Goal: Task Accomplishment & Management: Manage account settings

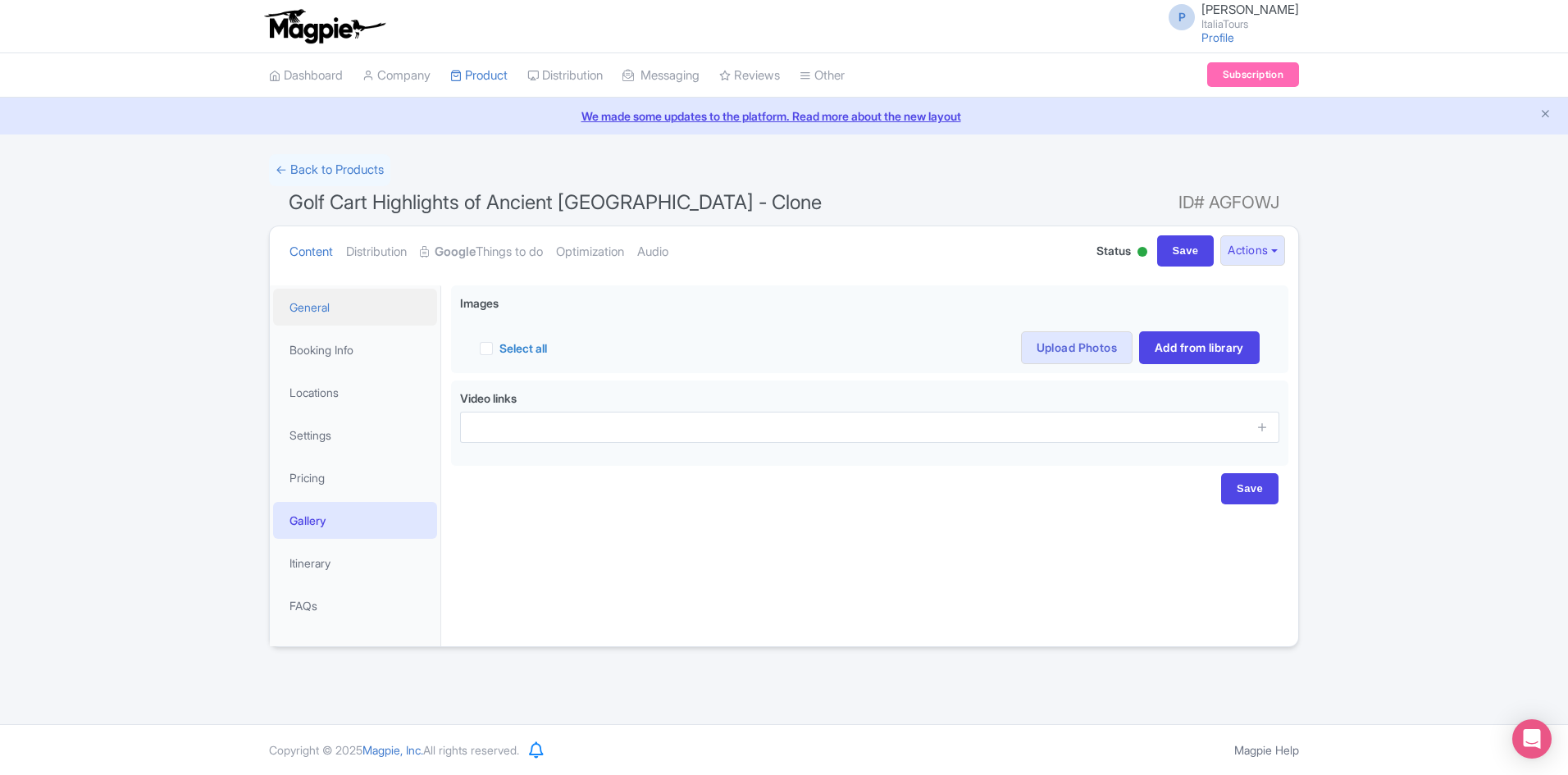
click at [377, 294] on link "General" at bounding box center [354, 307] width 164 height 37
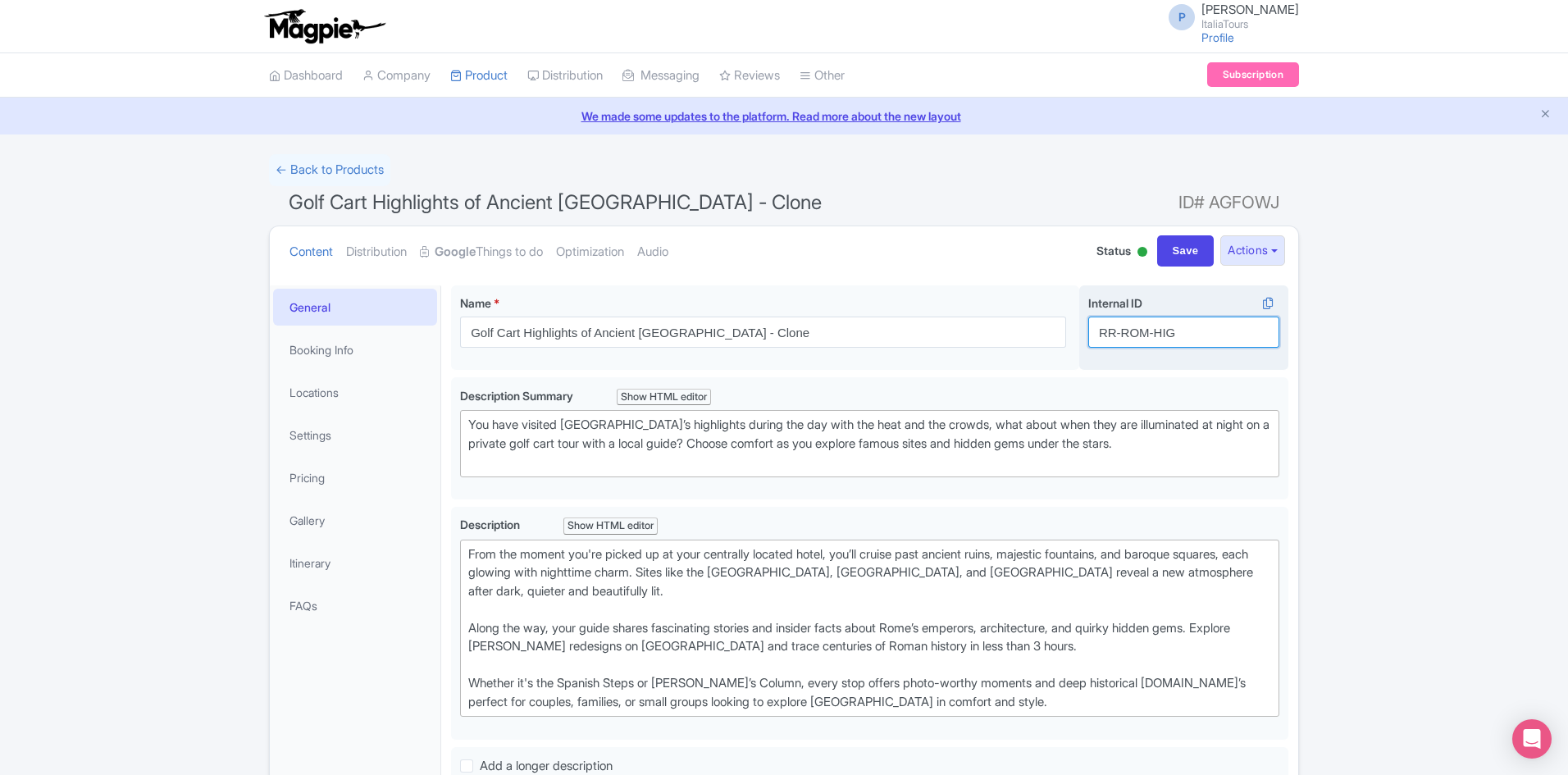
drag, startPoint x: 1121, startPoint y: 330, endPoint x: 1151, endPoint y: 330, distance: 30.0
click at [1151, 330] on input "RR-ROM-HIG" at bounding box center [1183, 332] width 191 height 31
drag, startPoint x: 1152, startPoint y: 331, endPoint x: 1194, endPoint y: 333, distance: 42.0
click at [1194, 333] on input "RR-SUN-HIG" at bounding box center [1183, 332] width 191 height 31
type input "RR-SUN-SET"
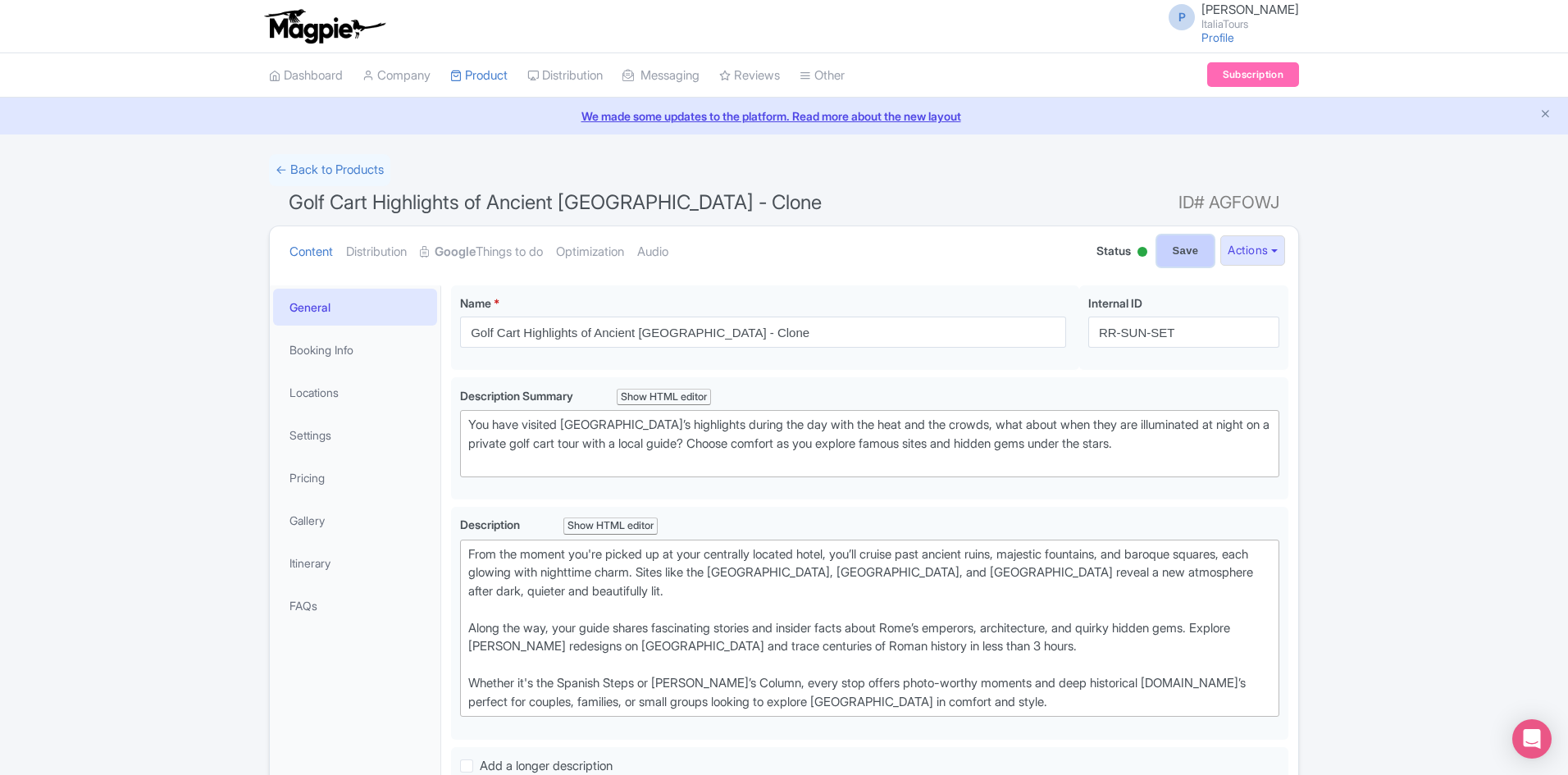
click at [1172, 257] on input "Save" at bounding box center [1186, 252] width 57 height 31
type input "Saving..."
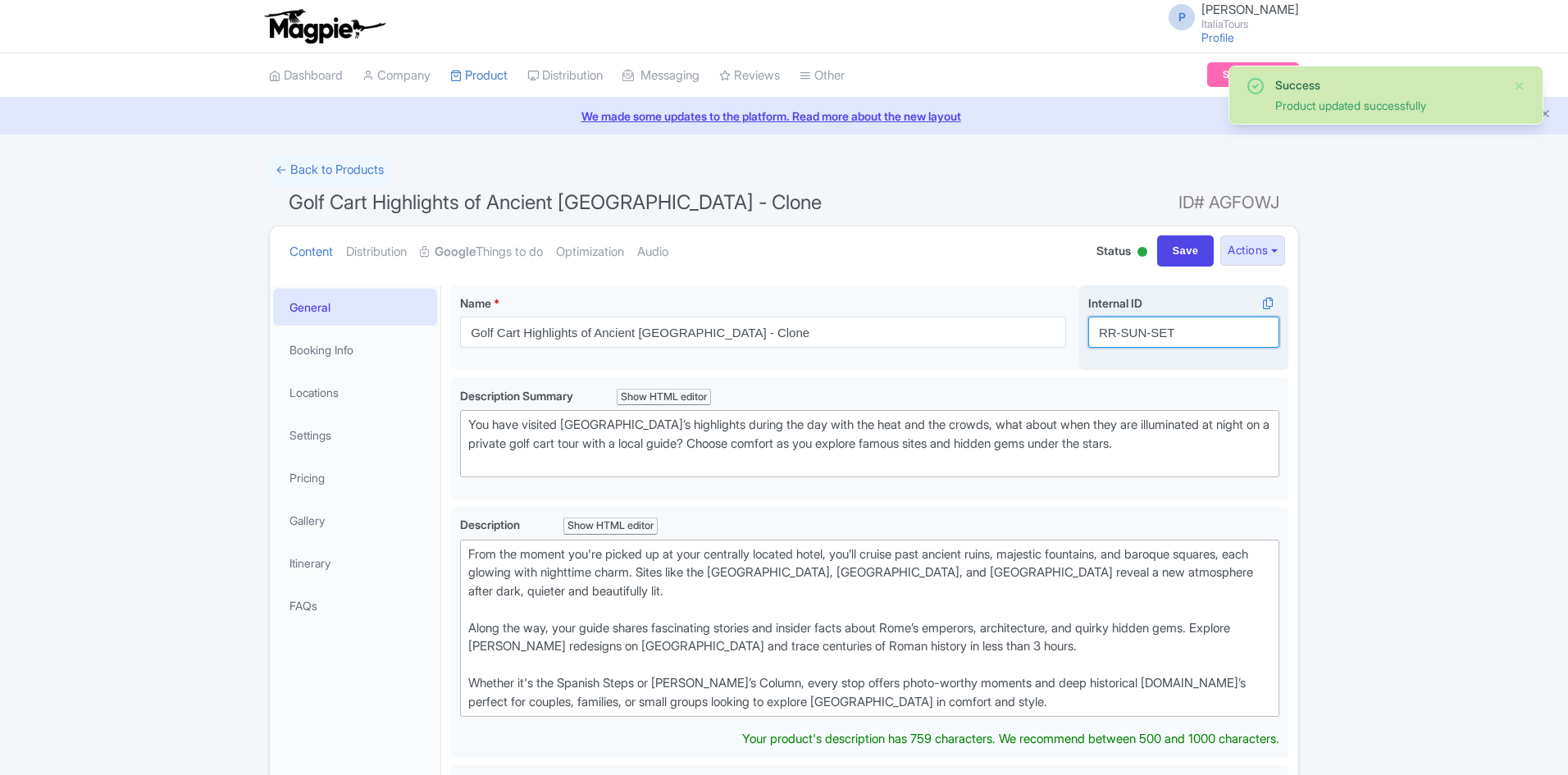
click at [1142, 338] on input "RR-SUN-SET" at bounding box center [1183, 332] width 191 height 31
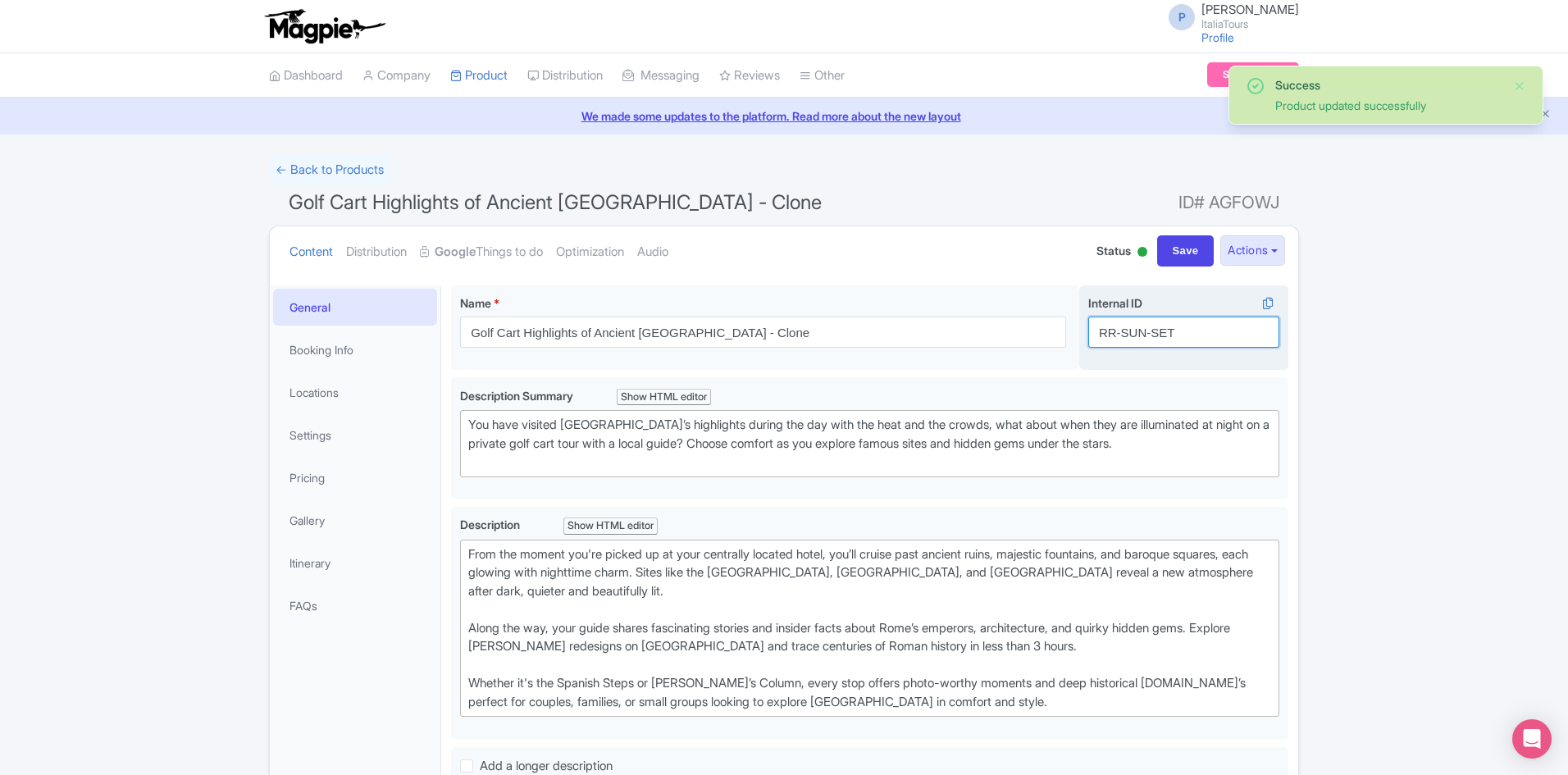
click at [1142, 338] on input "RR-SUN-SET" at bounding box center [1183, 332] width 191 height 31
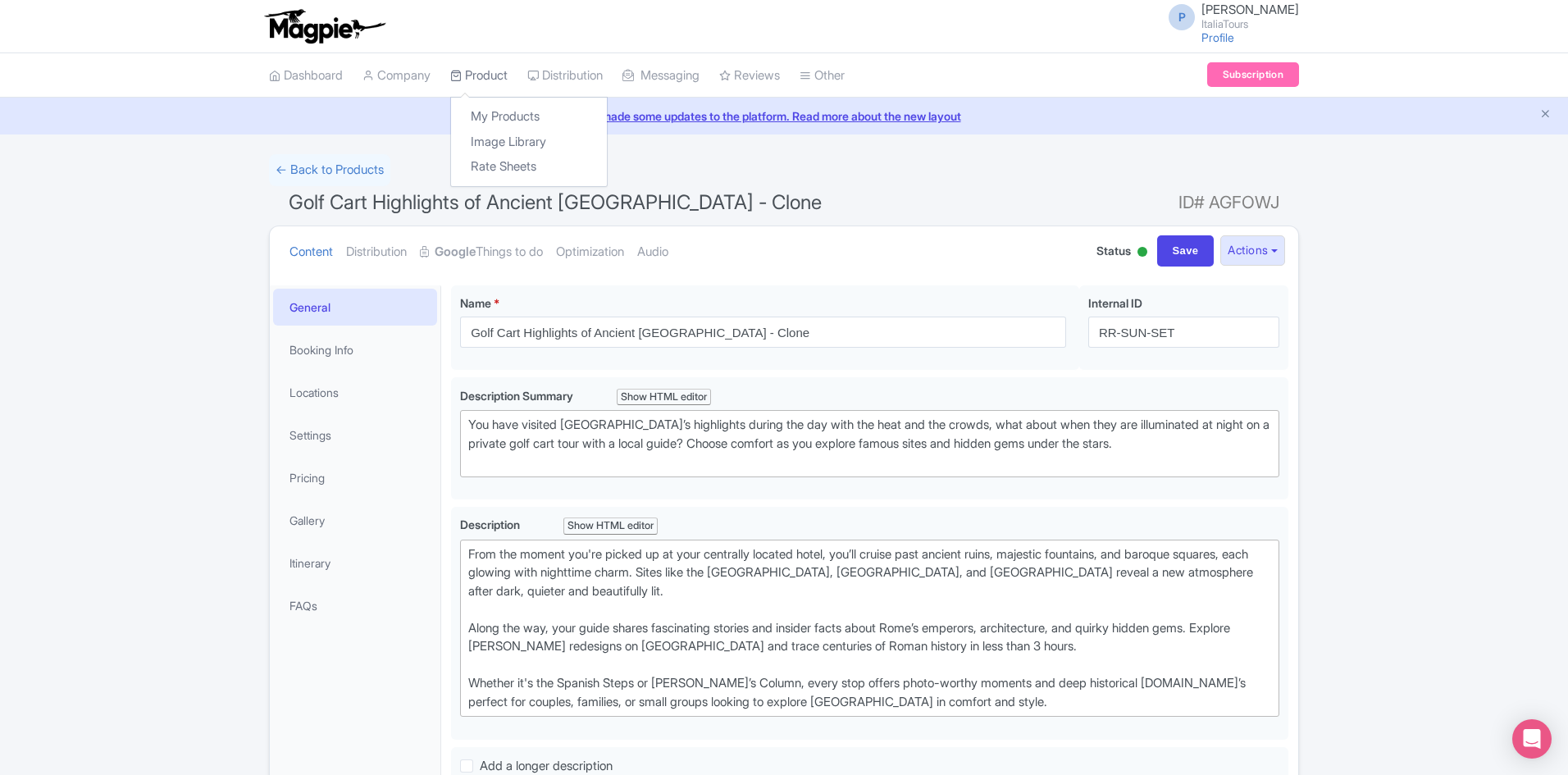
click at [484, 86] on link "Product" at bounding box center [479, 76] width 57 height 45
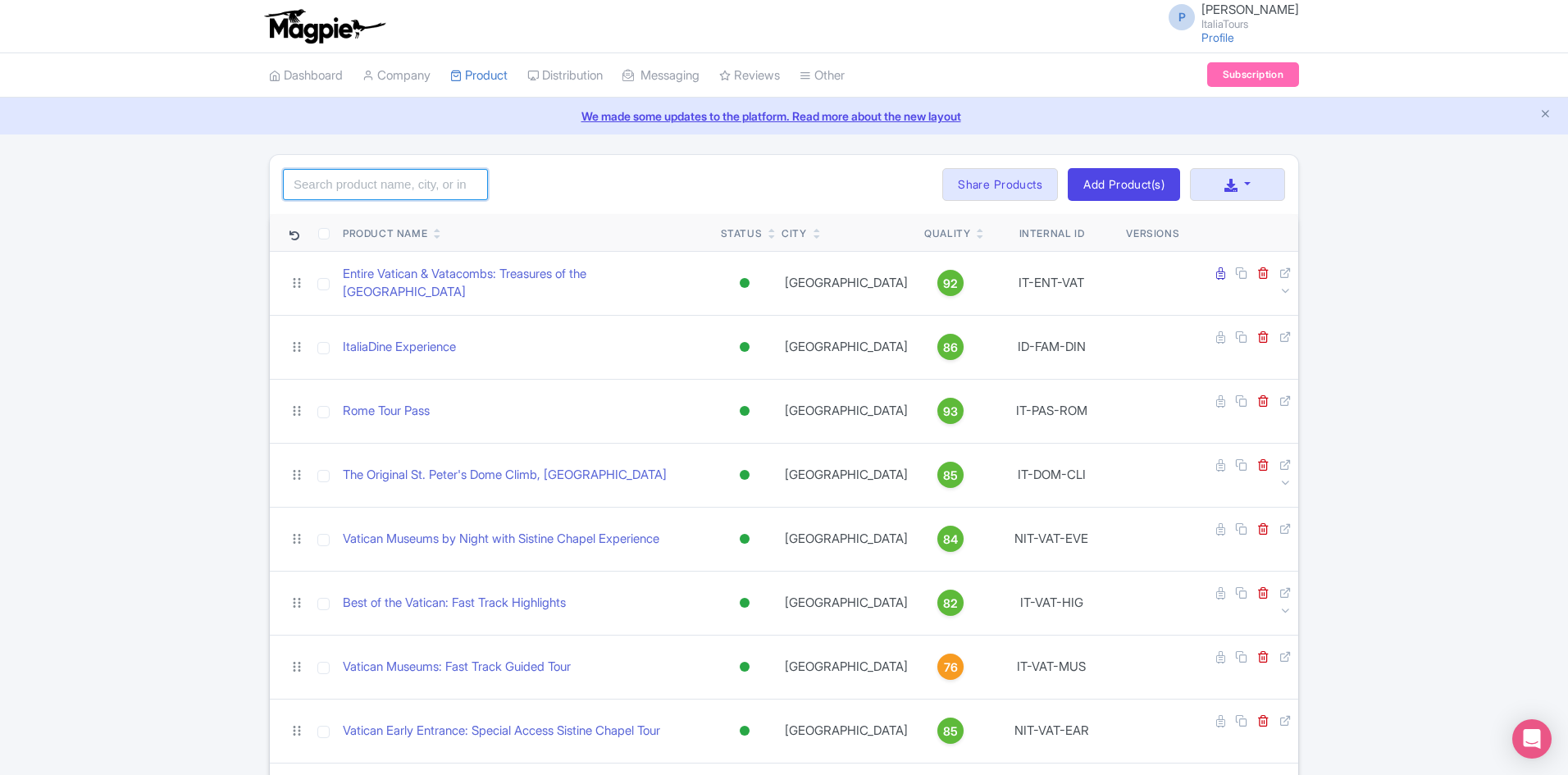
click at [391, 189] on input "search" at bounding box center [386, 185] width 205 height 31
paste input "RR-SUN-SET"
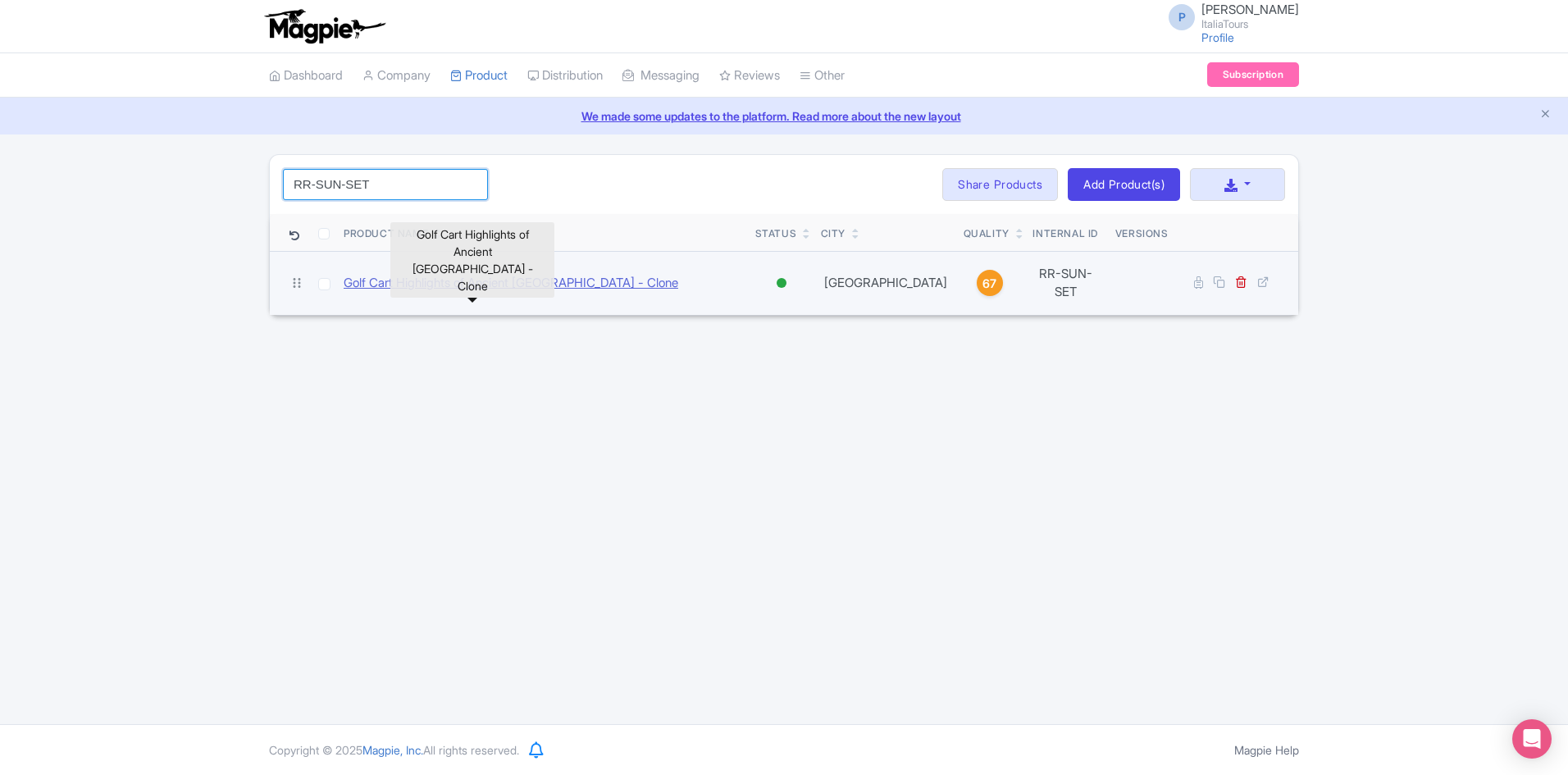
type input "RR-SUN-SET"
click at [518, 280] on link "Golf Cart Highlights of Ancient Rome - Clone" at bounding box center [511, 283] width 335 height 18
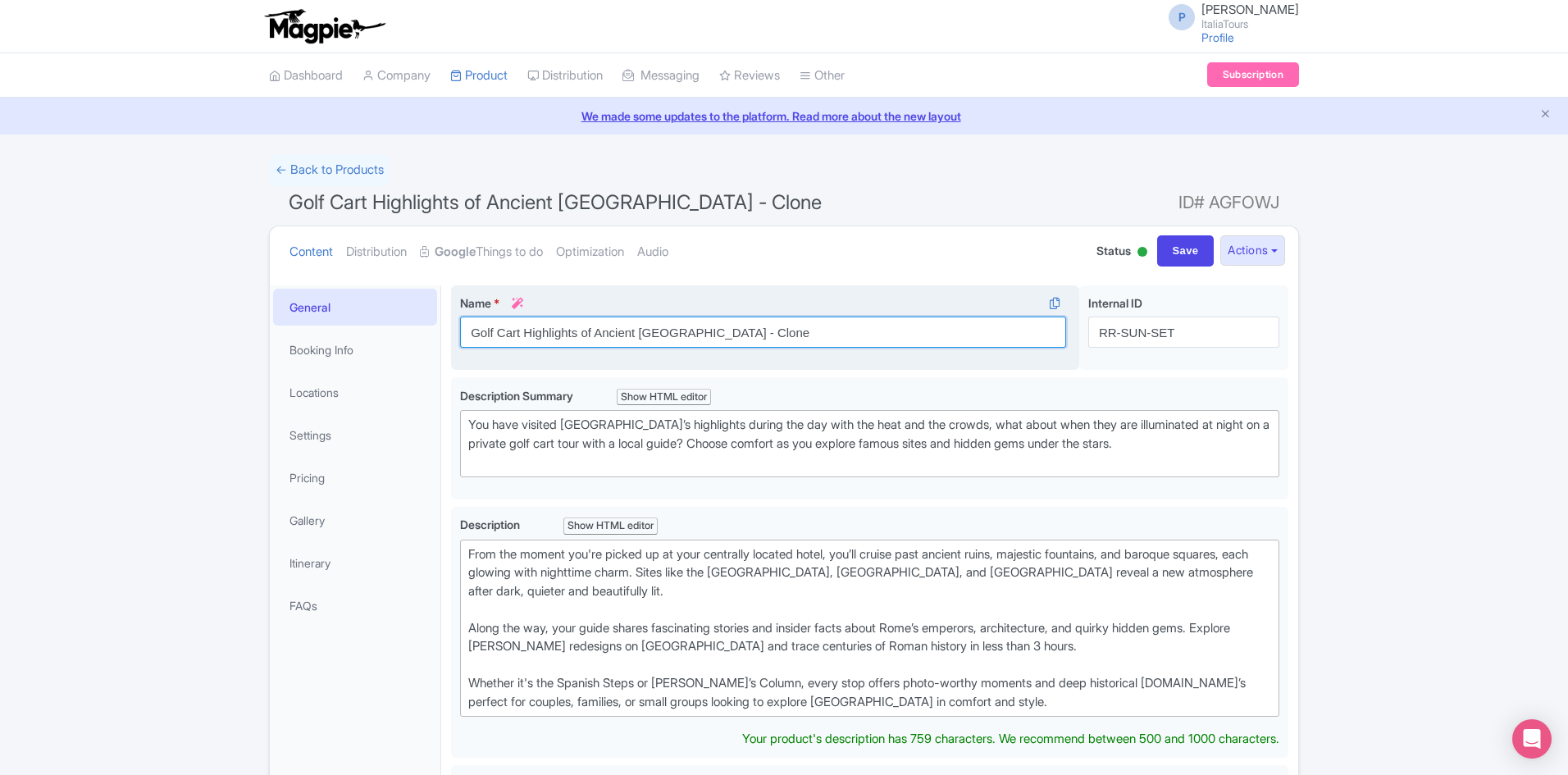
click at [575, 331] on input "Golf Cart Highlights of Ancient [GEOGRAPHIC_DATA] - Clone" at bounding box center [764, 332] width 606 height 31
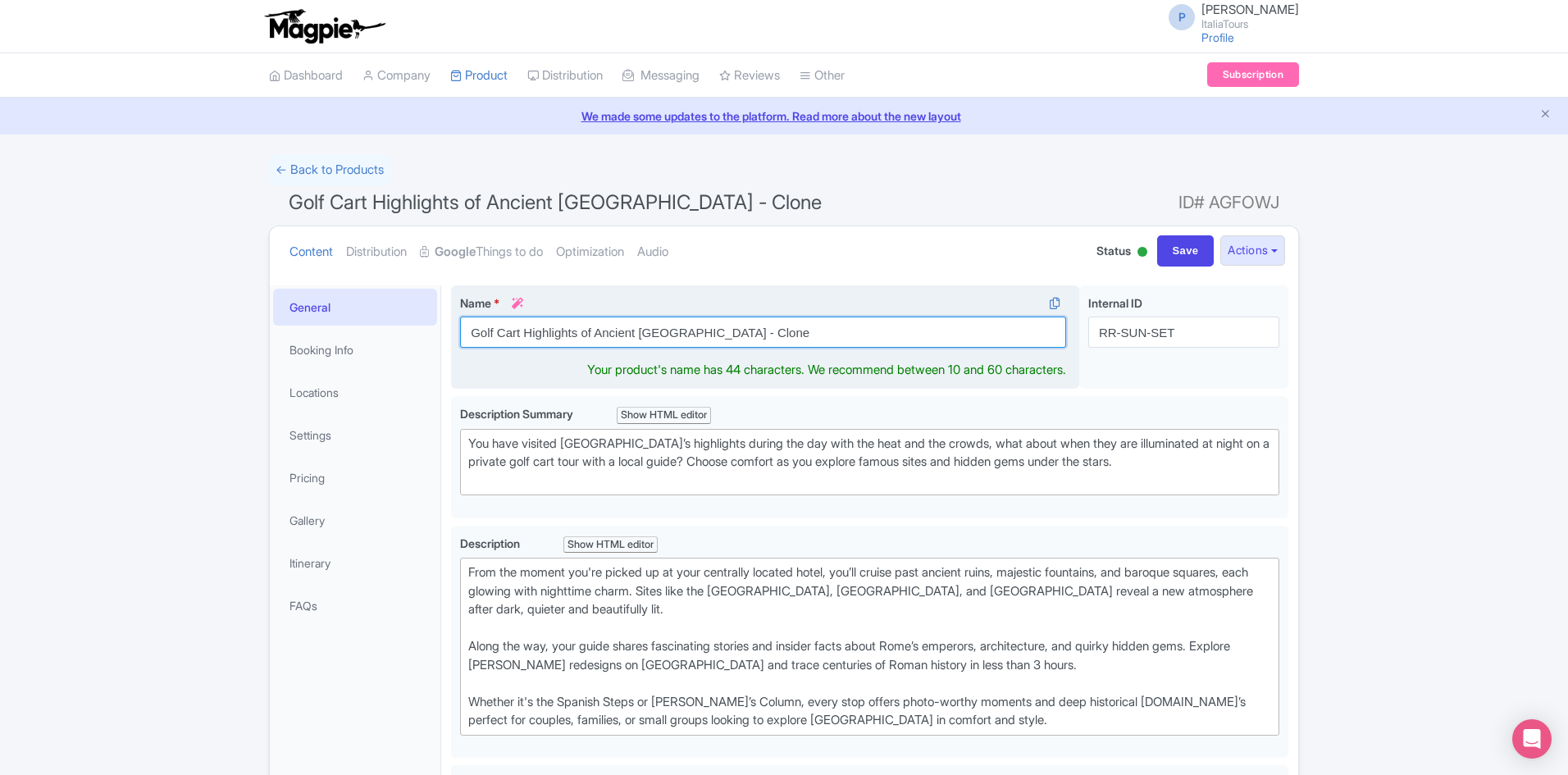
click at [575, 331] on input "Golf Cart Highlights of Ancient [GEOGRAPHIC_DATA] - Clone" at bounding box center [764, 332] width 606 height 31
paste input "Sunset Golf Cart Tour of Rom"
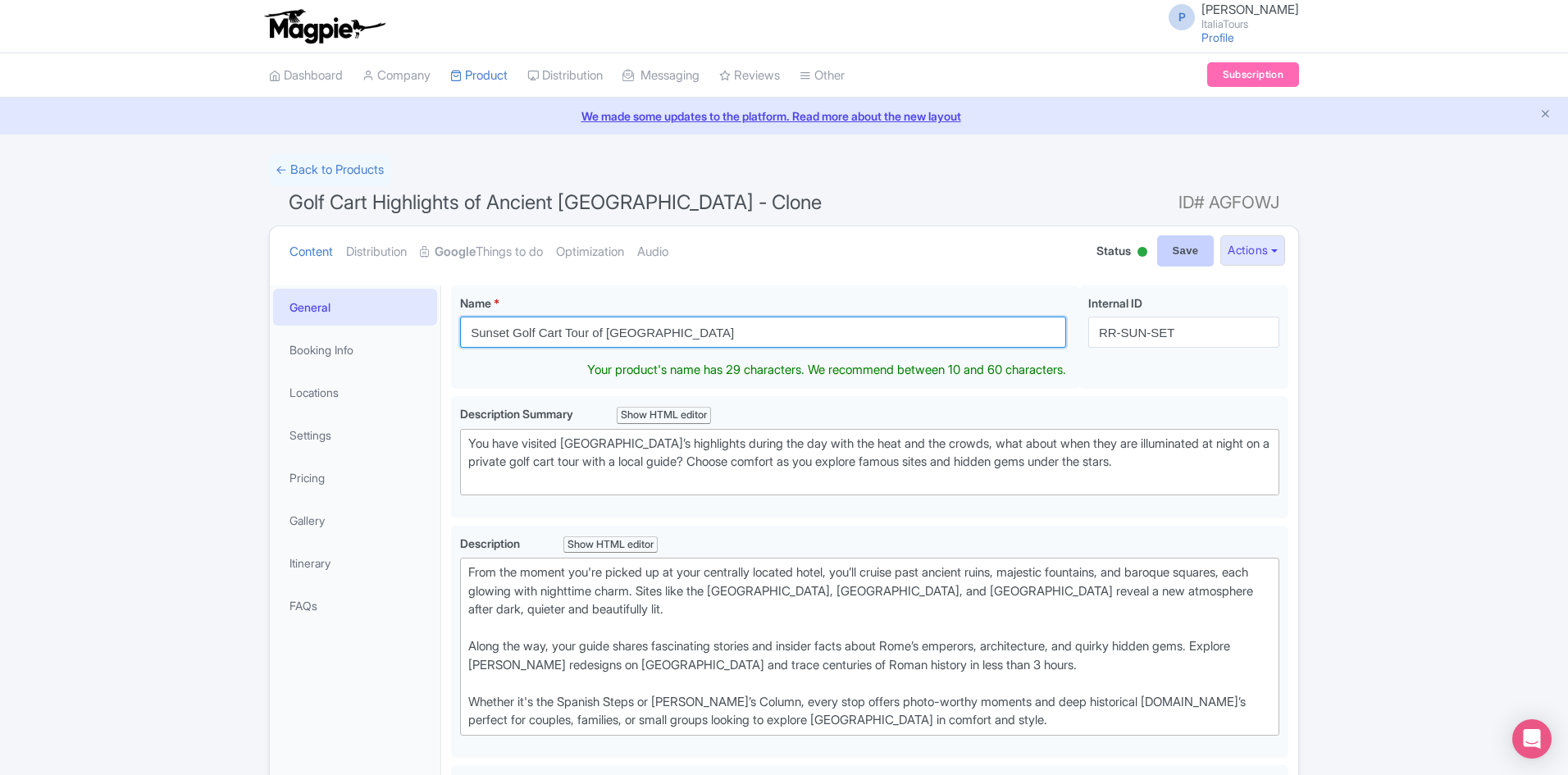
type input "Sunset Golf Cart Tour of Rome"
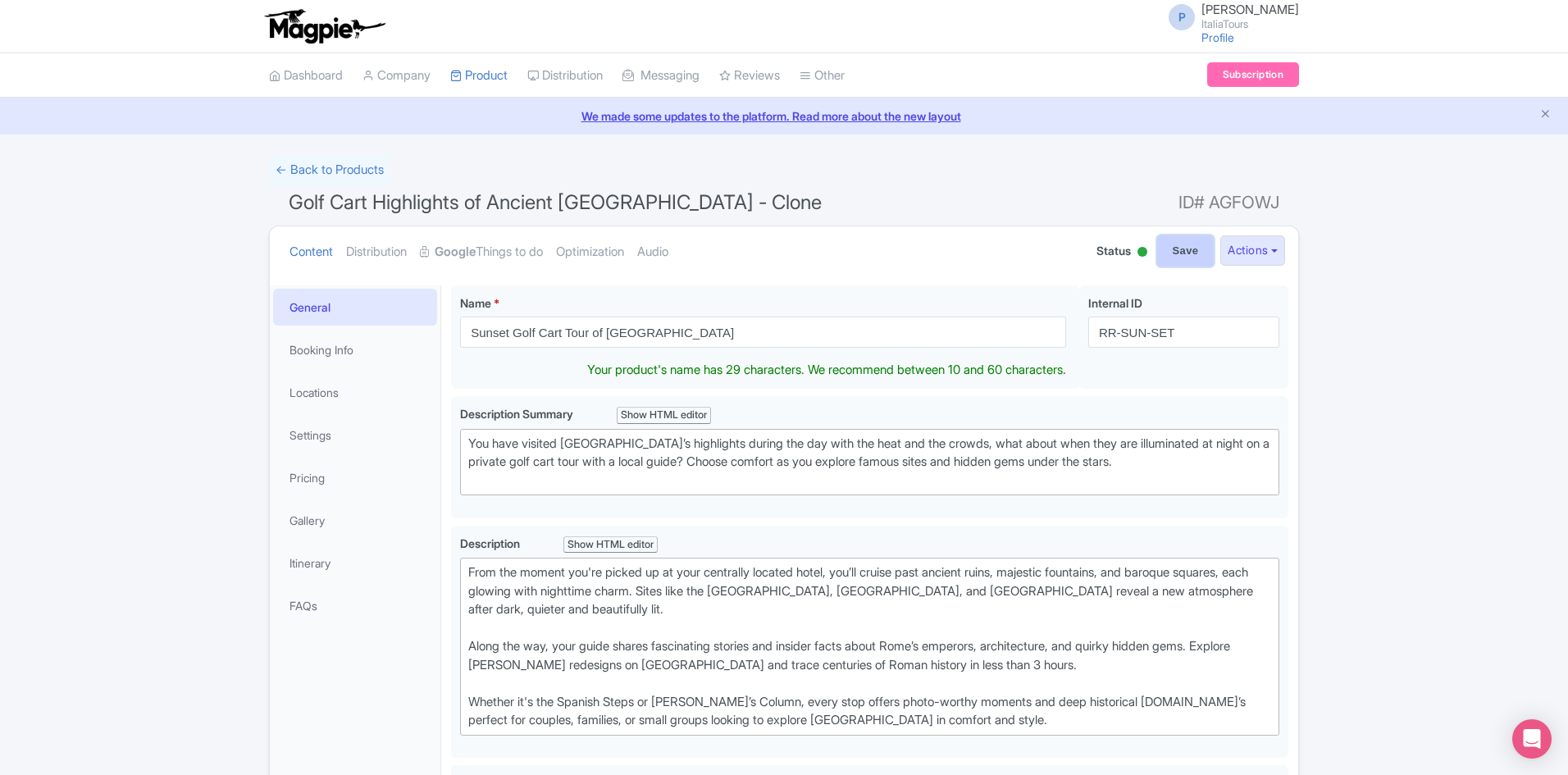
click at [1159, 258] on input "Save" at bounding box center [1186, 252] width 57 height 31
type input "Saving..."
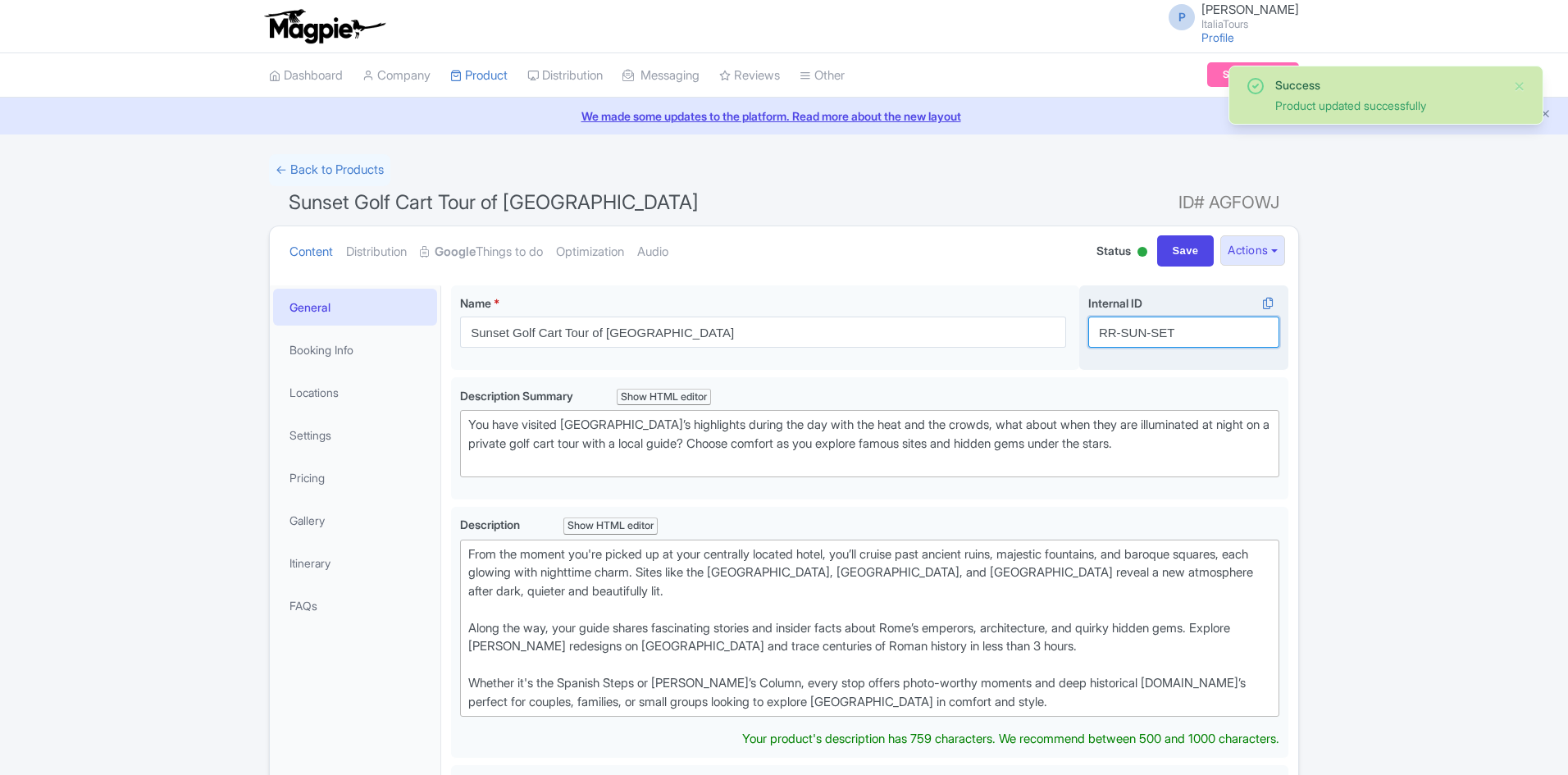
click at [1160, 327] on input "RR-SUN-SET" at bounding box center [1183, 332] width 191 height 31
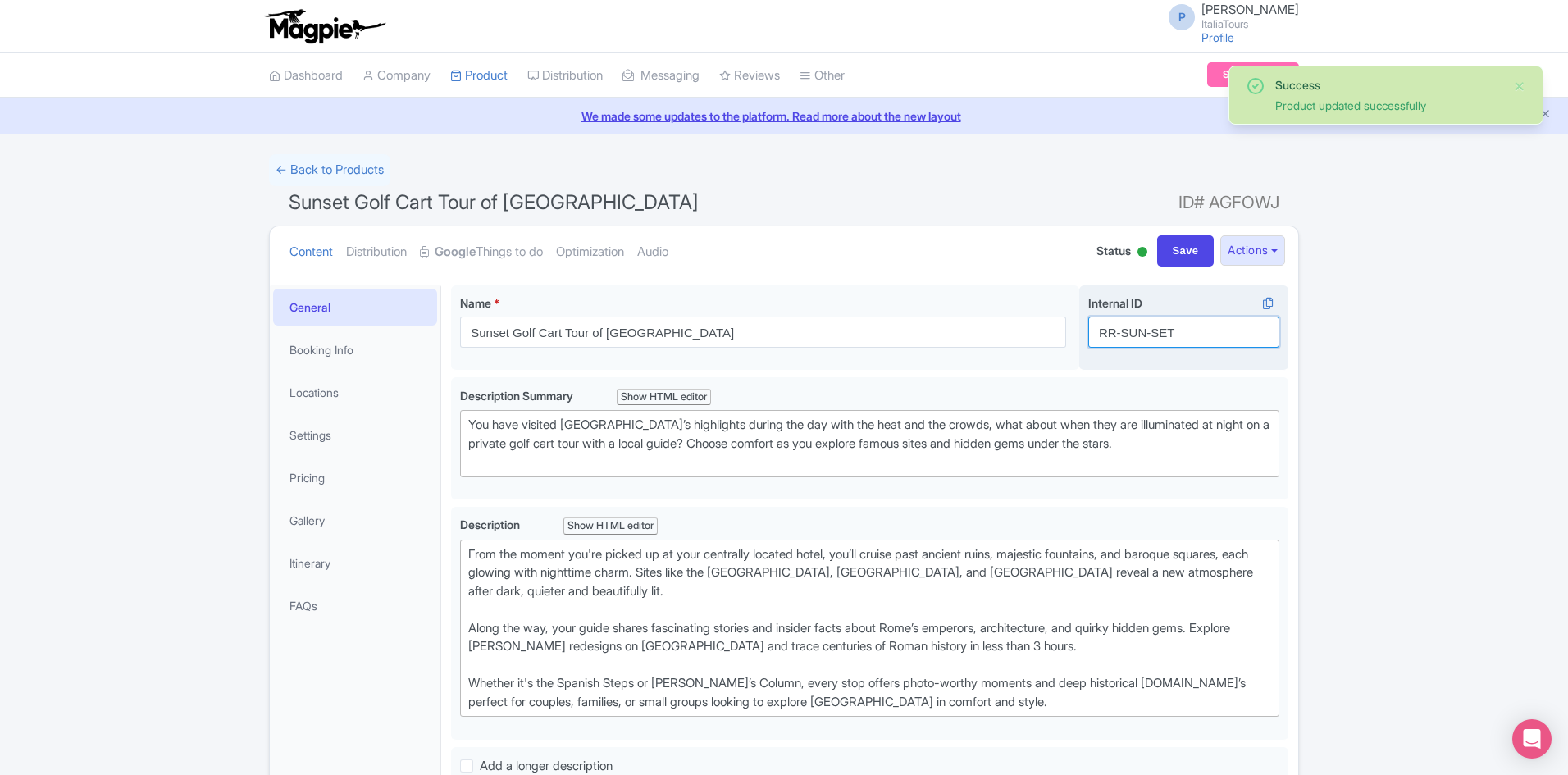
click at [1160, 327] on input "RR-SUN-SET" at bounding box center [1183, 332] width 191 height 31
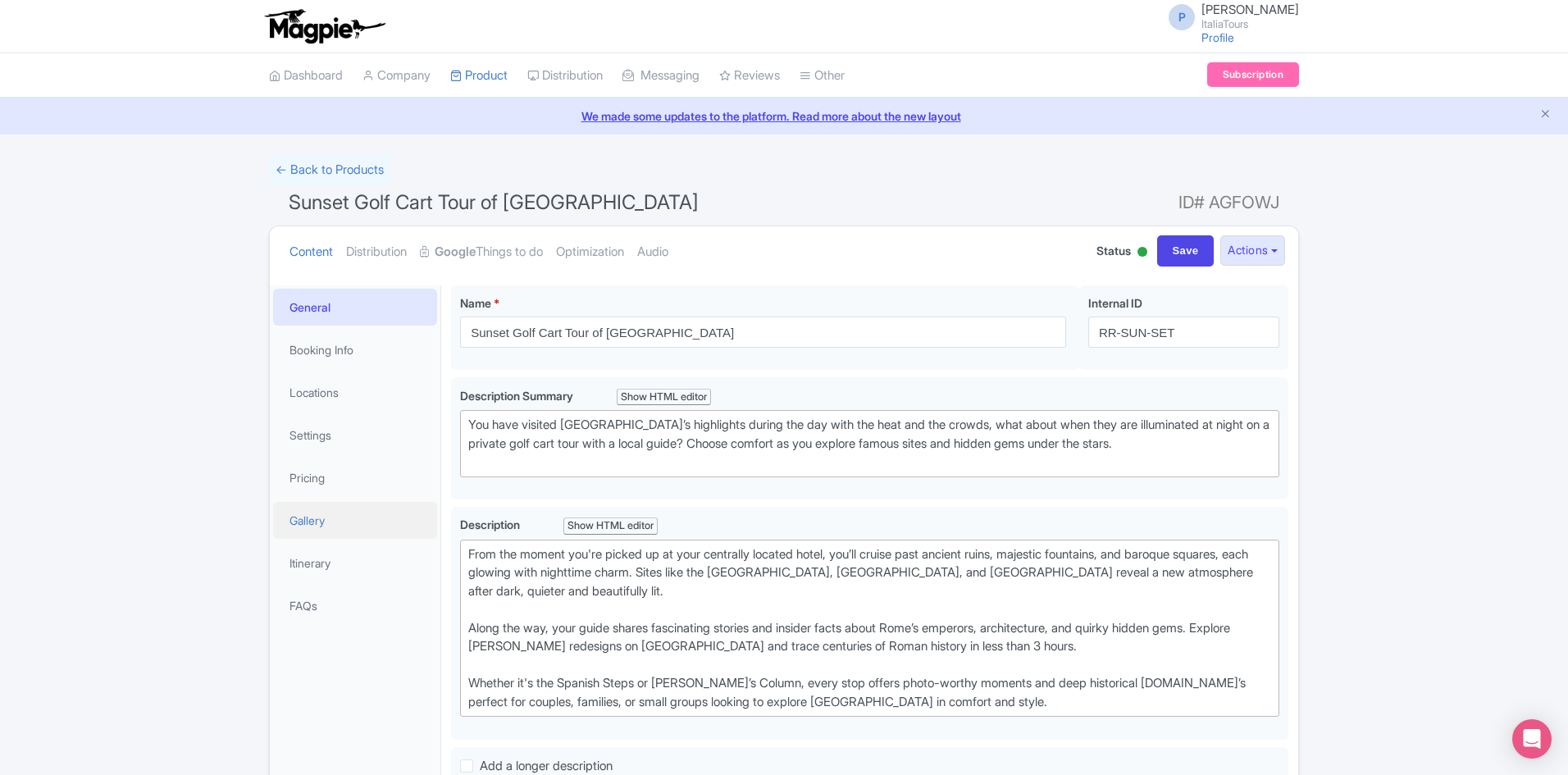
click at [346, 511] on link "Gallery" at bounding box center [354, 521] width 164 height 37
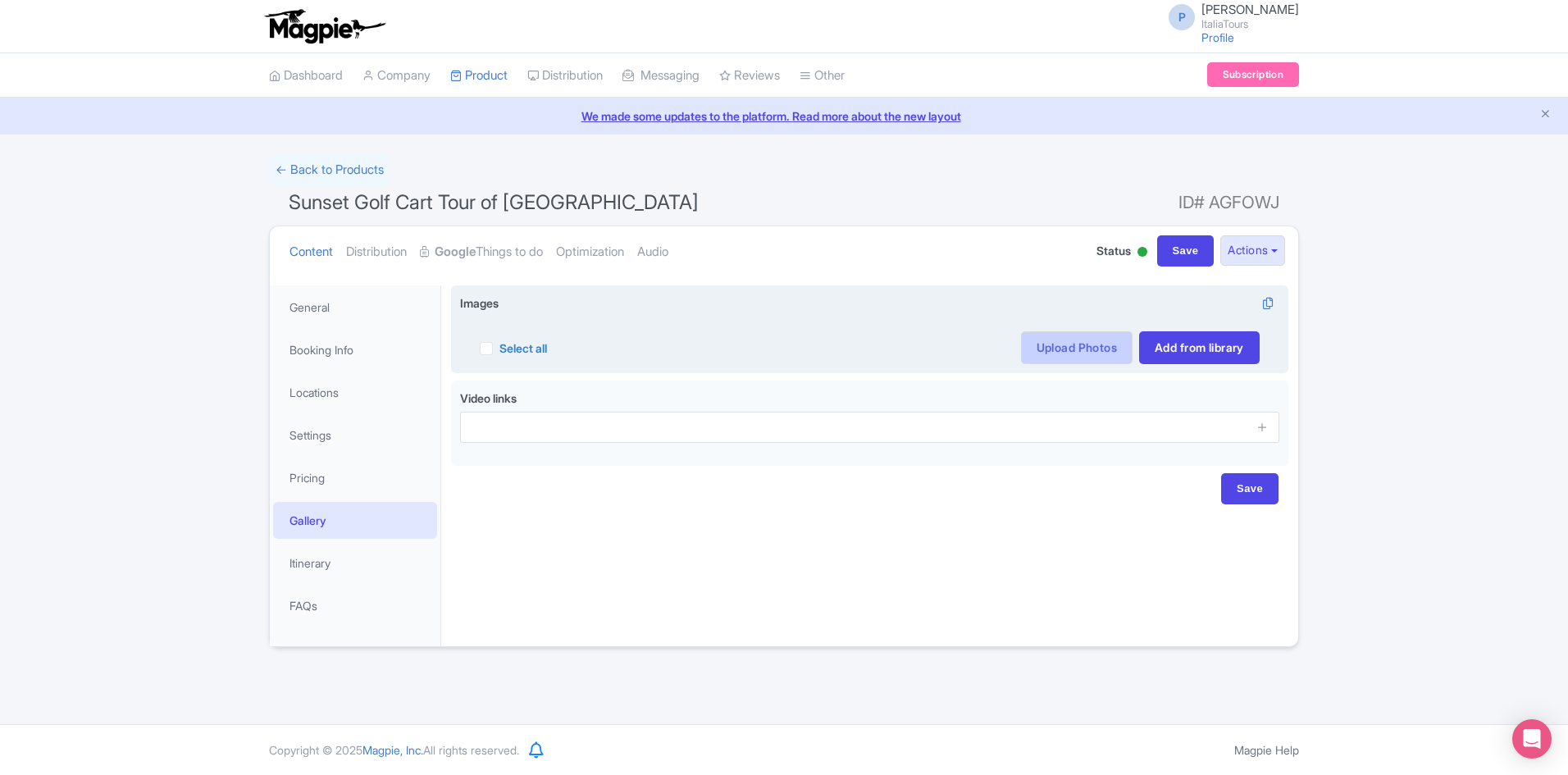
click at [1044, 347] on link "Upload Photos" at bounding box center [1076, 347] width 112 height 32
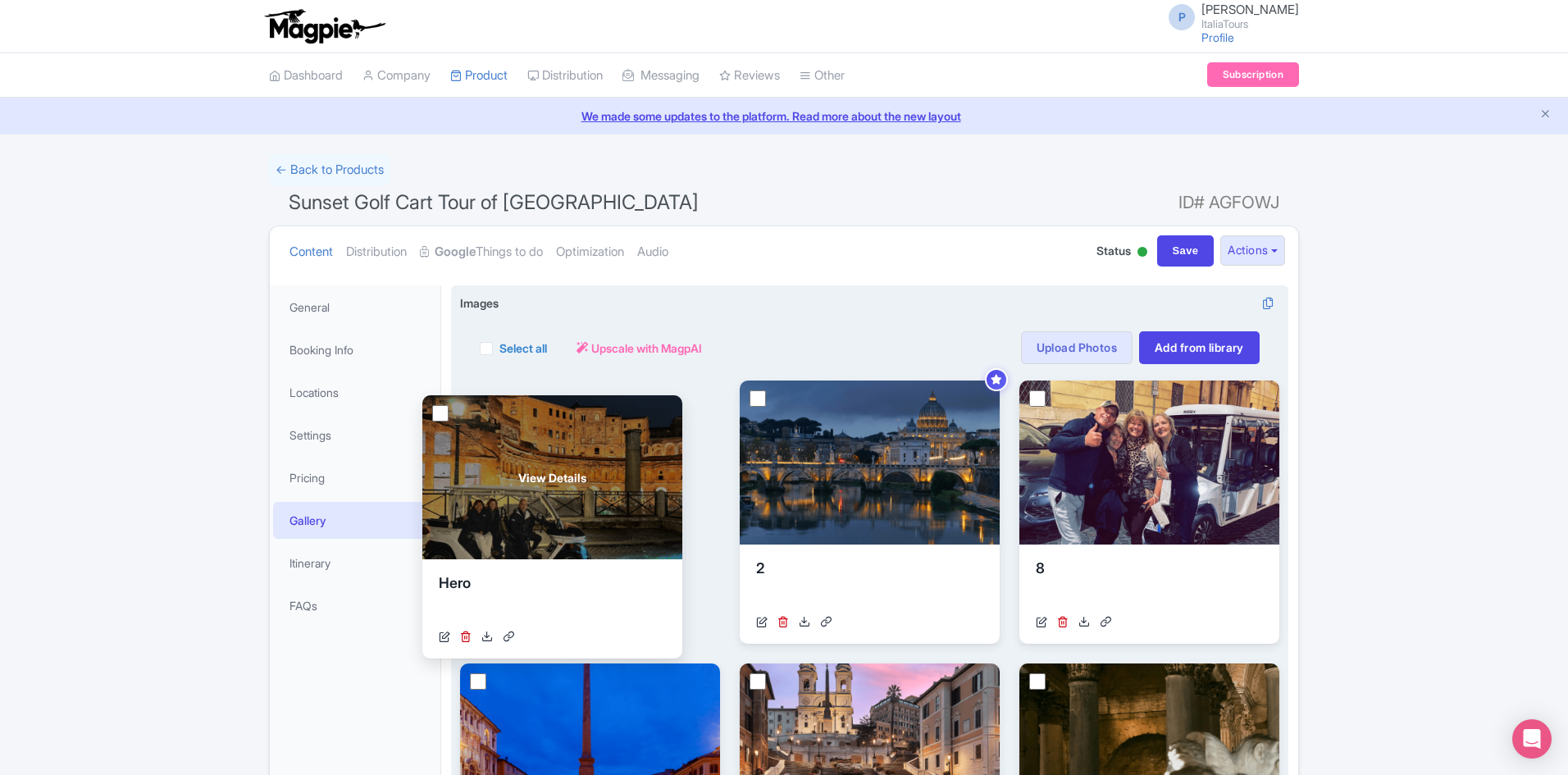
drag, startPoint x: 1114, startPoint y: 417, endPoint x: 517, endPoint y: 432, distance: 597.2
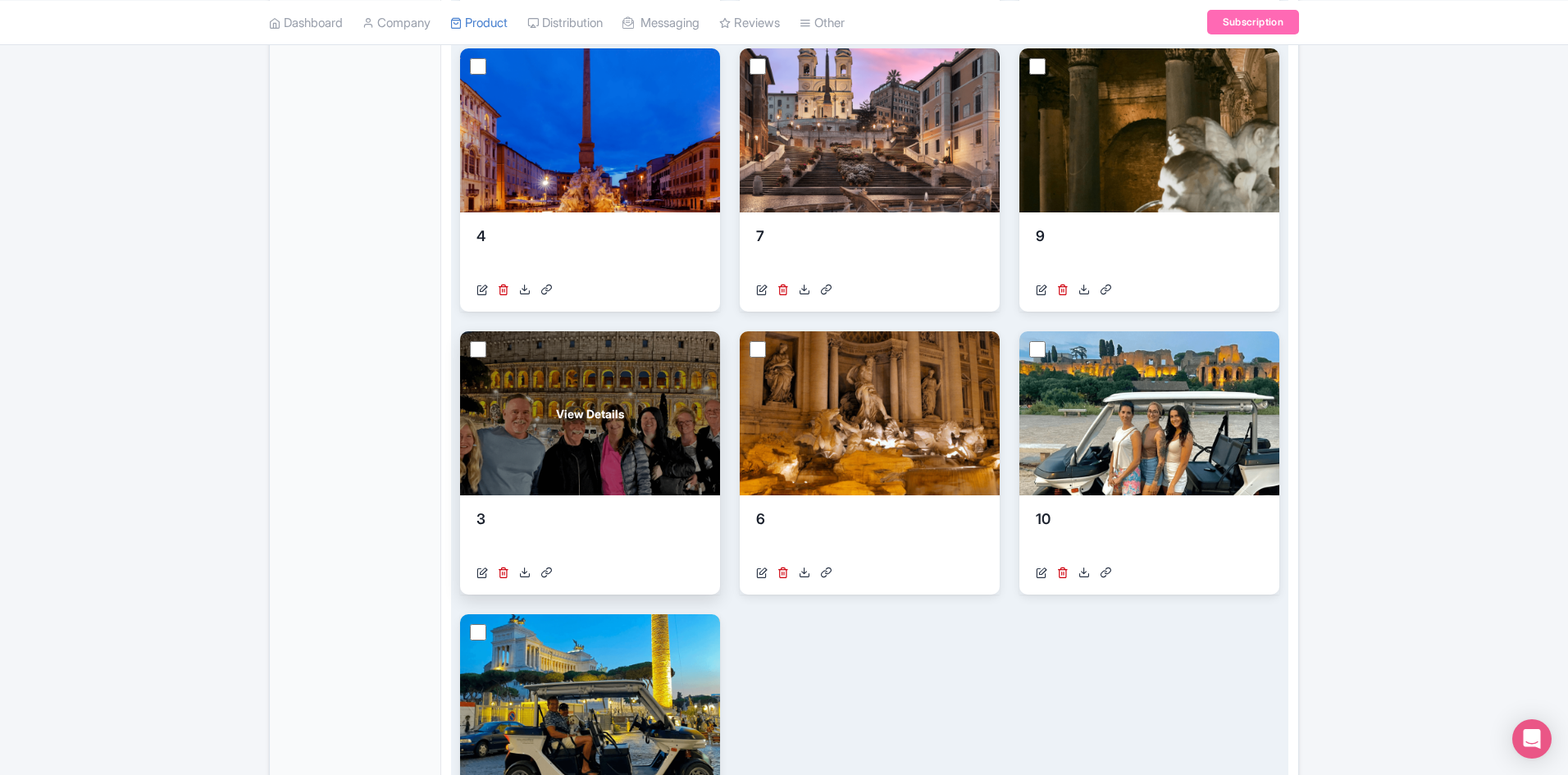
scroll to position [411, 0]
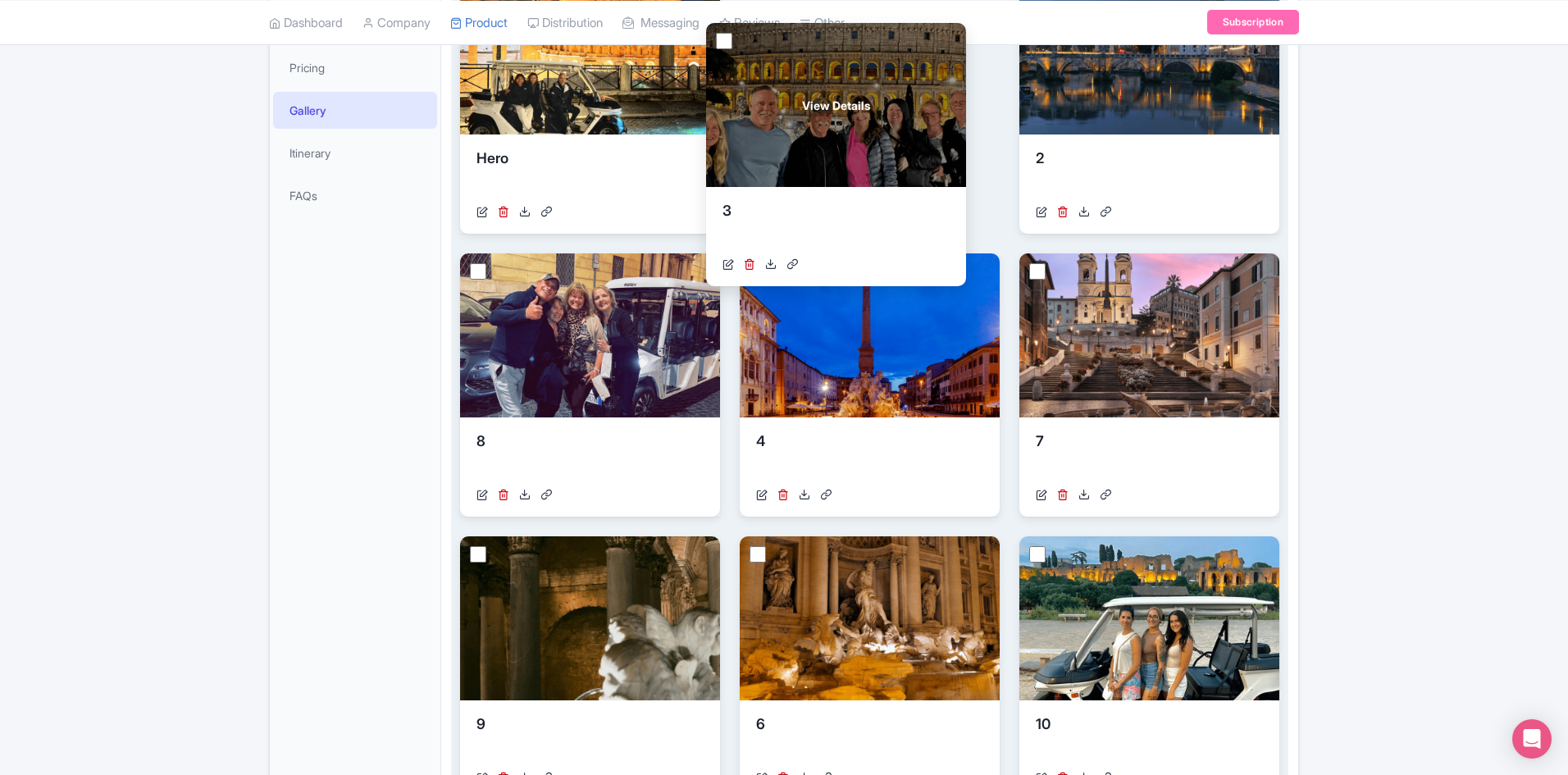
drag, startPoint x: 617, startPoint y: 571, endPoint x: 863, endPoint y: 56, distance: 570.7
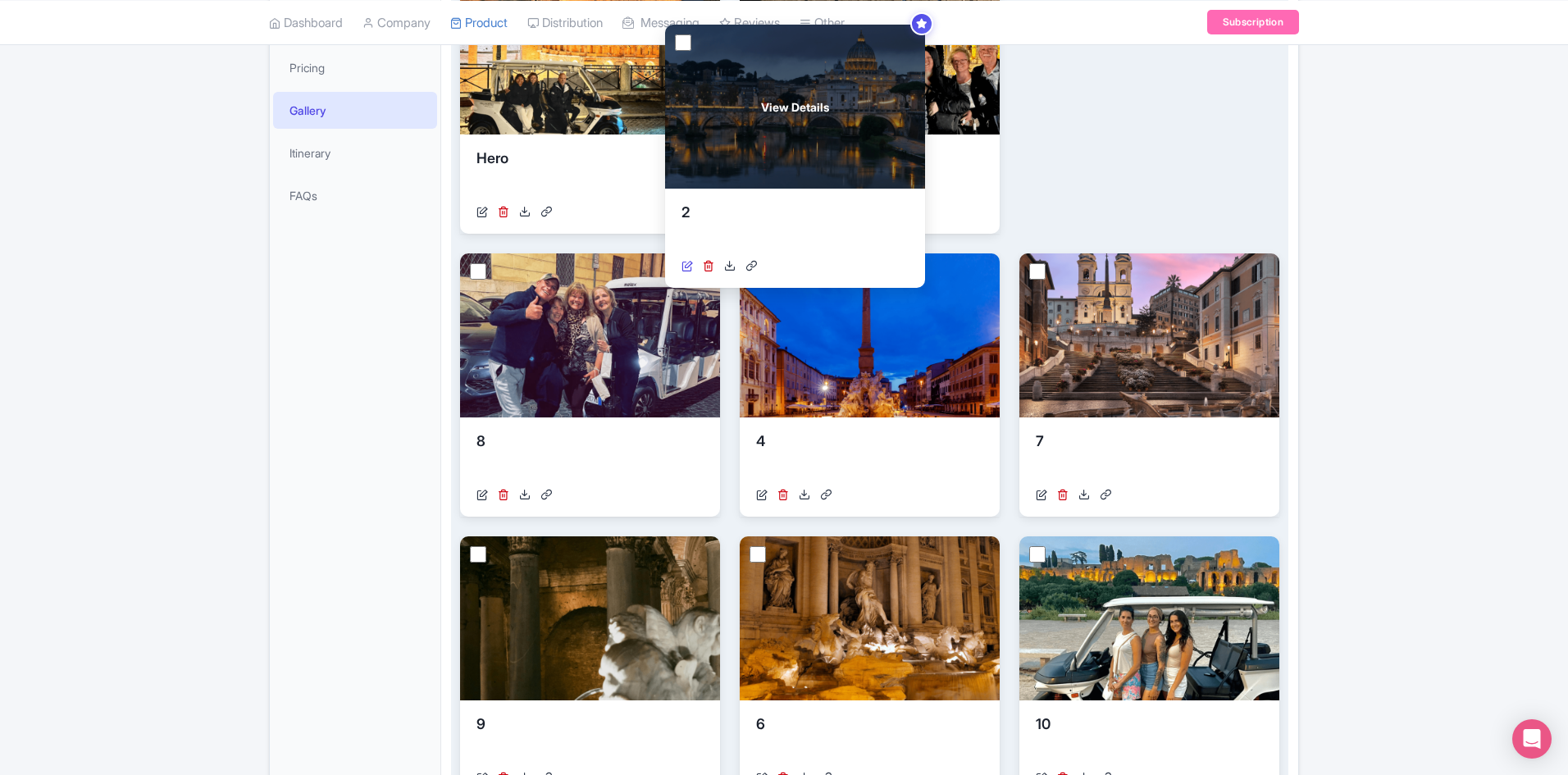
drag, startPoint x: 1045, startPoint y: 122, endPoint x: 763, endPoint y: 209, distance: 295.1
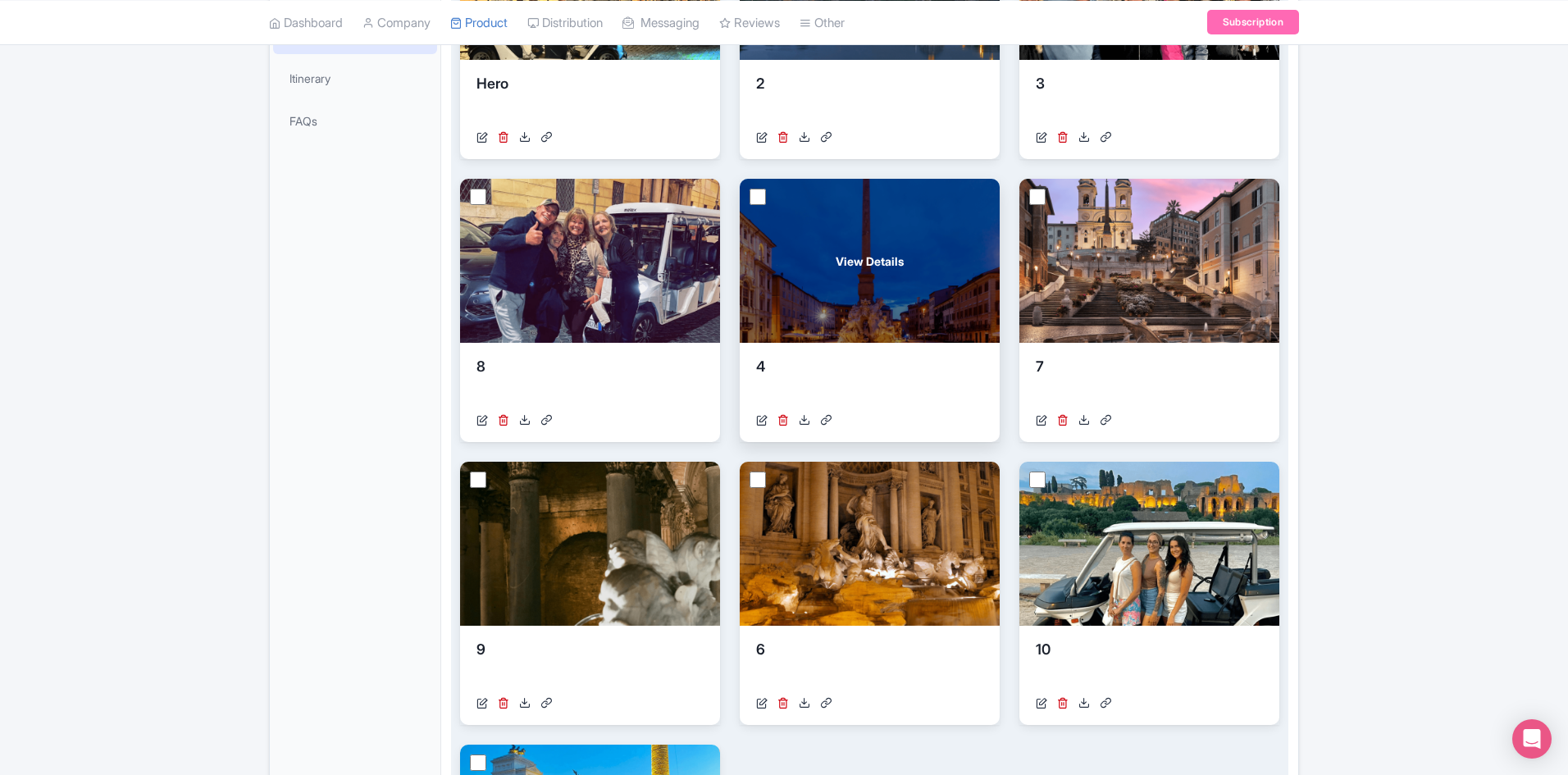
scroll to position [492, 0]
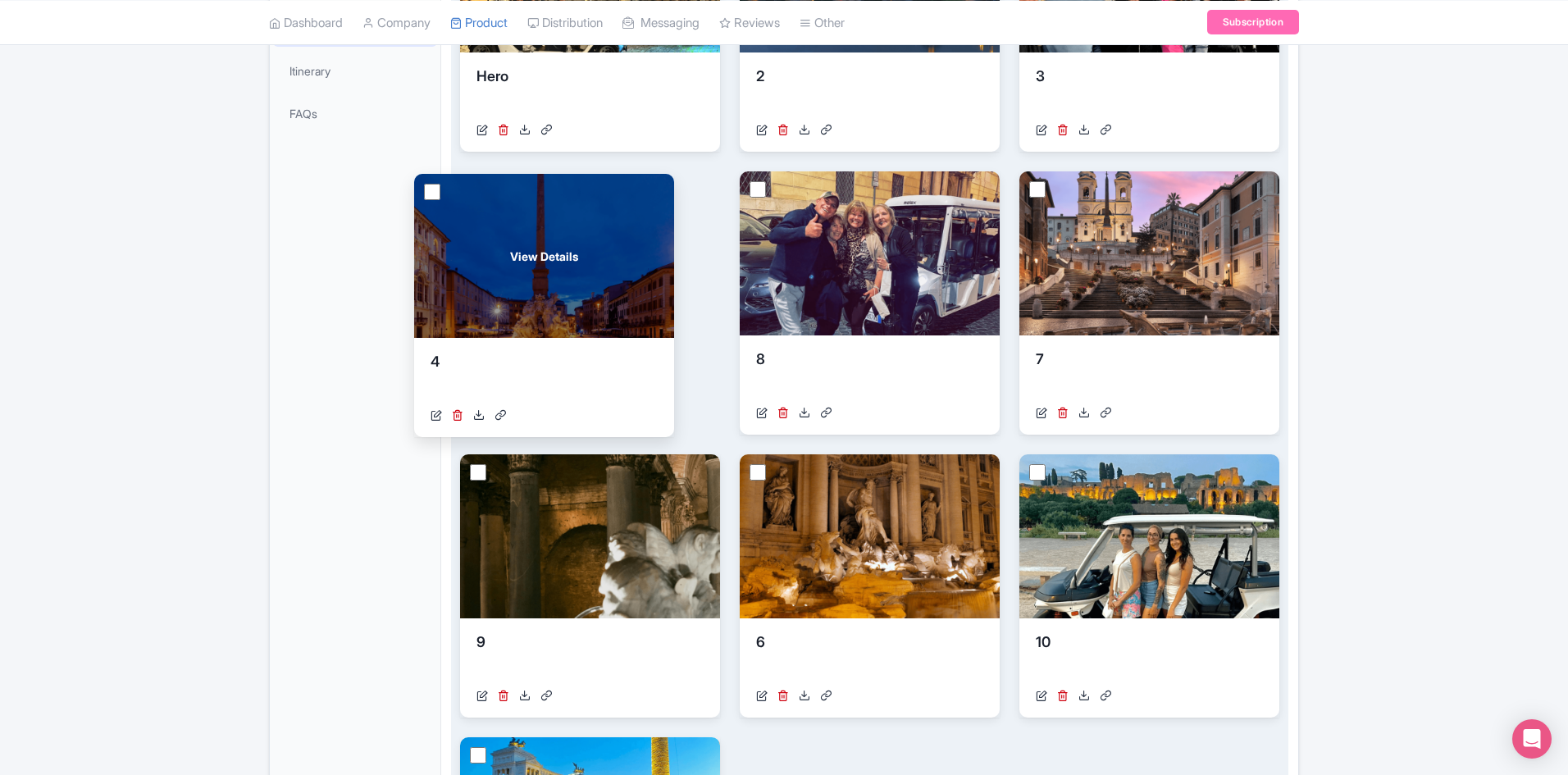
drag, startPoint x: 856, startPoint y: 294, endPoint x: 534, endPoint y: 285, distance: 322.1
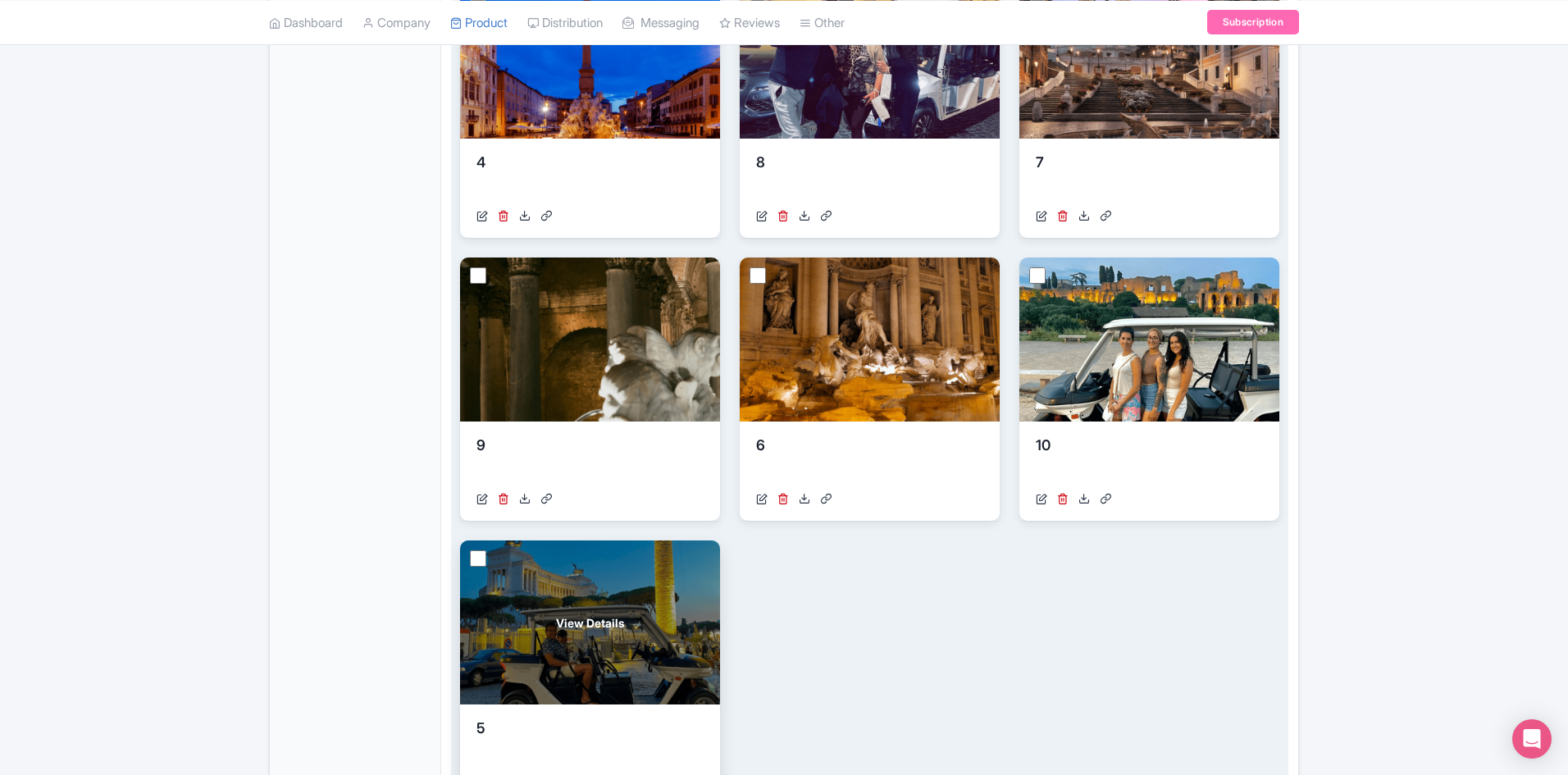
scroll to position [657, 0]
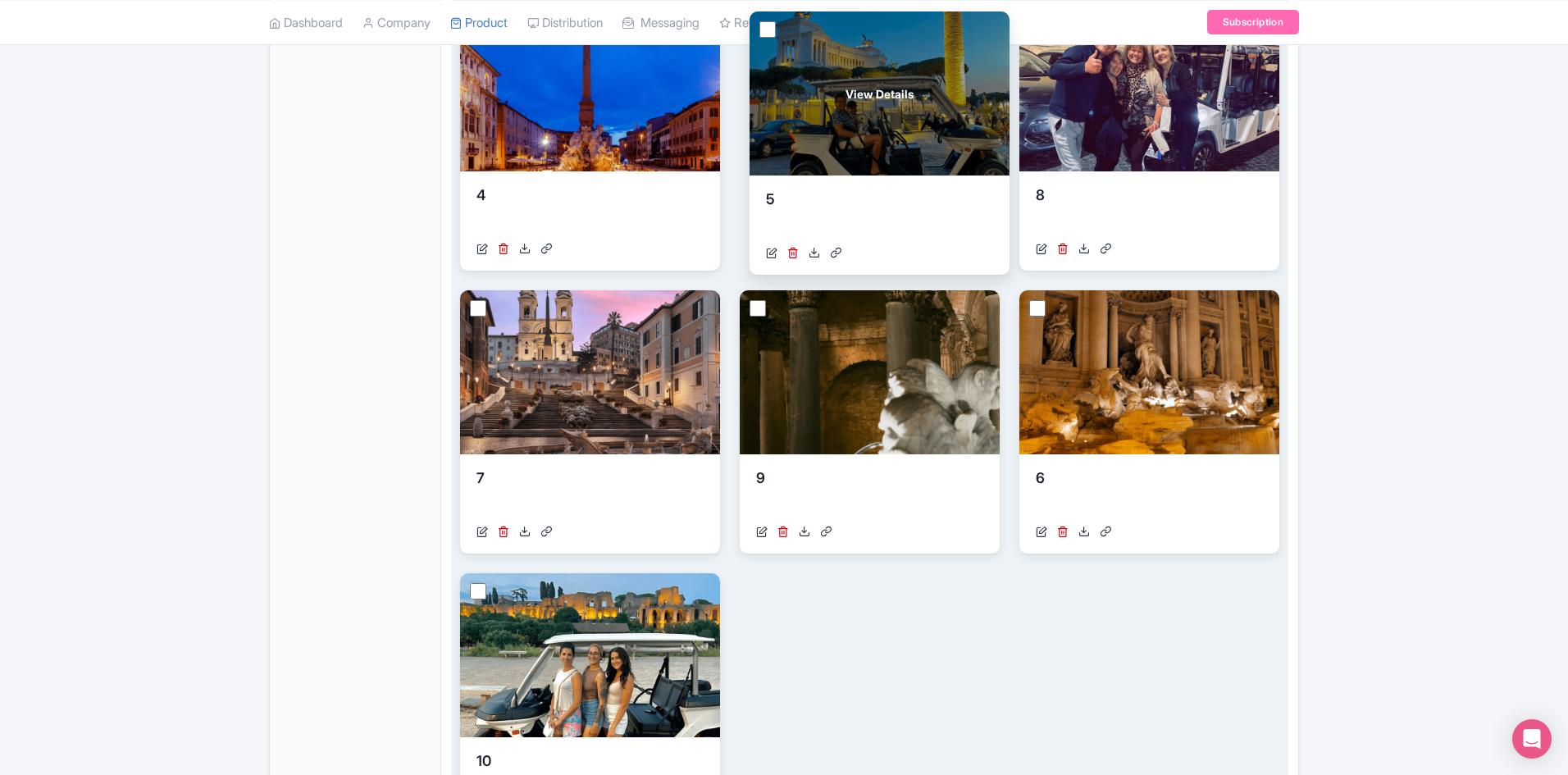
drag, startPoint x: 592, startPoint y: 685, endPoint x: 881, endPoint y: 123, distance: 632.0
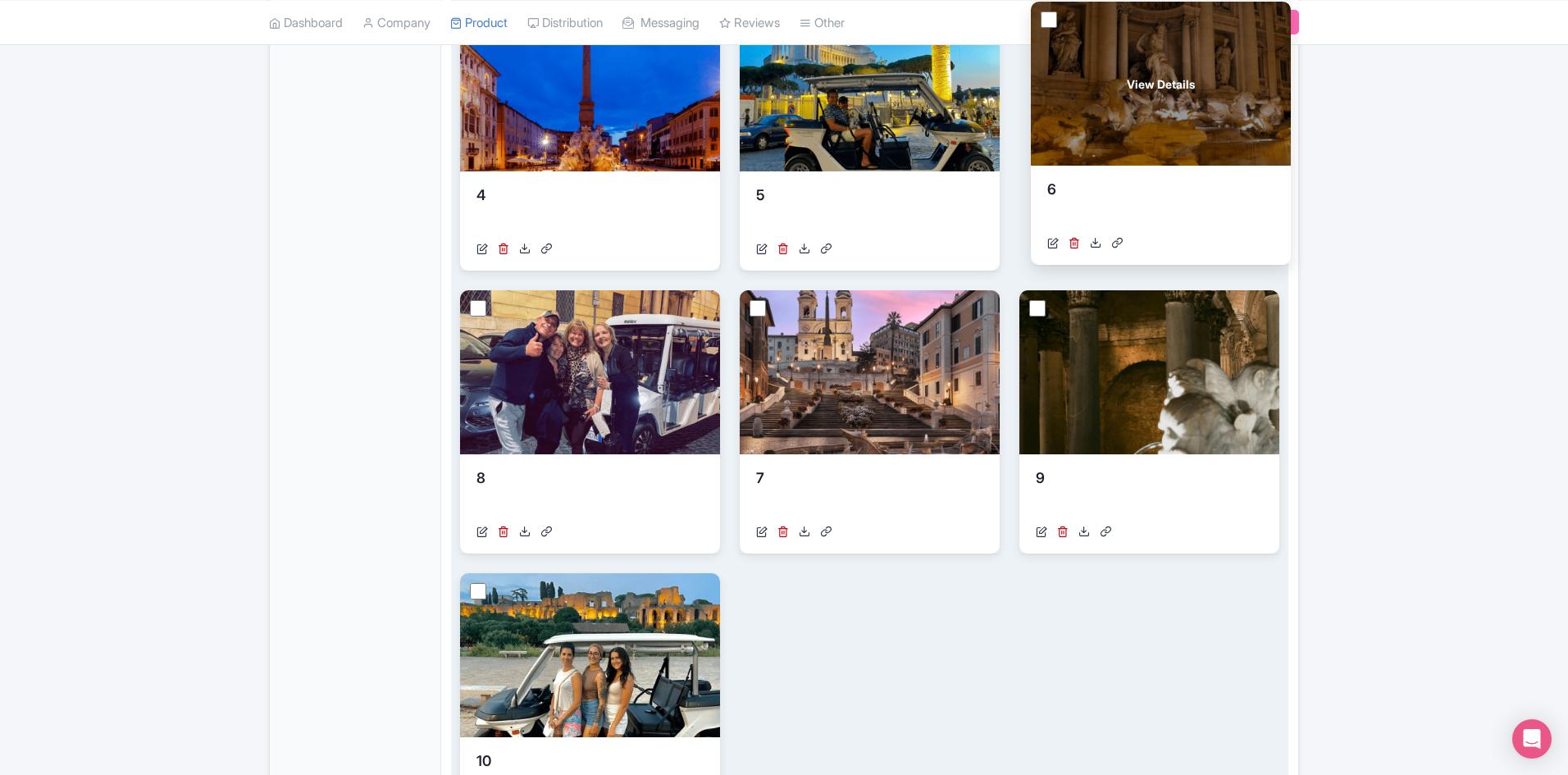
drag, startPoint x: 1060, startPoint y: 393, endPoint x: 1073, endPoint y: 124, distance: 269.3
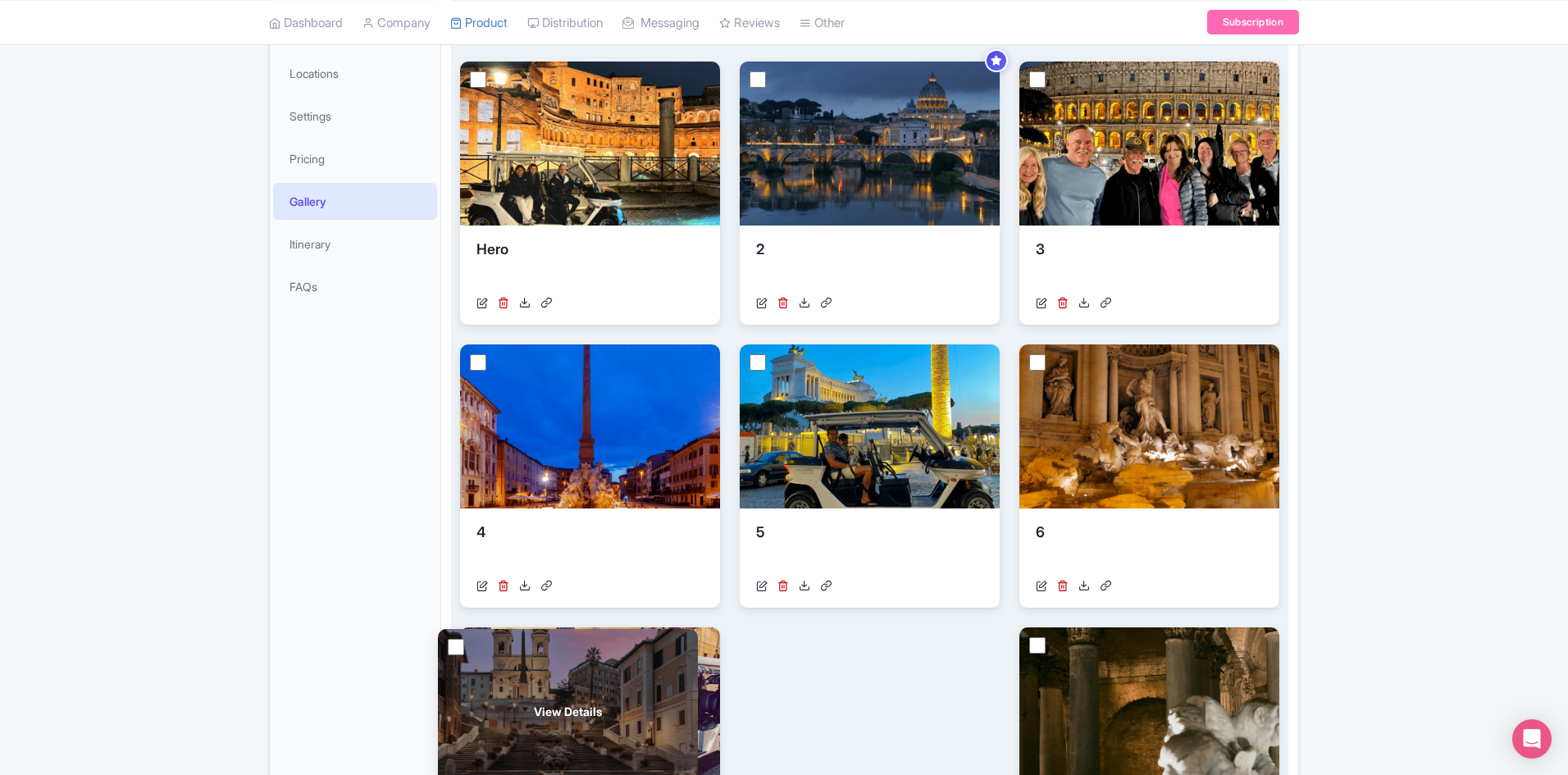
scroll to position [0, 0]
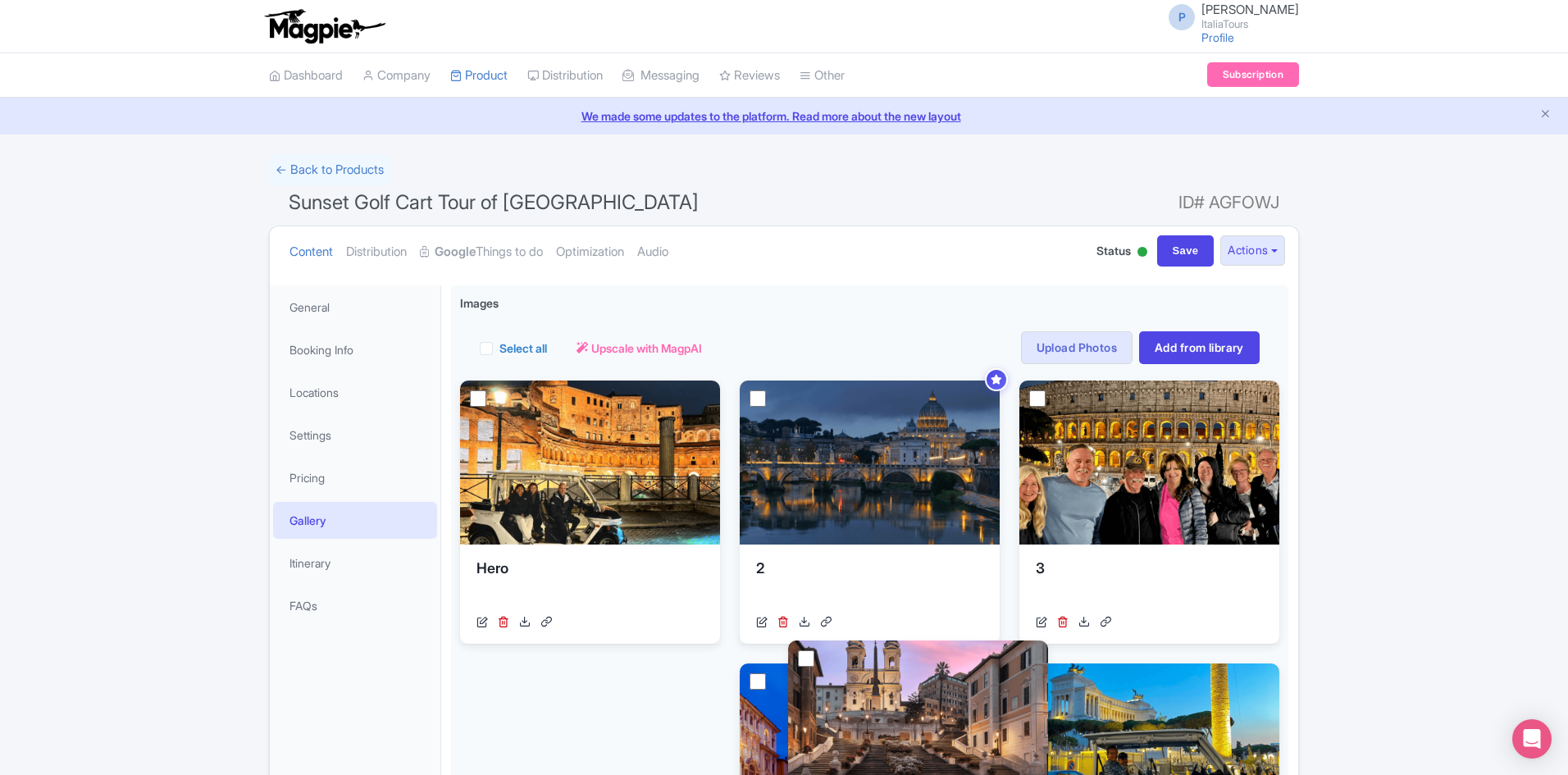
drag, startPoint x: 820, startPoint y: 461, endPoint x: 872, endPoint y: 810, distance: 352.9
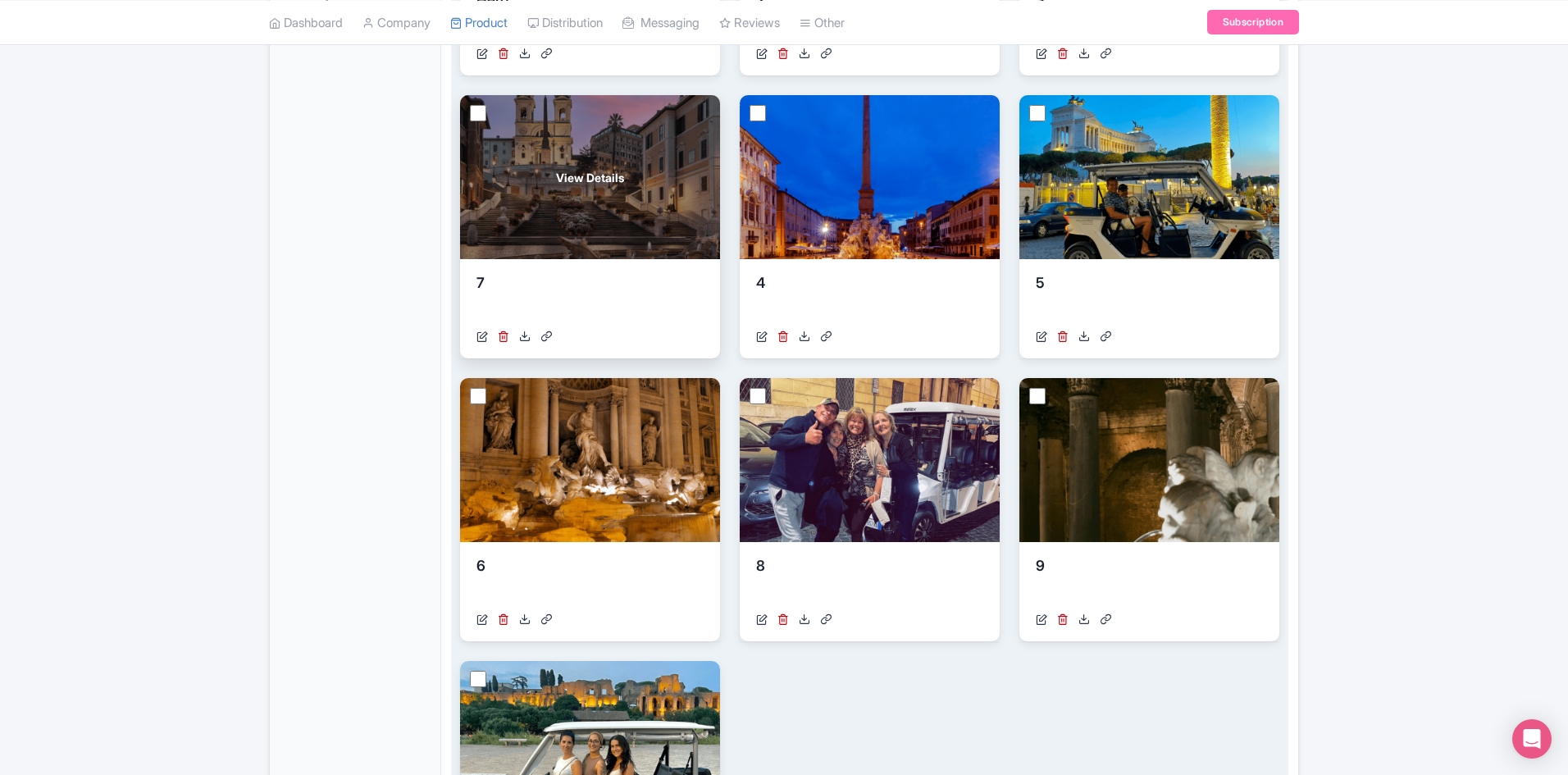
scroll to position [574, 0]
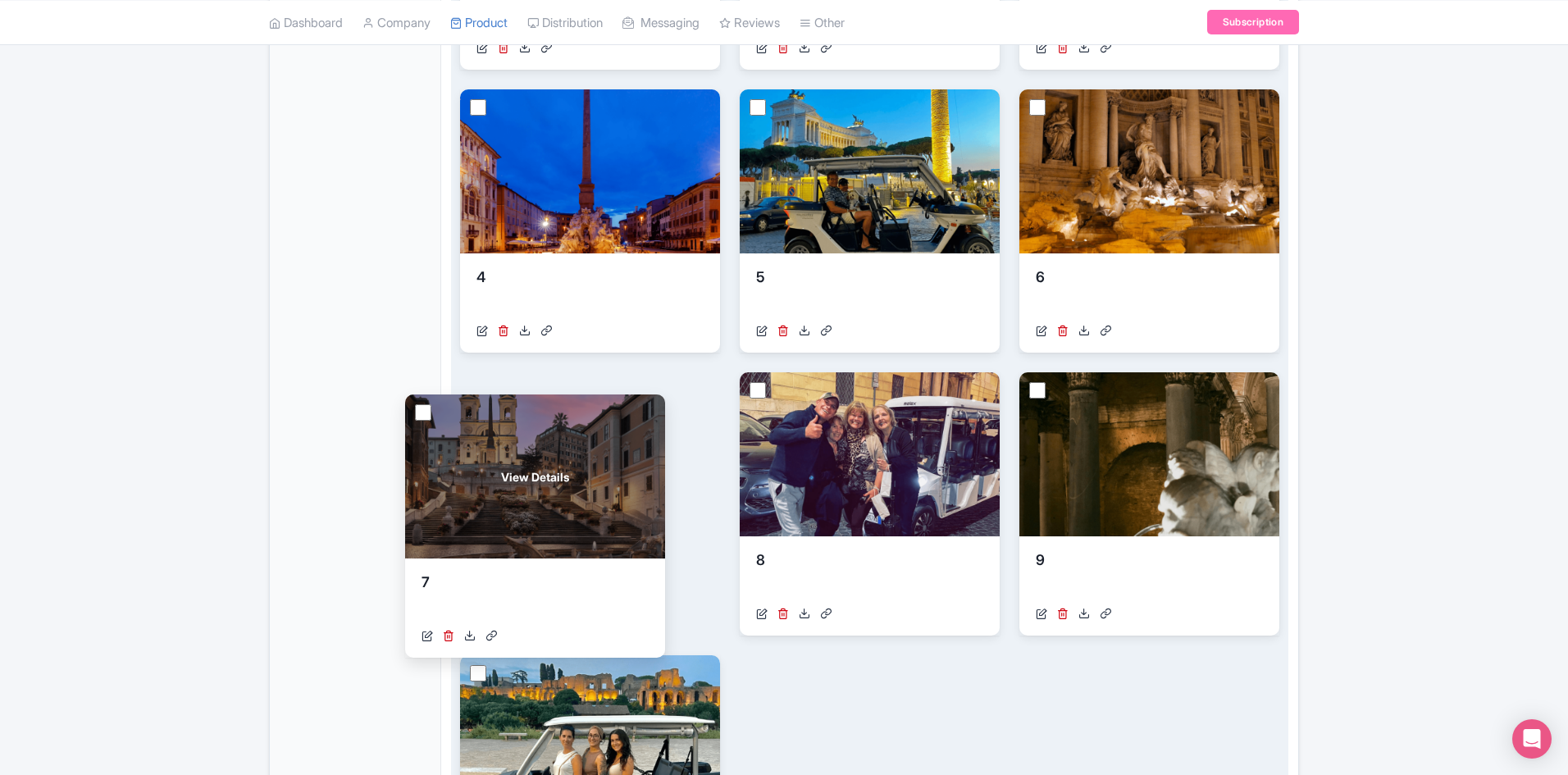
drag, startPoint x: 644, startPoint y: 241, endPoint x: 590, endPoint y: 547, distance: 310.7
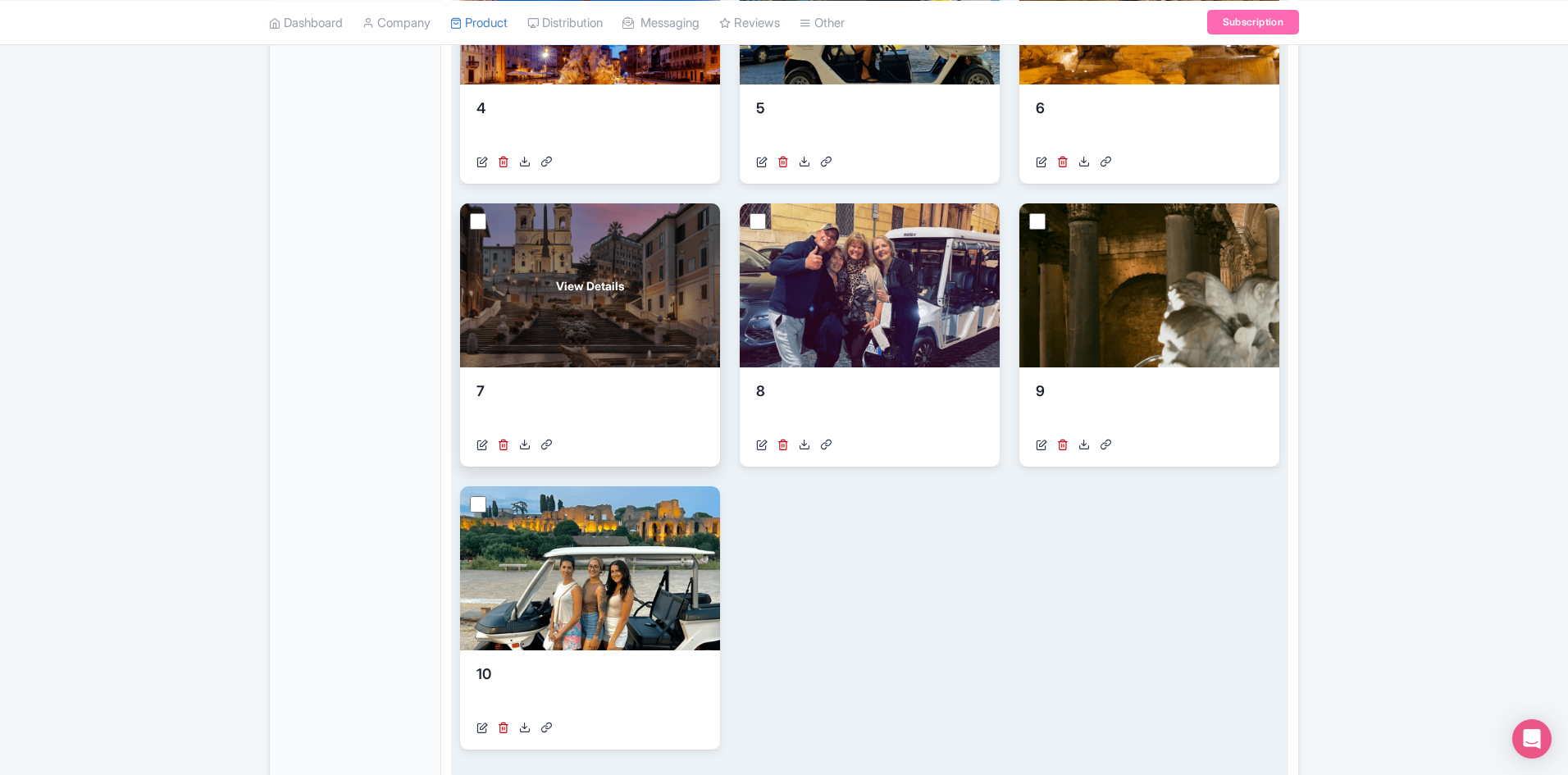
scroll to position [903, 0]
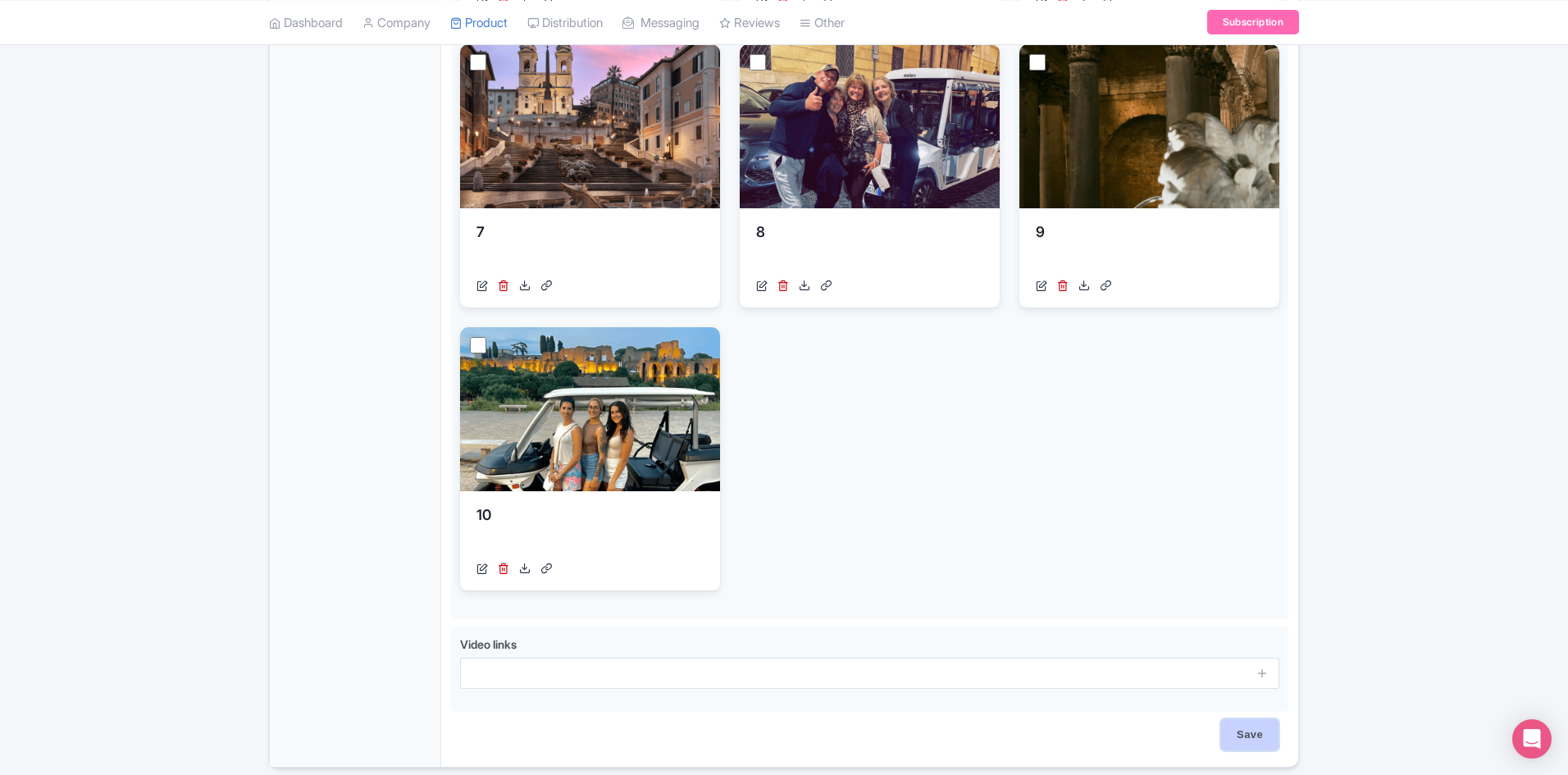
click at [1238, 731] on input "Save" at bounding box center [1250, 735] width 57 height 31
type input "Saving..."
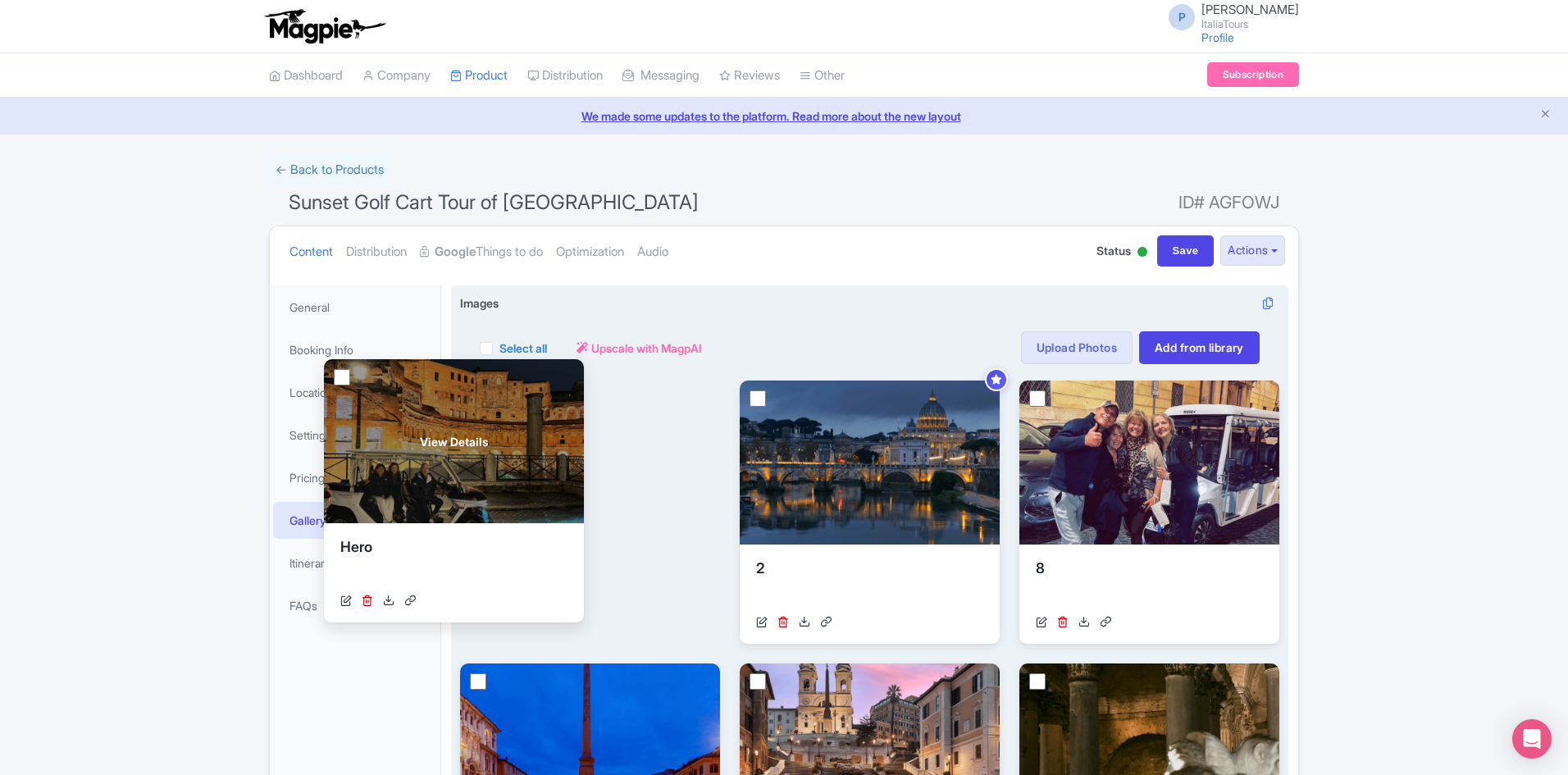
drag, startPoint x: 1005, startPoint y: 509, endPoint x: 448, endPoint y: 509, distance: 557.0
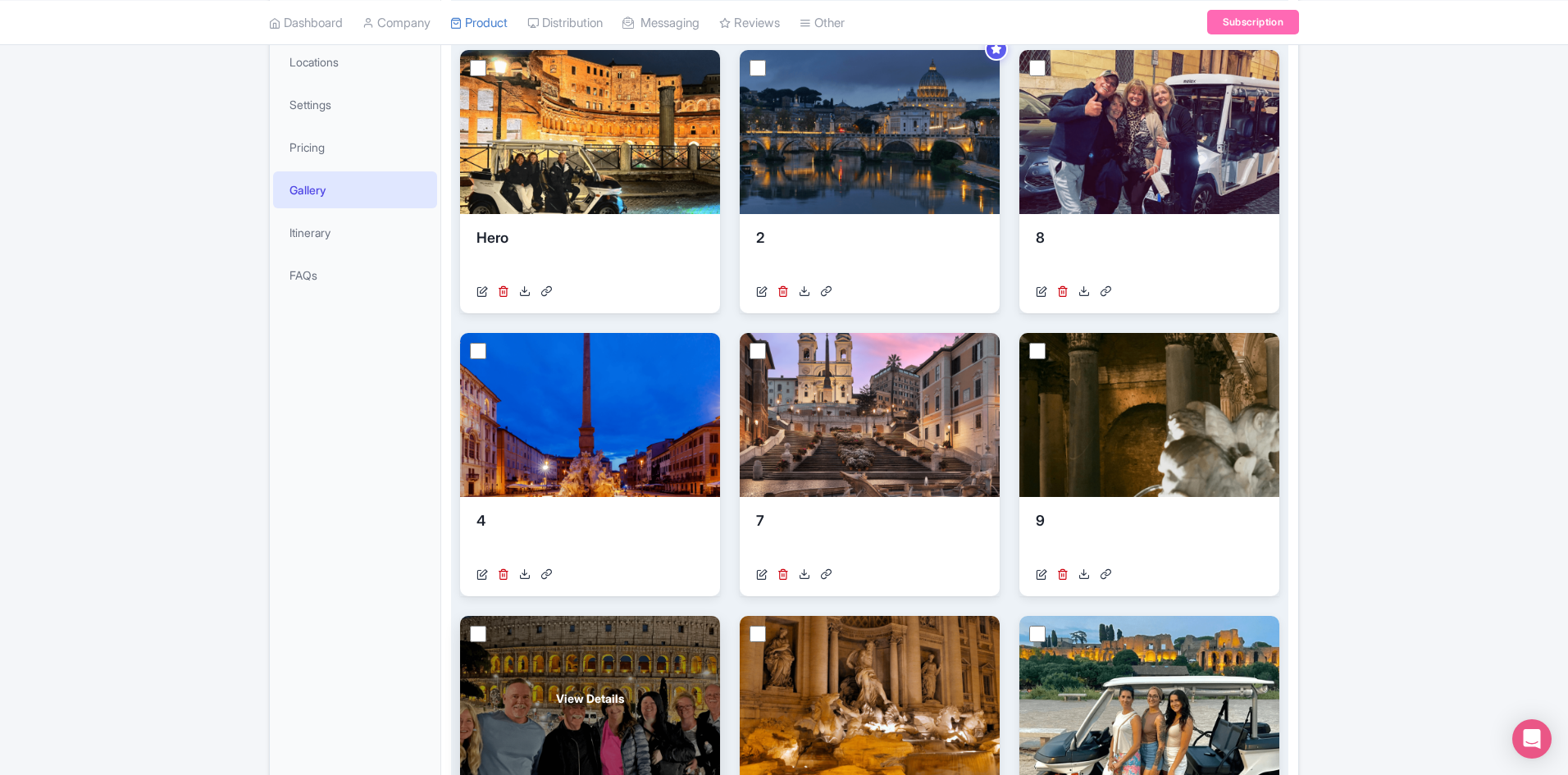
scroll to position [328, 0]
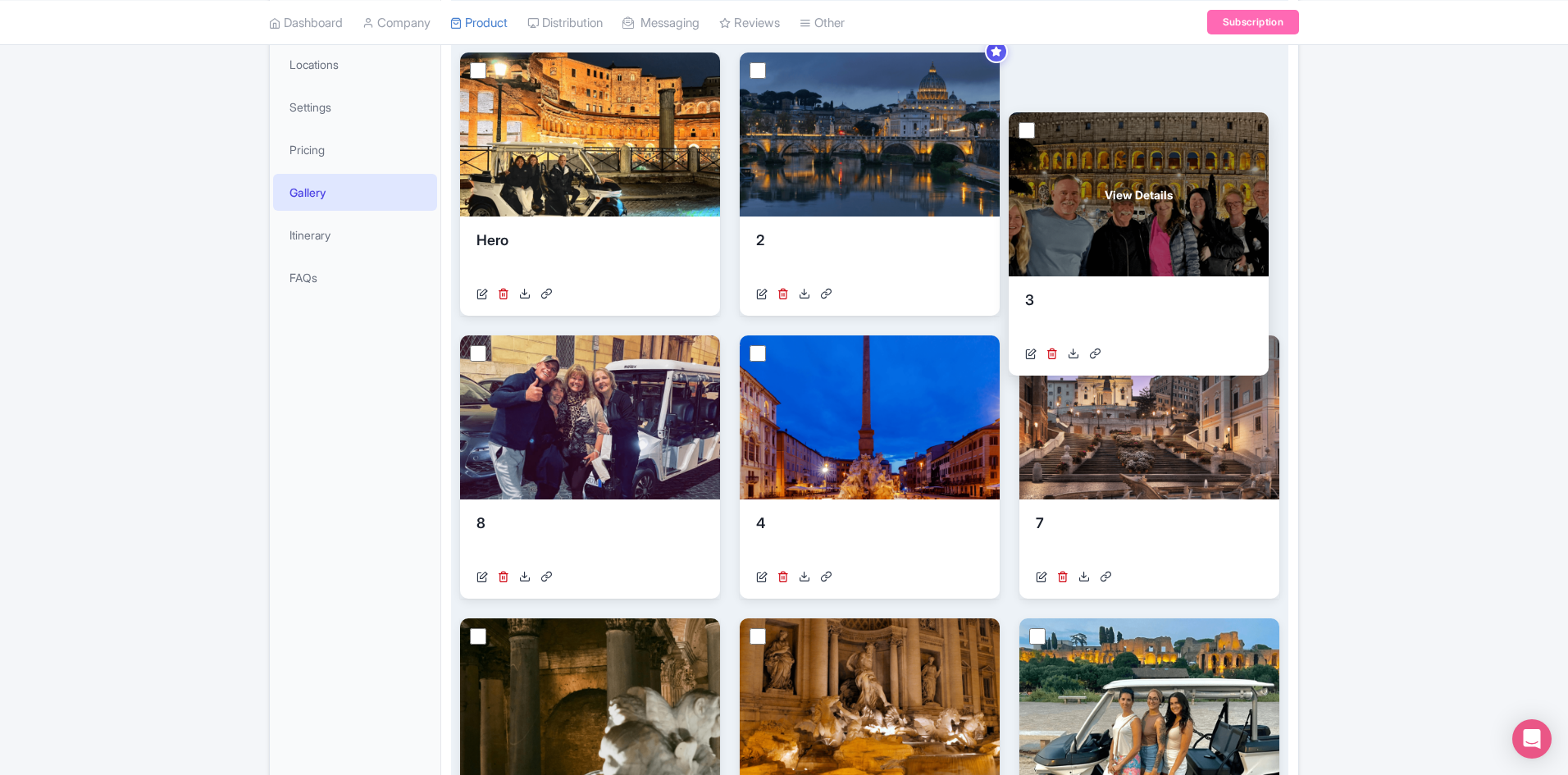
drag, startPoint x: 596, startPoint y: 628, endPoint x: 1145, endPoint y: 120, distance: 748.0
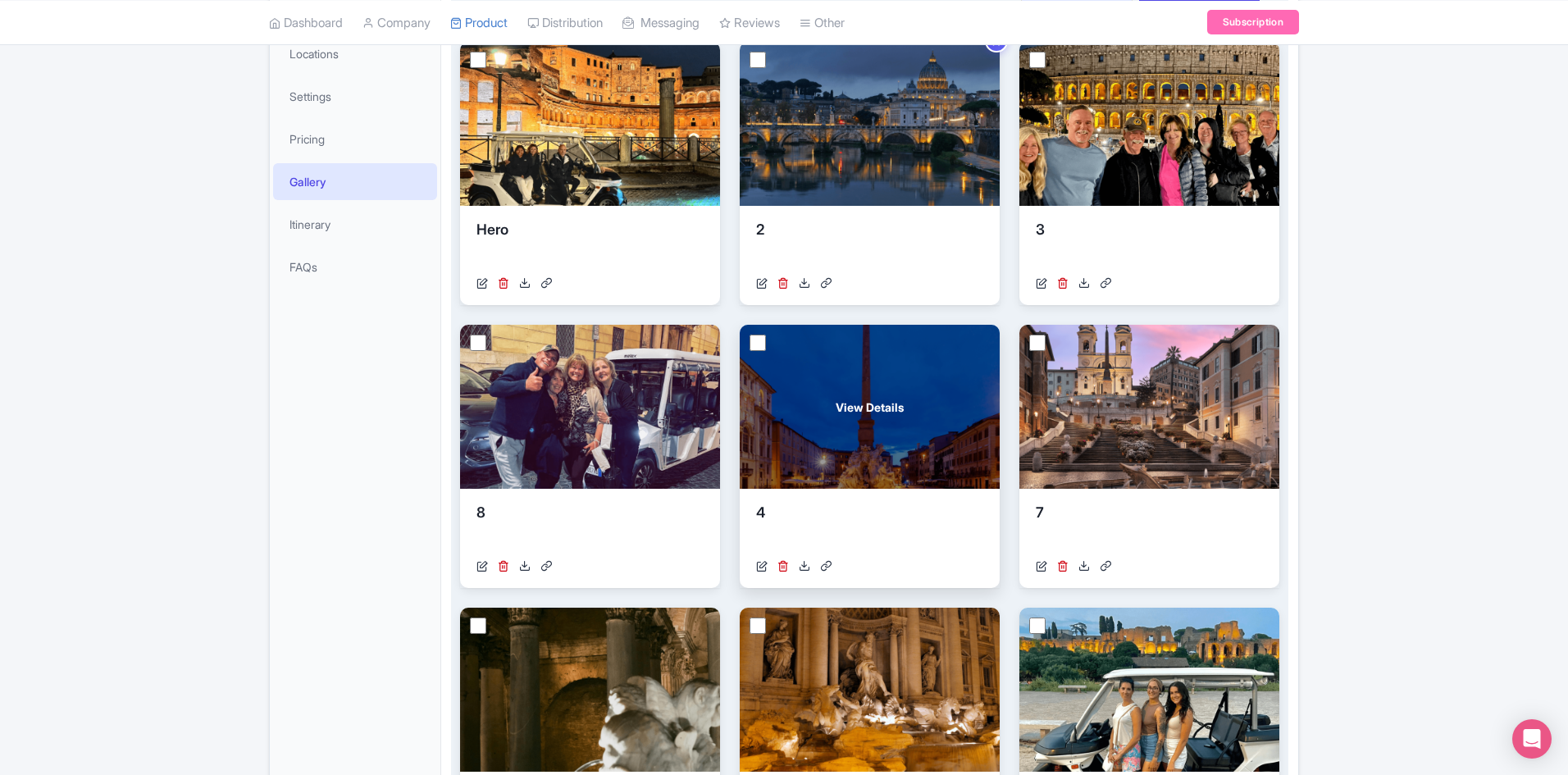
scroll to position [411, 0]
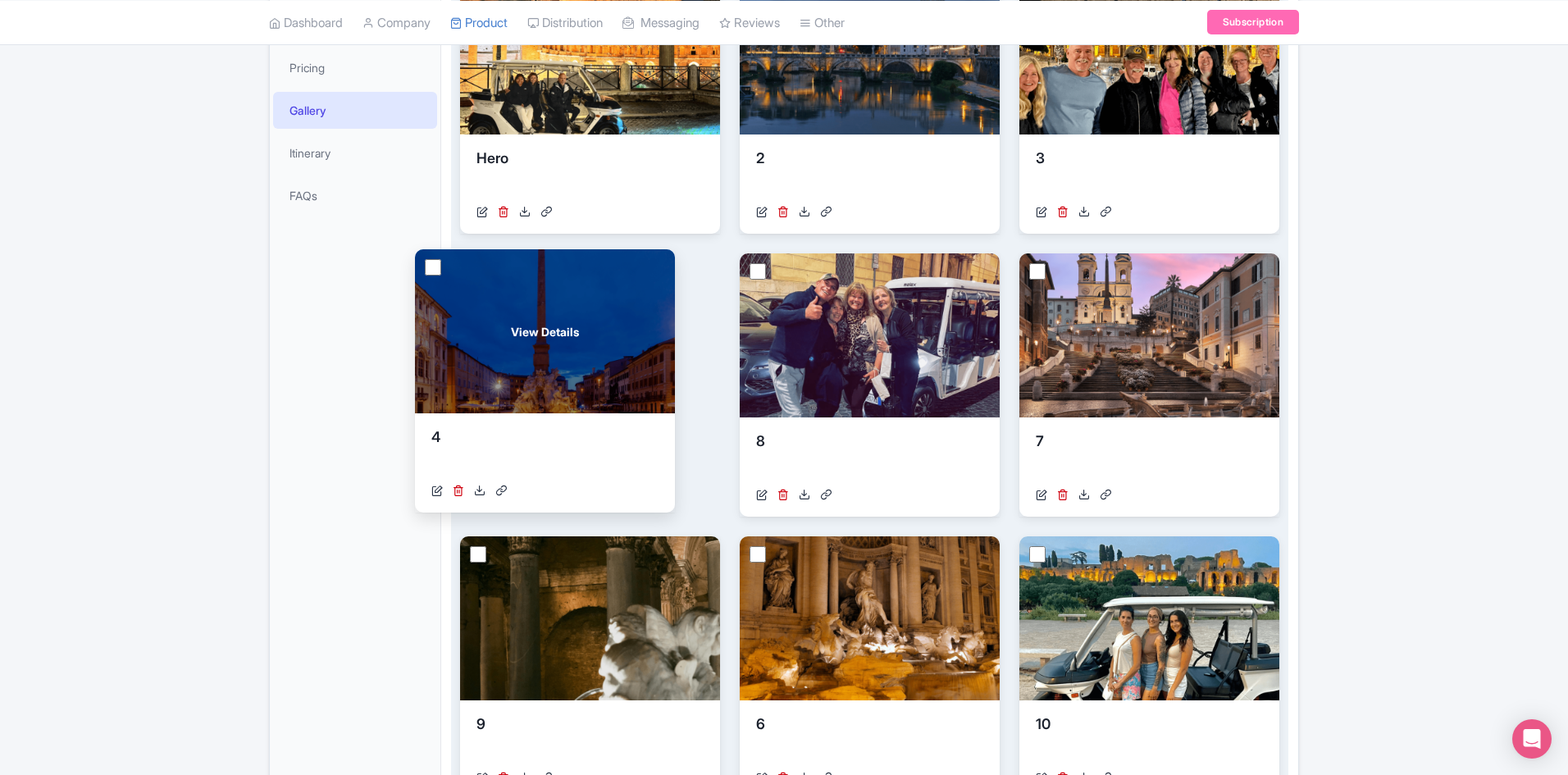
drag, startPoint x: 830, startPoint y: 375, endPoint x: 505, endPoint y: 371, distance: 325.0
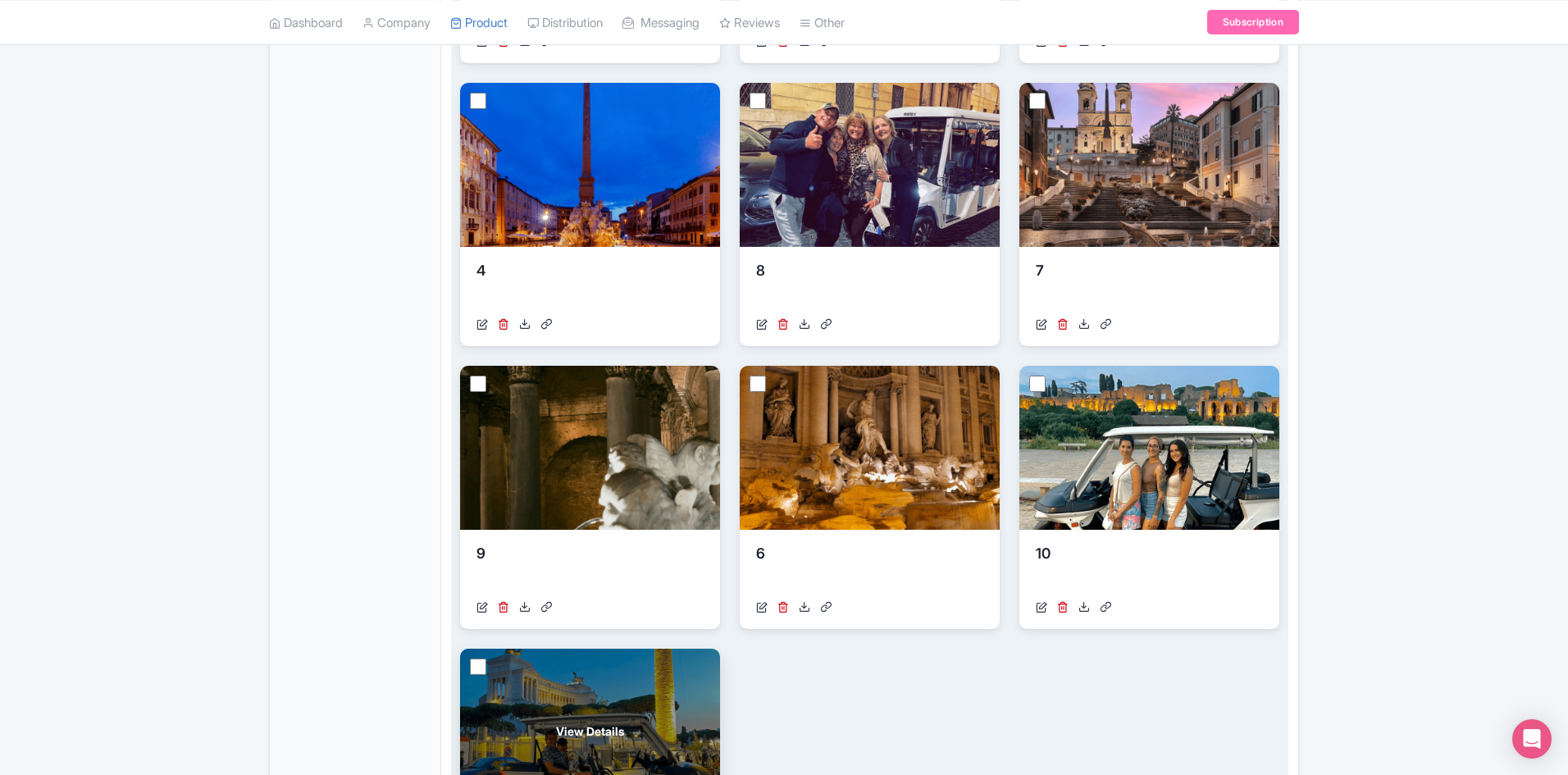
scroll to position [574, 0]
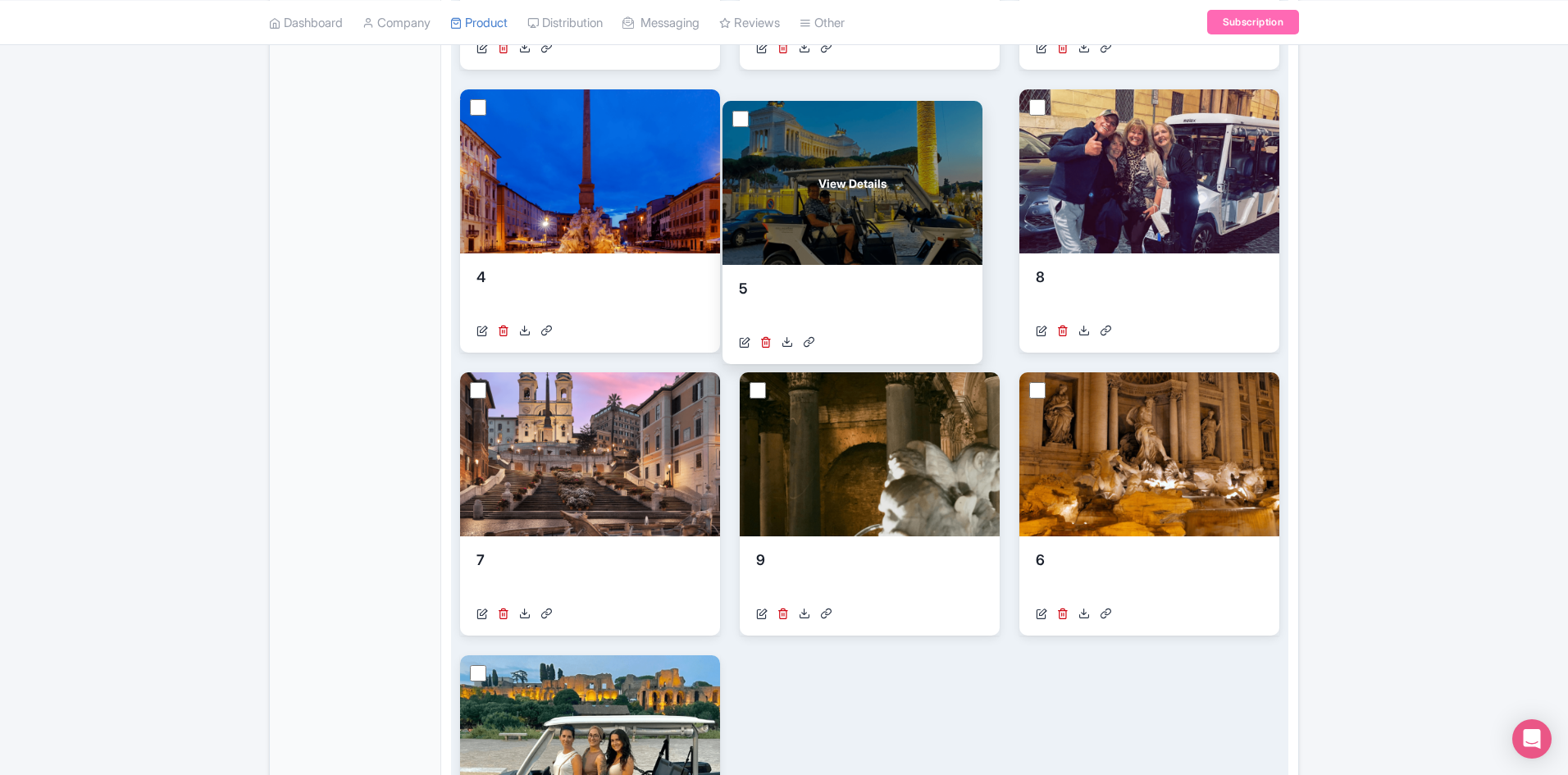
drag, startPoint x: 620, startPoint y: 700, endPoint x: 883, endPoint y: 145, distance: 614.2
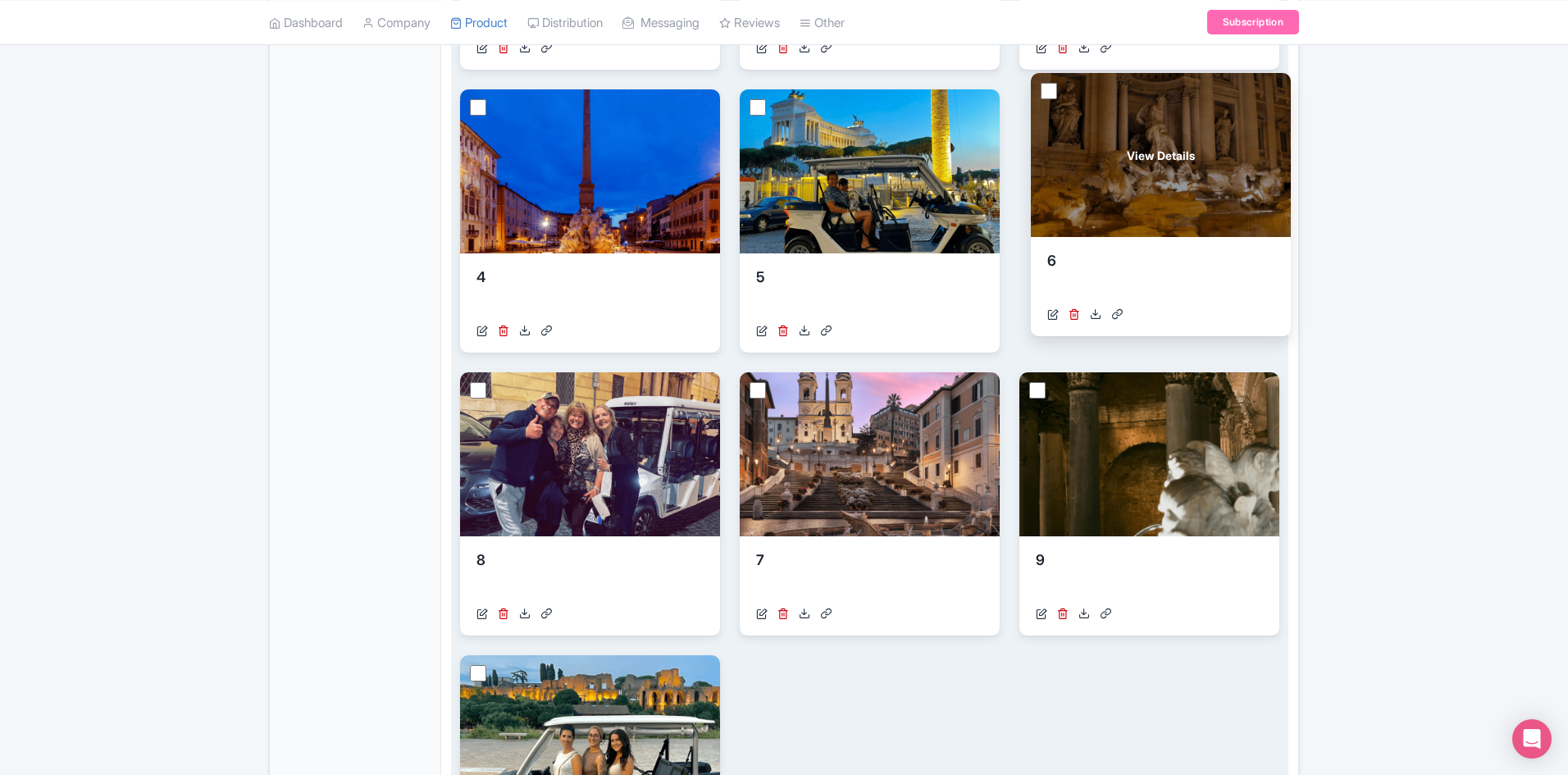
drag, startPoint x: 1127, startPoint y: 451, endPoint x: 1138, endPoint y: 152, distance: 299.2
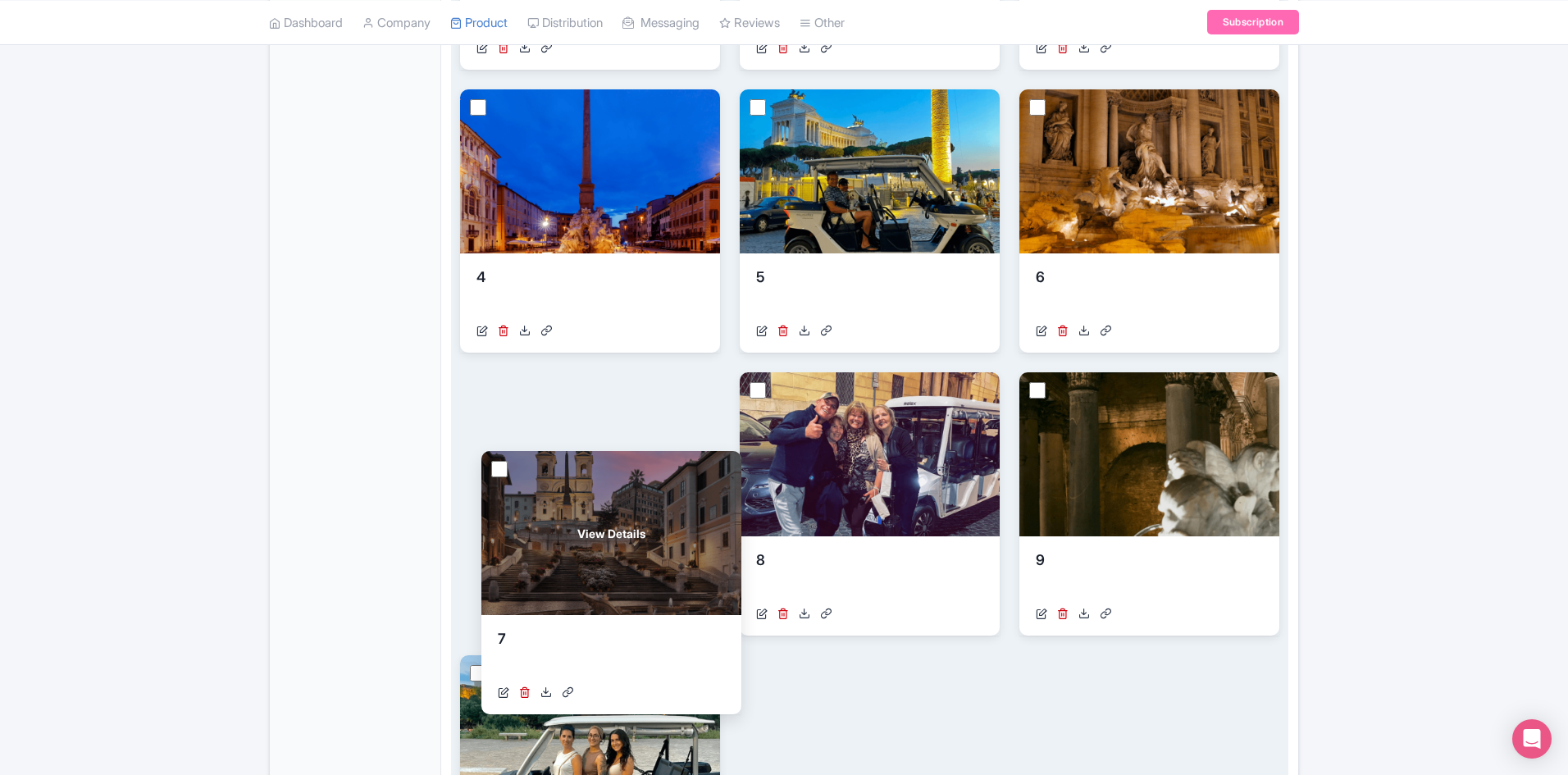
drag, startPoint x: 823, startPoint y: 489, endPoint x: 564, endPoint y: 564, distance: 269.6
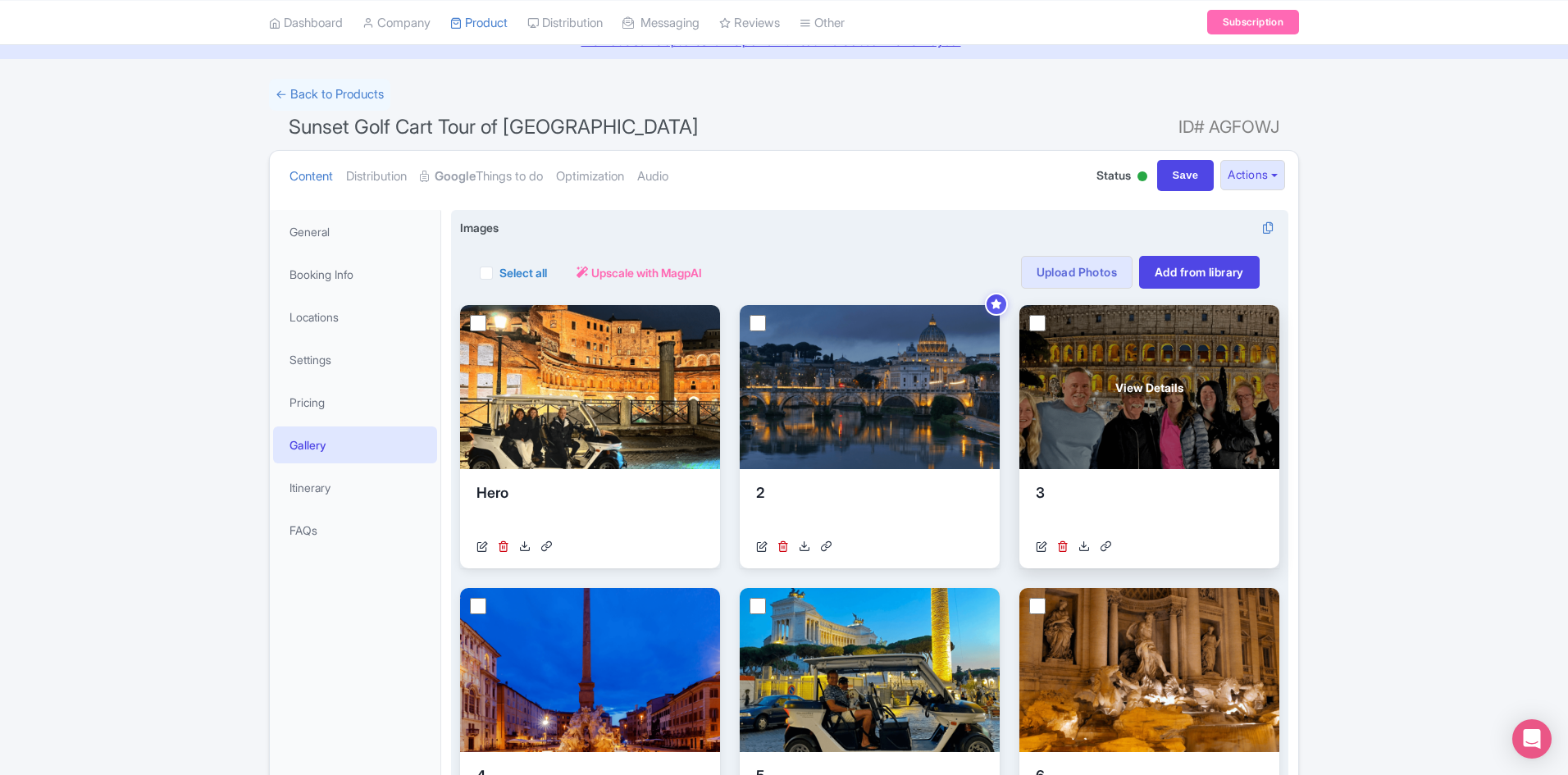
scroll to position [0, 0]
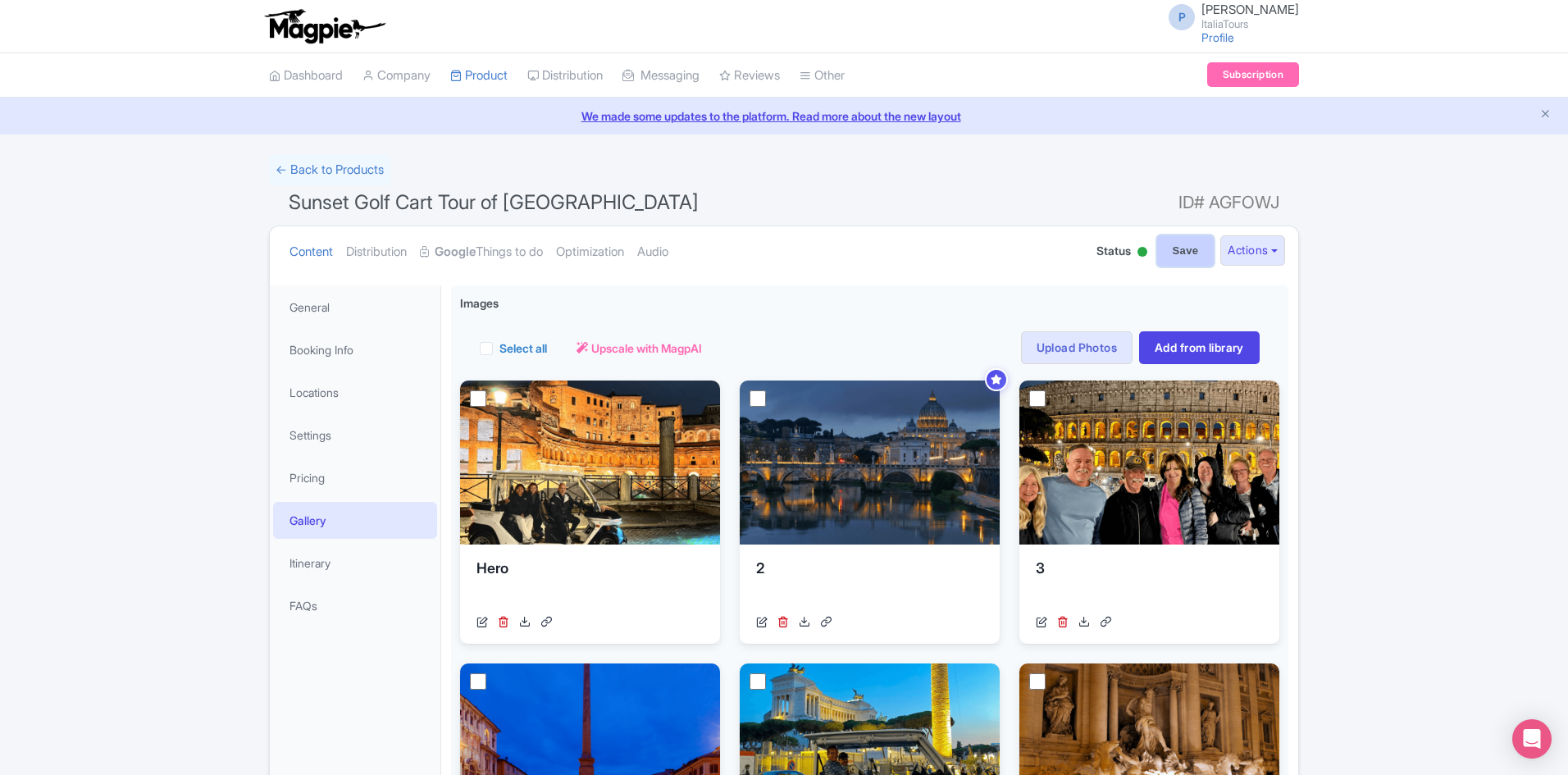
click at [1188, 260] on input "Save" at bounding box center [1186, 252] width 57 height 31
type input "Saving..."
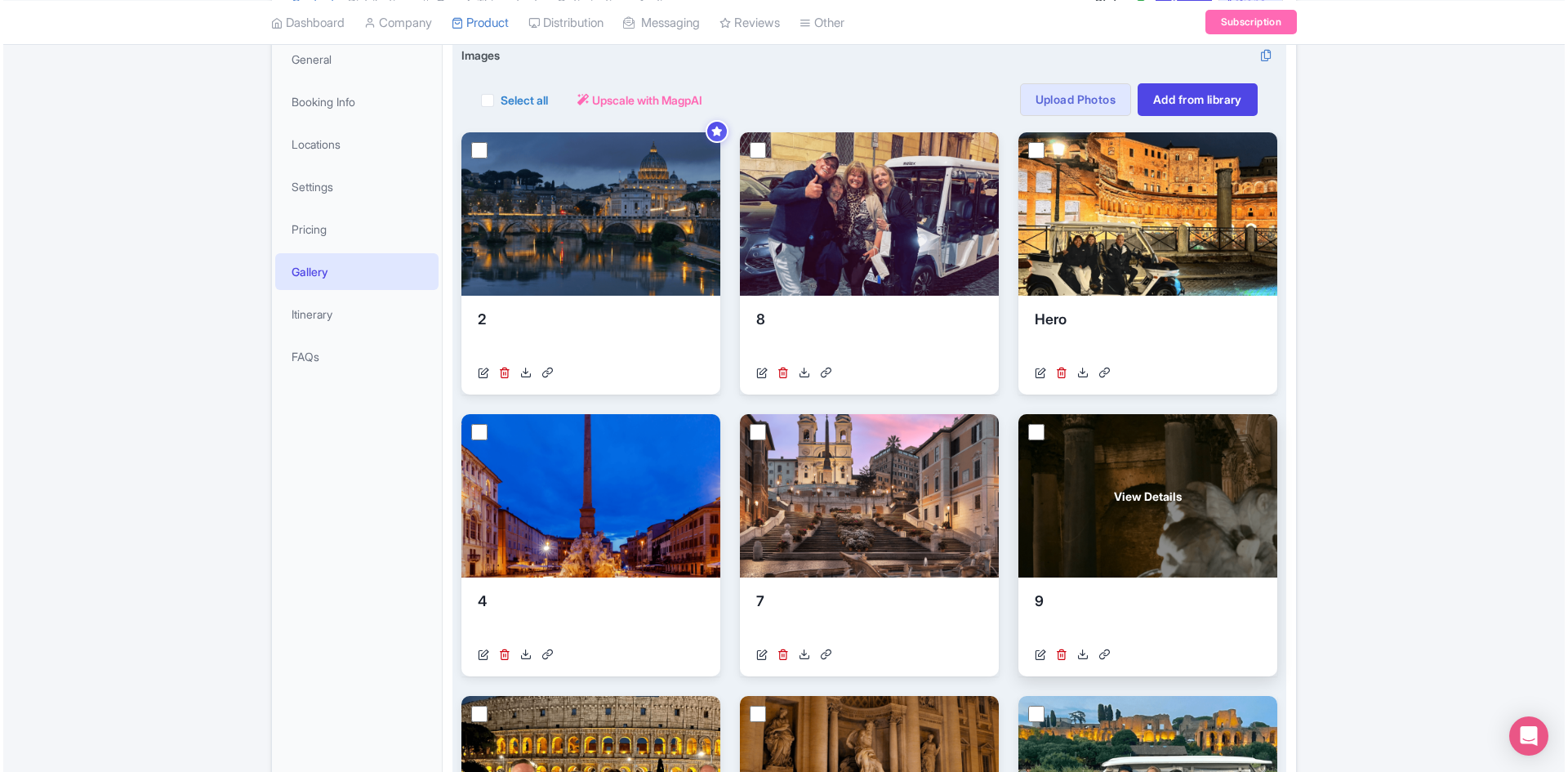
scroll to position [245, 0]
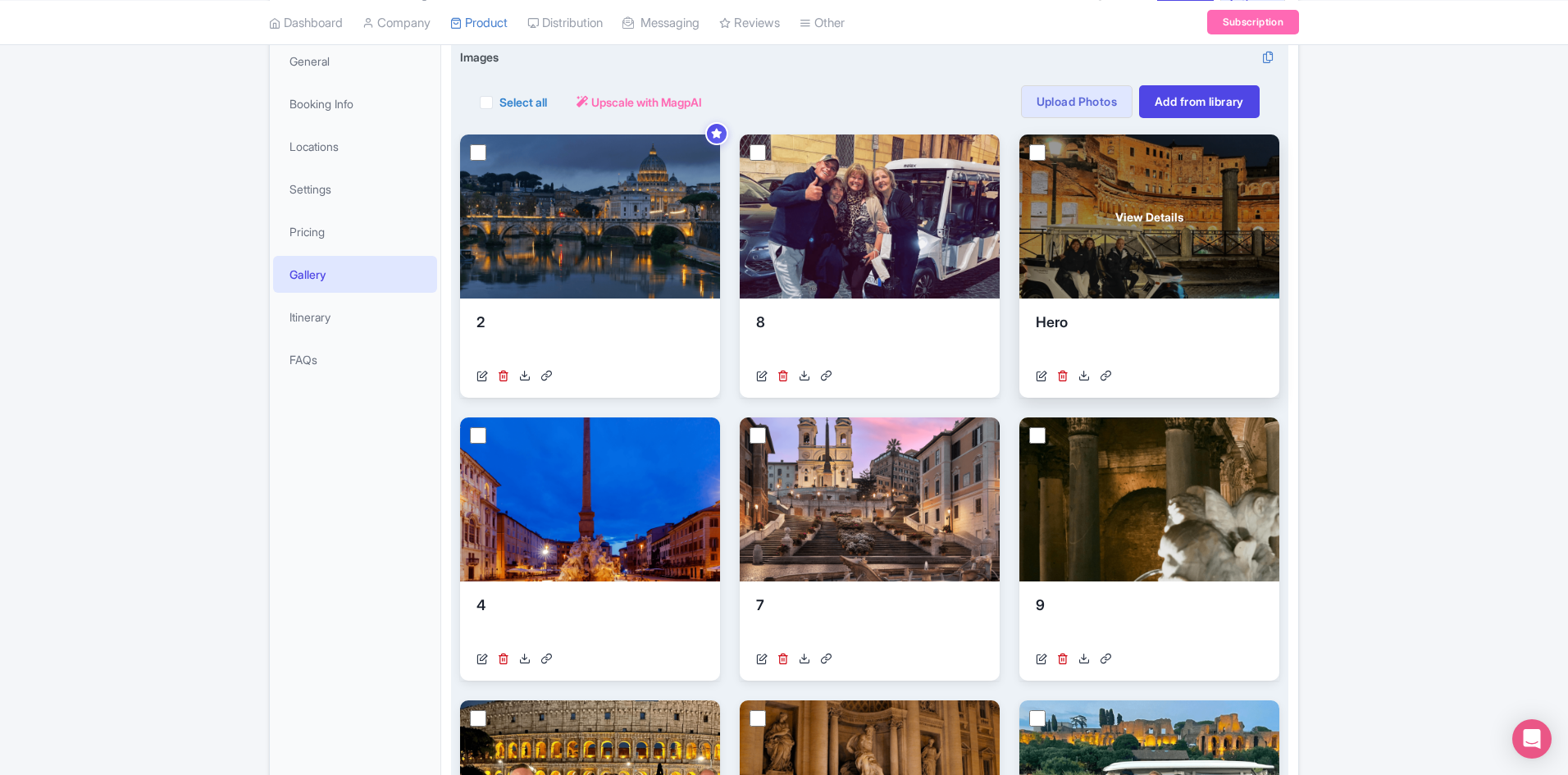
click at [1143, 222] on span "View Details" at bounding box center [1149, 216] width 68 height 18
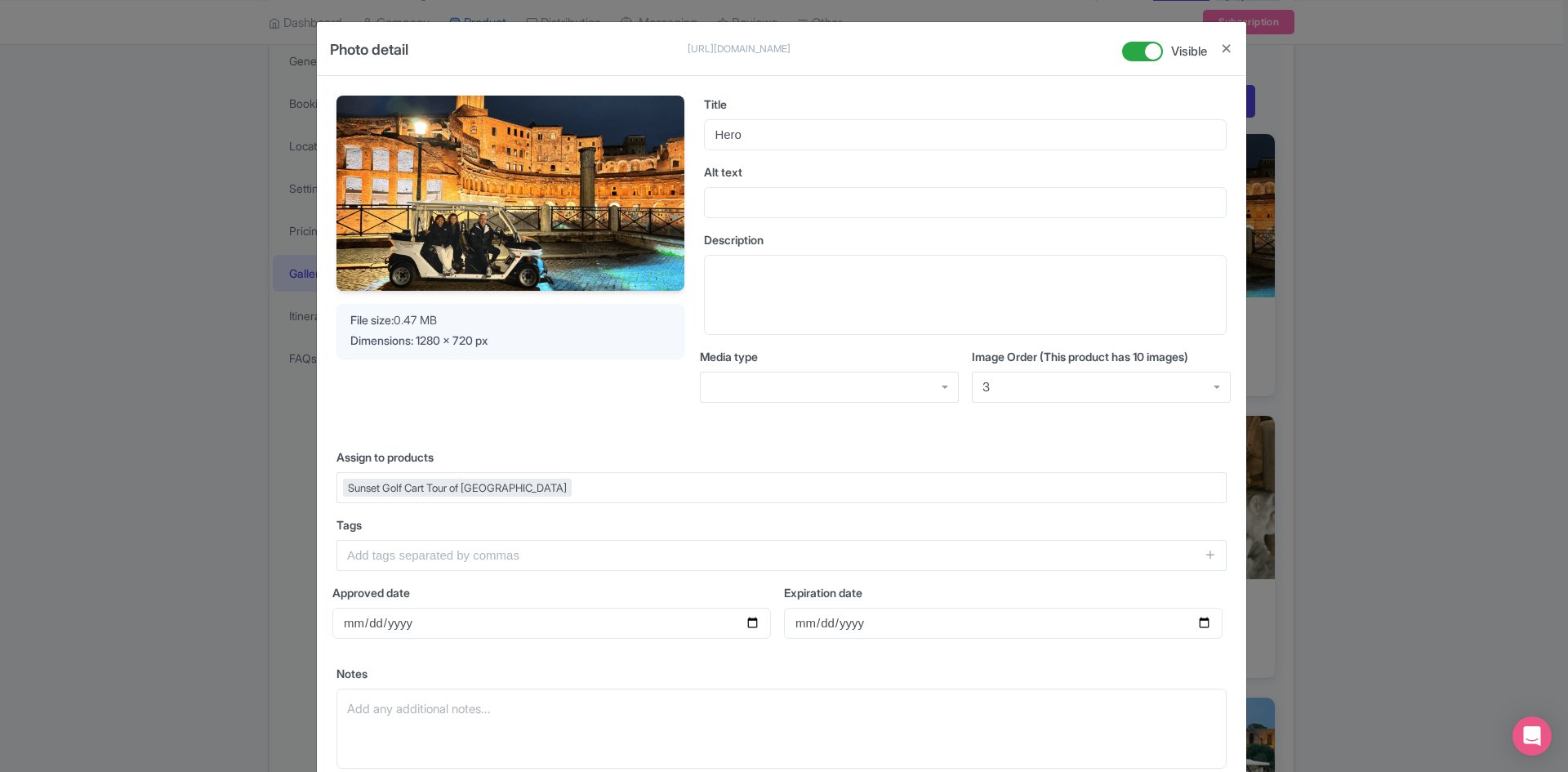
scroll to position [0, 0]
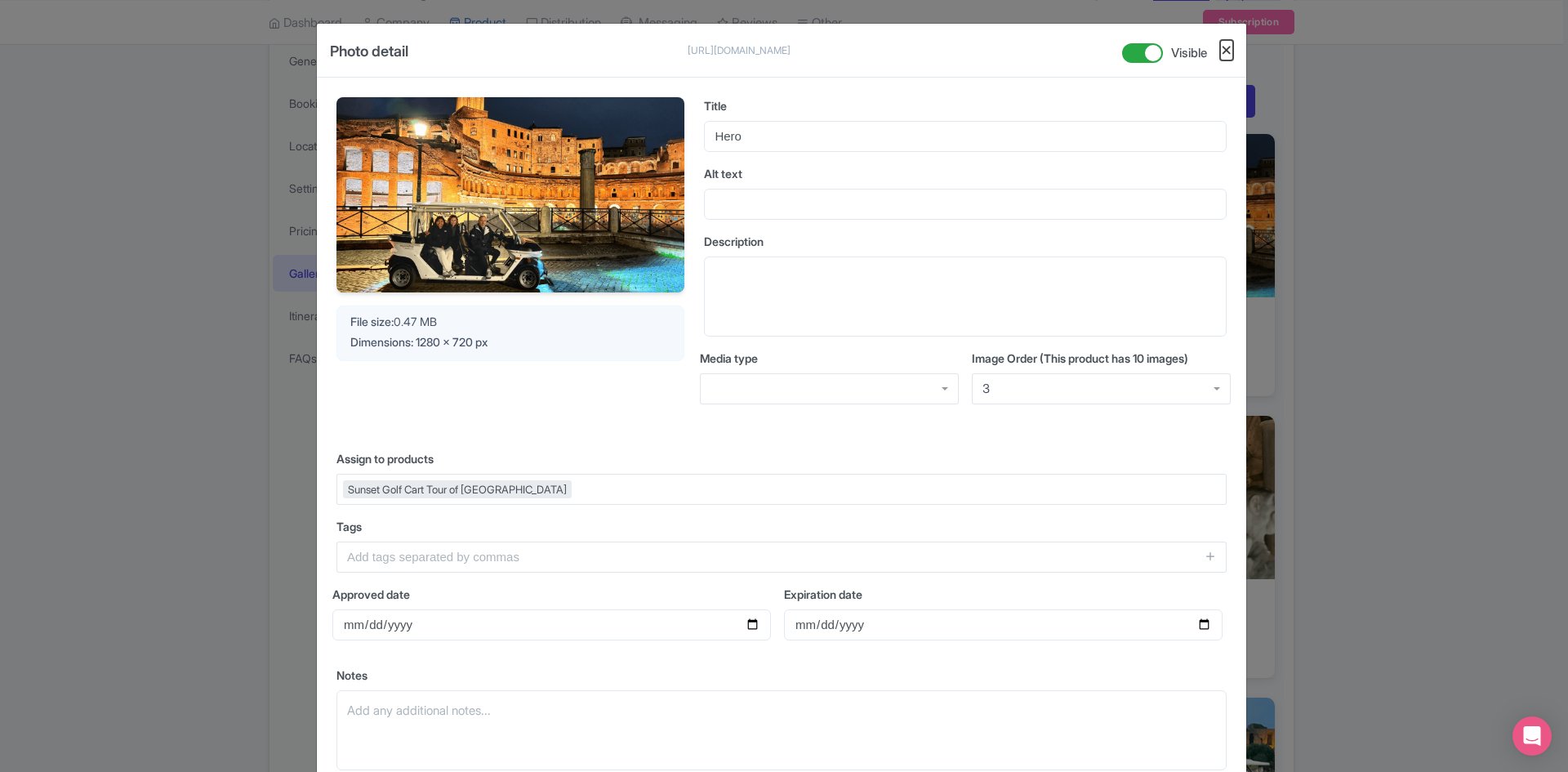
click at [1228, 48] on button "Close" at bounding box center [1226, 50] width 13 height 20
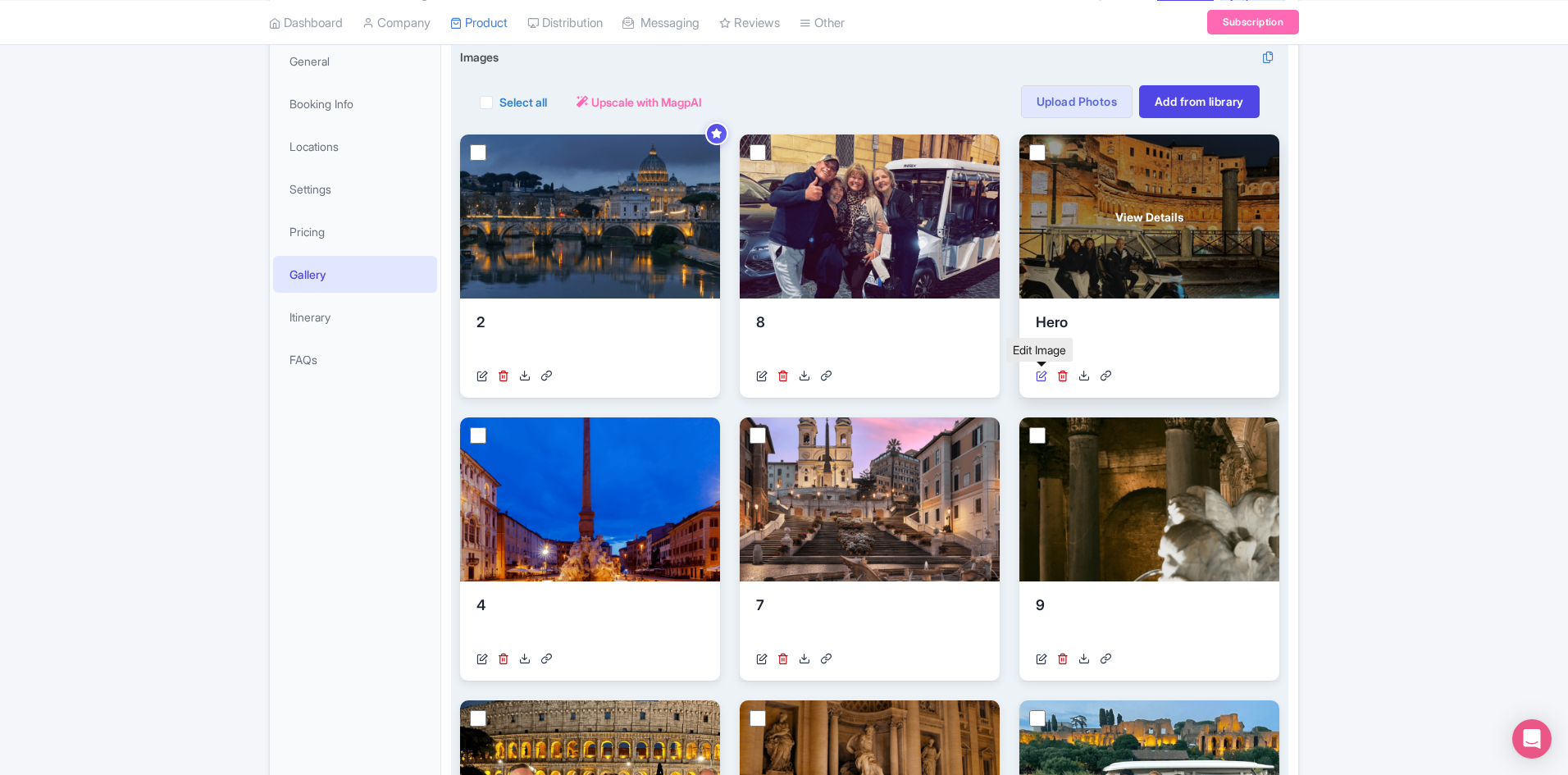
click at [1044, 375] on icon at bounding box center [1041, 375] width 11 height 11
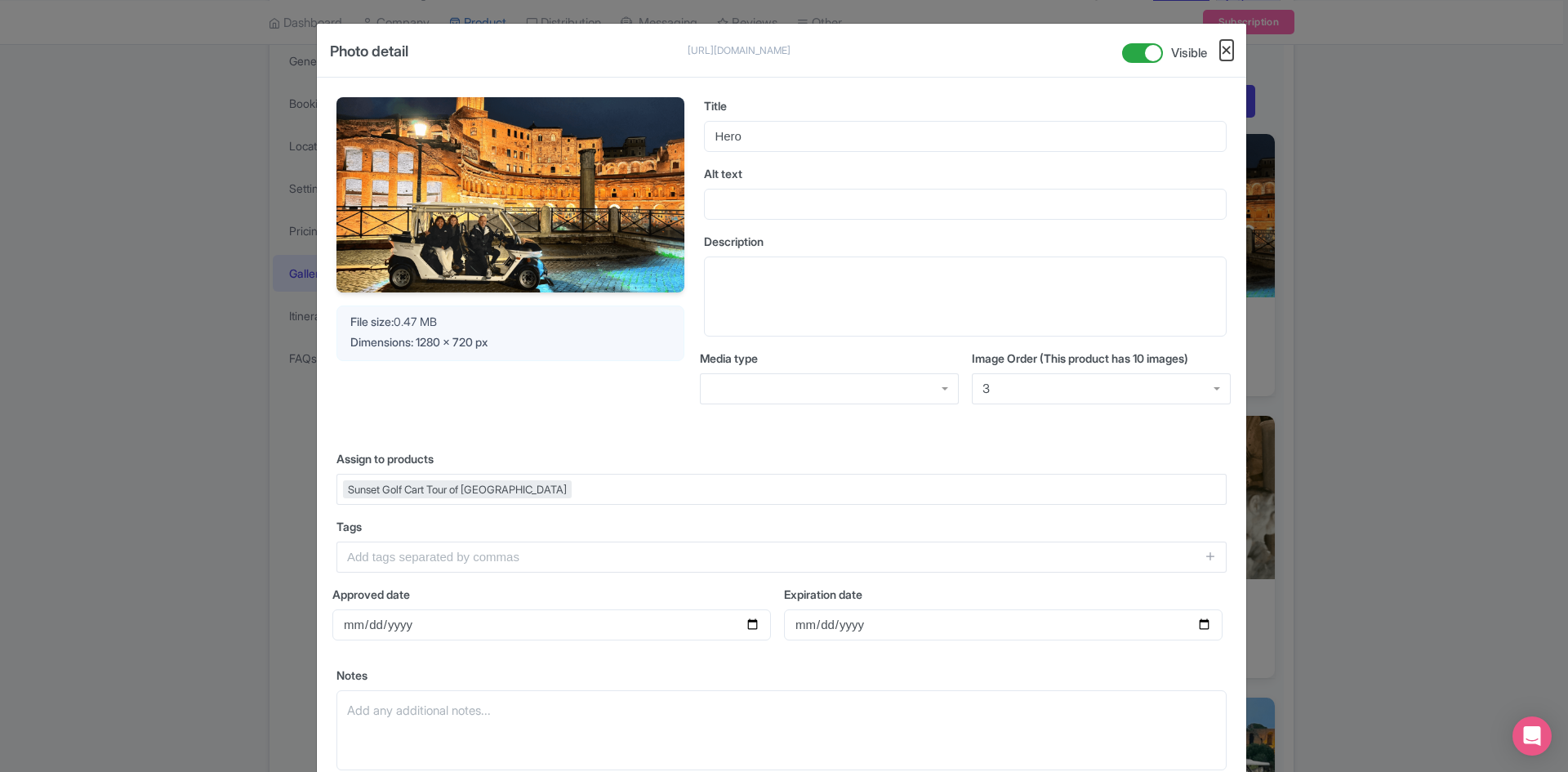
click at [1222, 57] on button "Close" at bounding box center [1226, 50] width 13 height 20
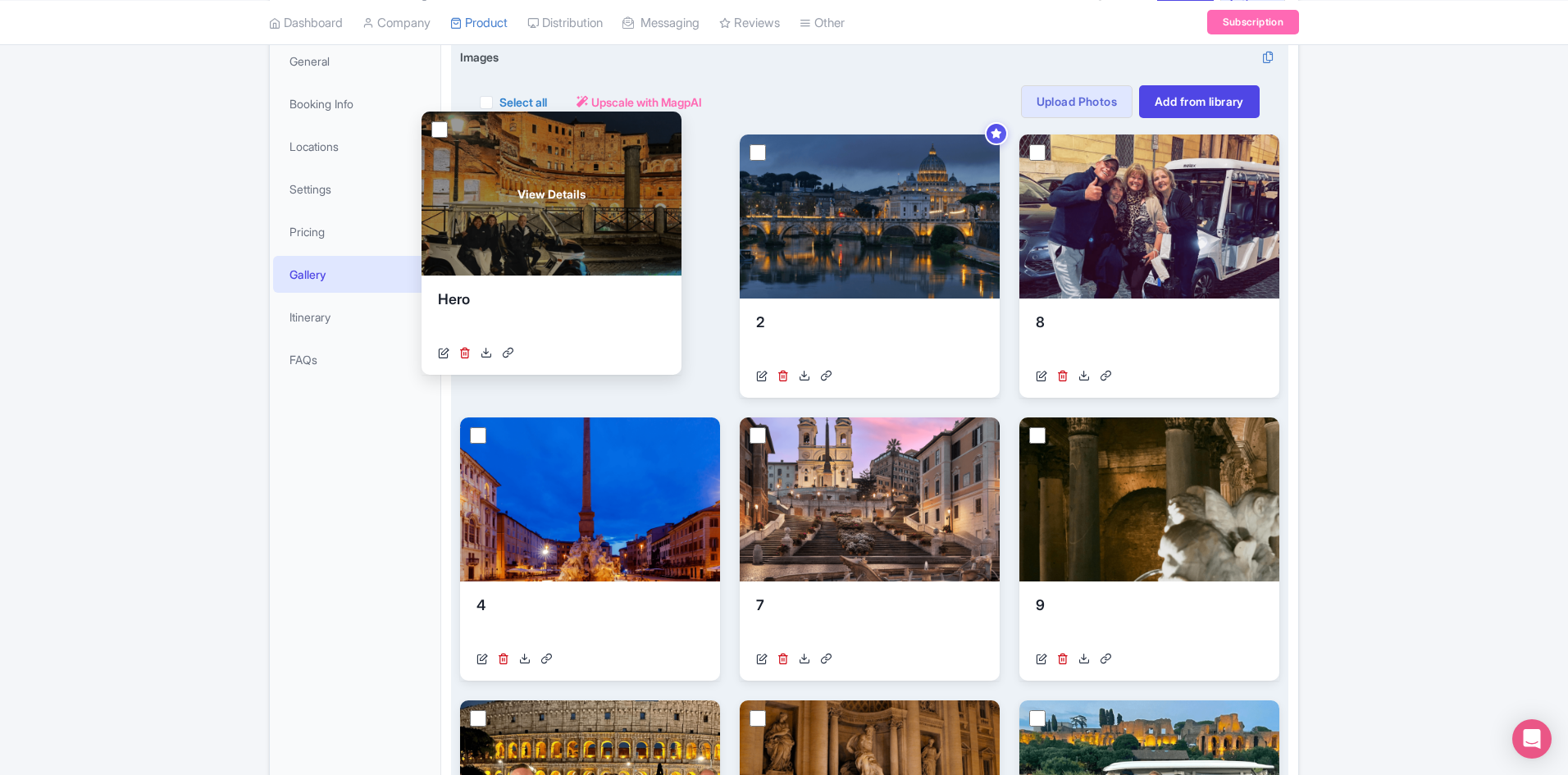
drag, startPoint x: 1142, startPoint y: 266, endPoint x: 543, endPoint y: 251, distance: 599.2
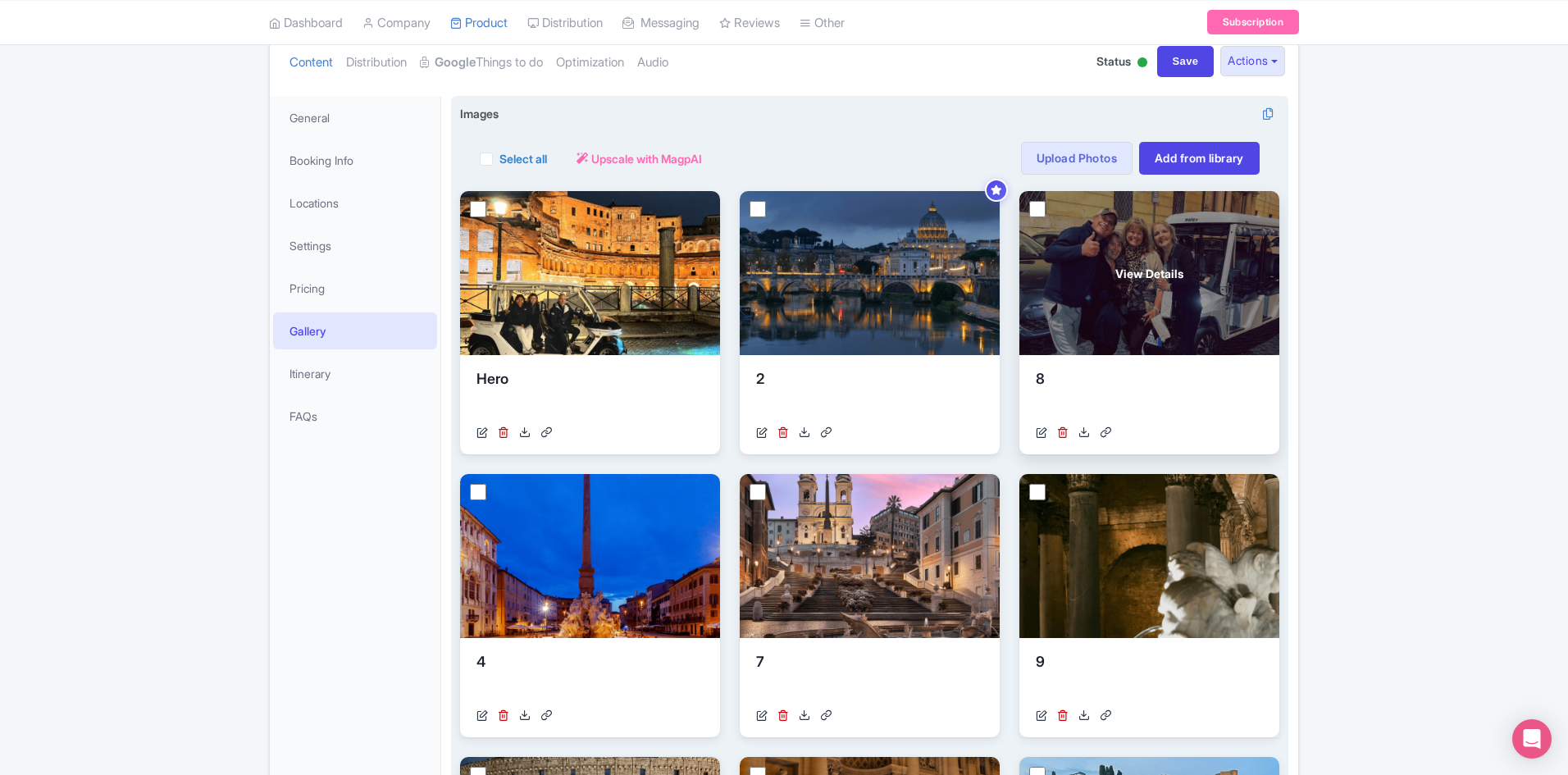
scroll to position [164, 0]
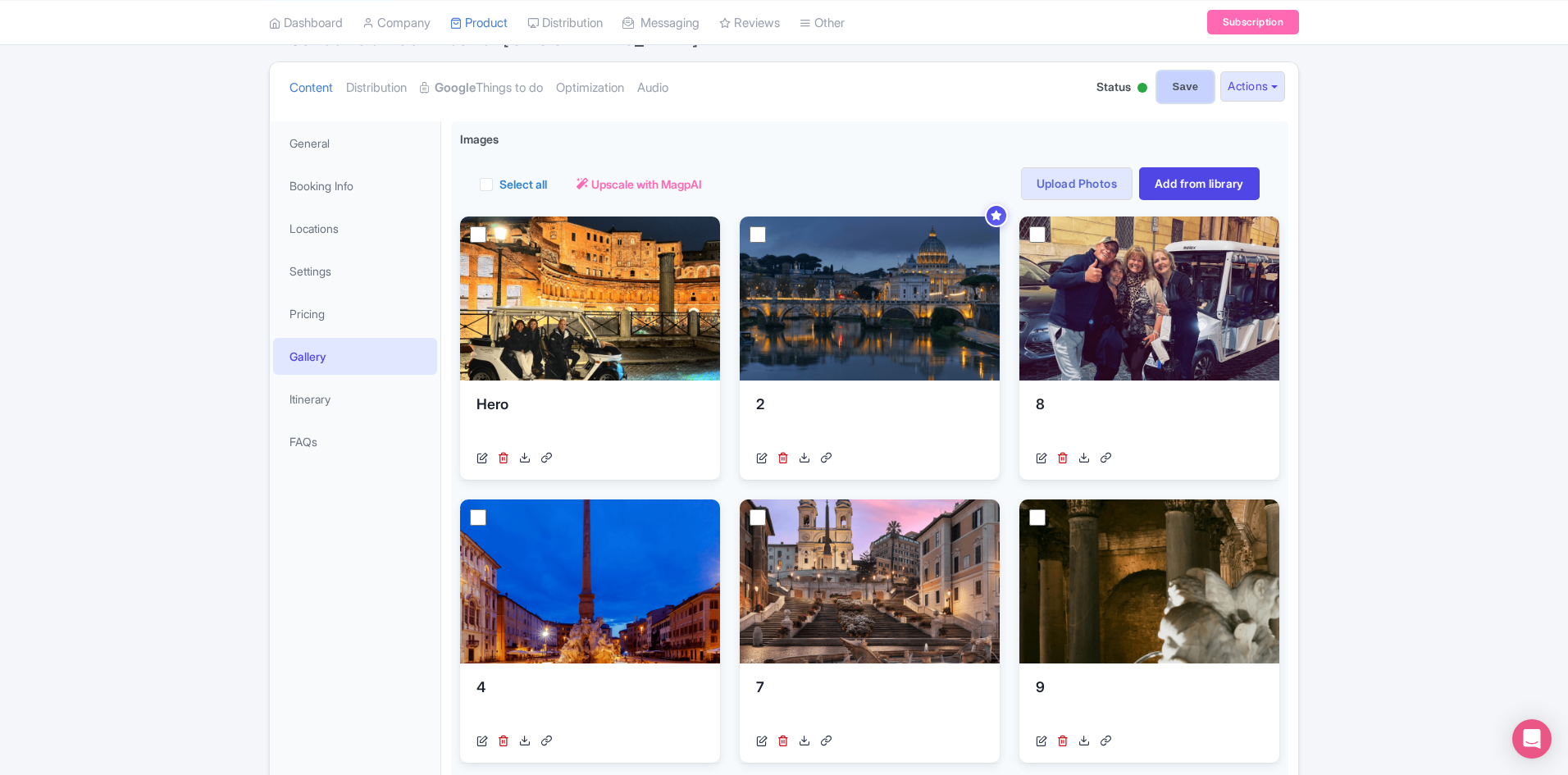
click at [1168, 86] on input "Save" at bounding box center [1186, 87] width 57 height 31
type input "Saving..."
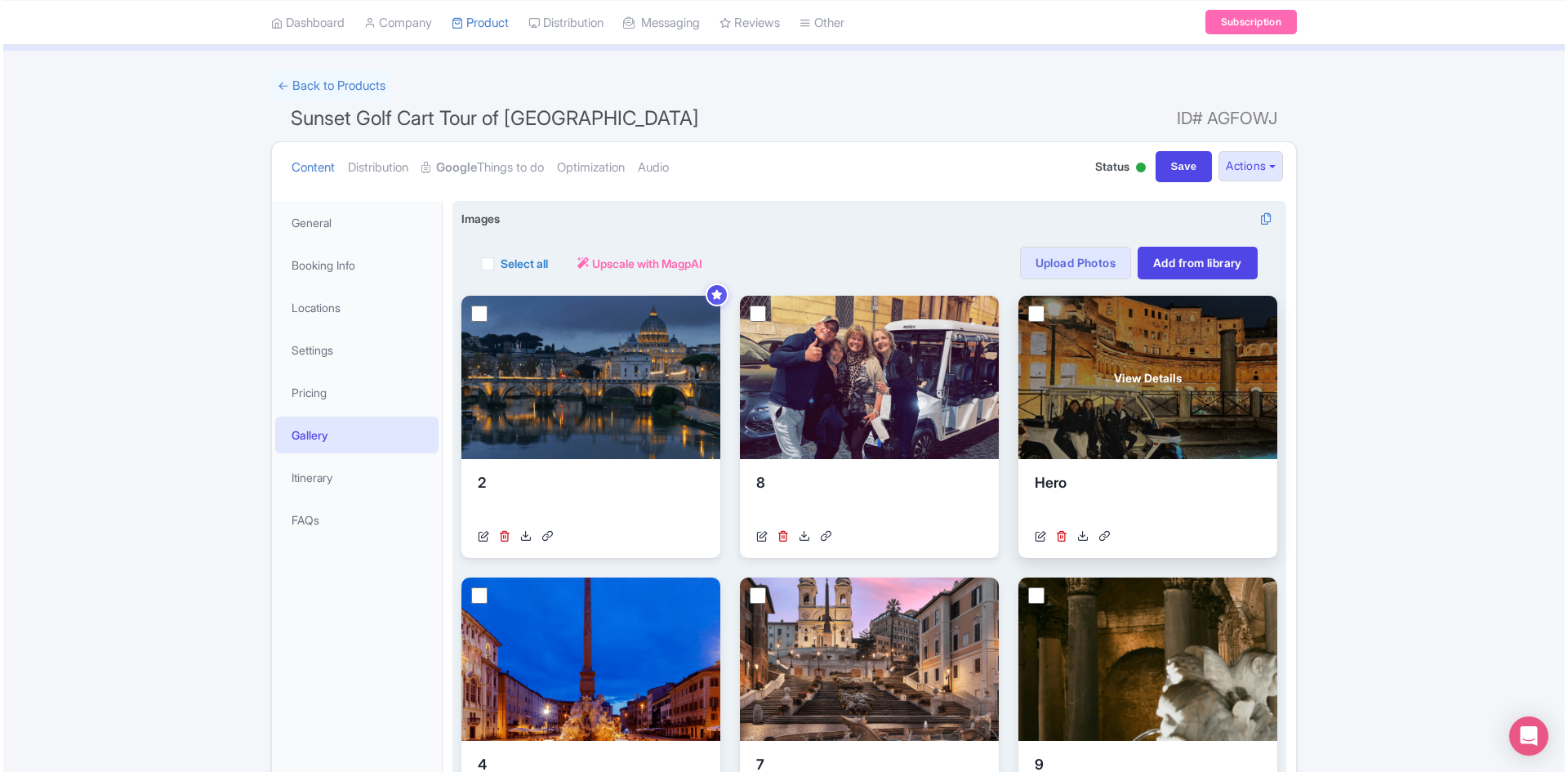
scroll to position [163, 0]
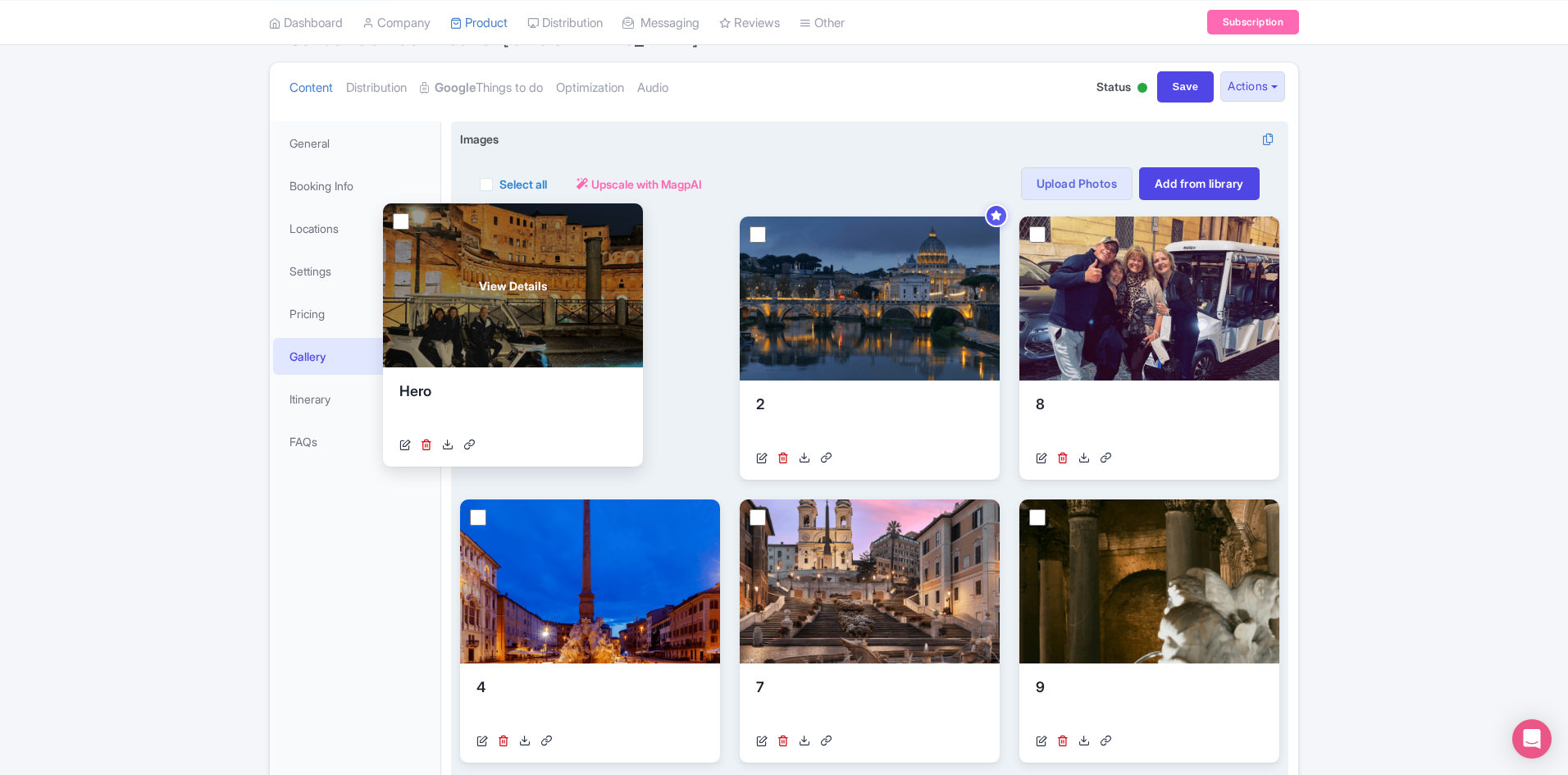
drag, startPoint x: 1118, startPoint y: 356, endPoint x: 482, endPoint y: 343, distance: 636.1
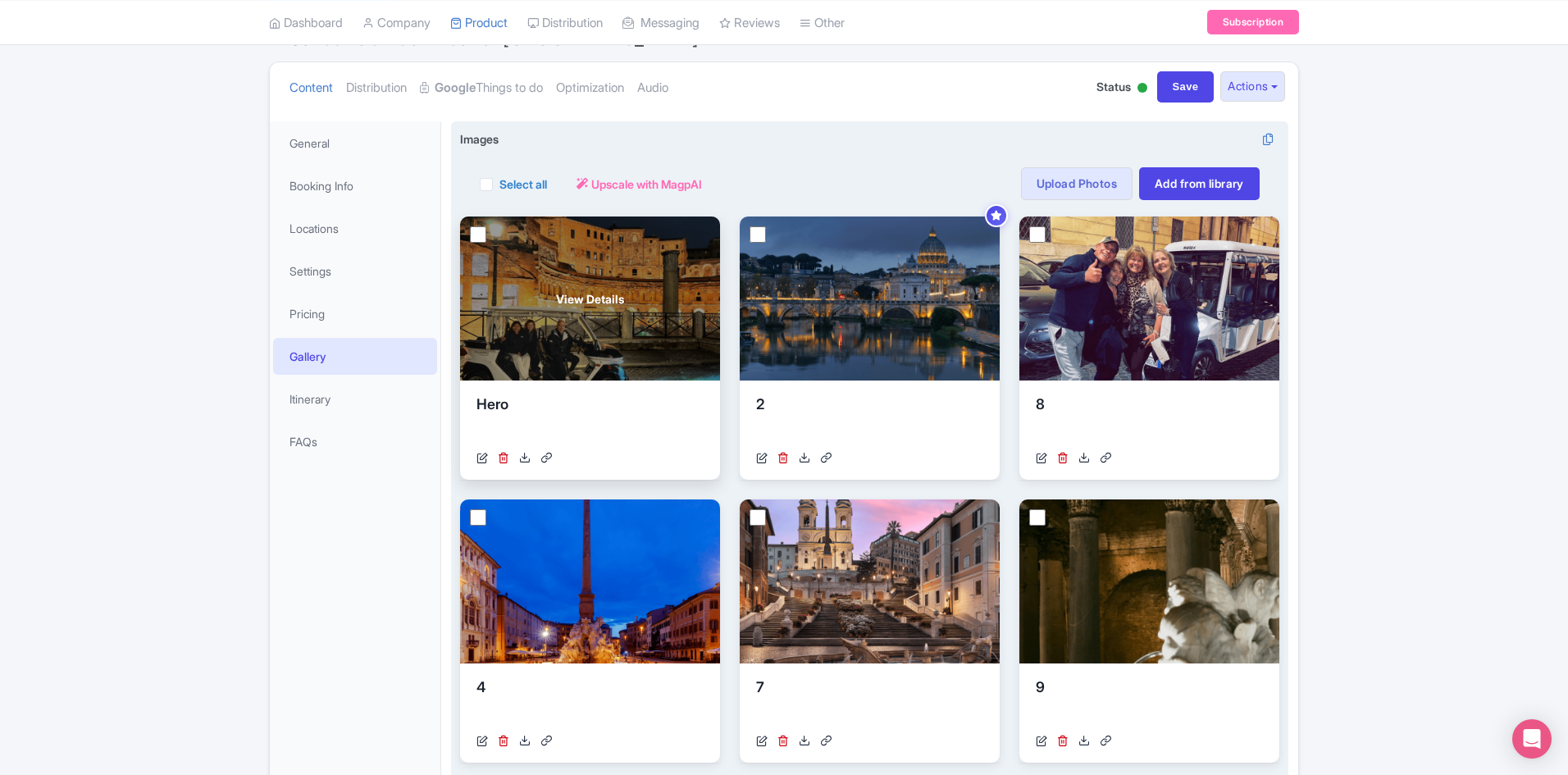
click at [556, 290] on span "View Details" at bounding box center [590, 299] width 68 height 18
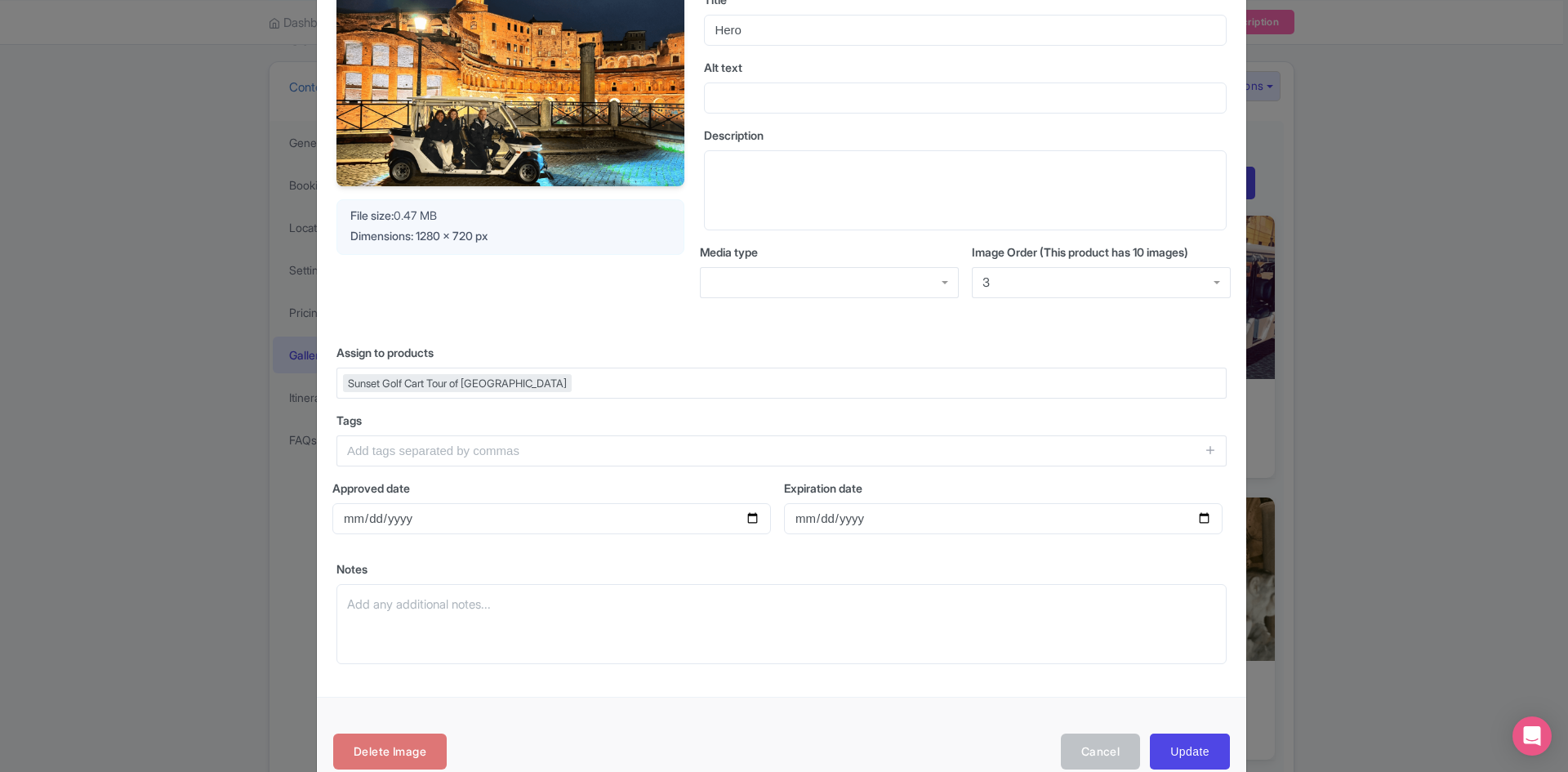
scroll to position [144, 0]
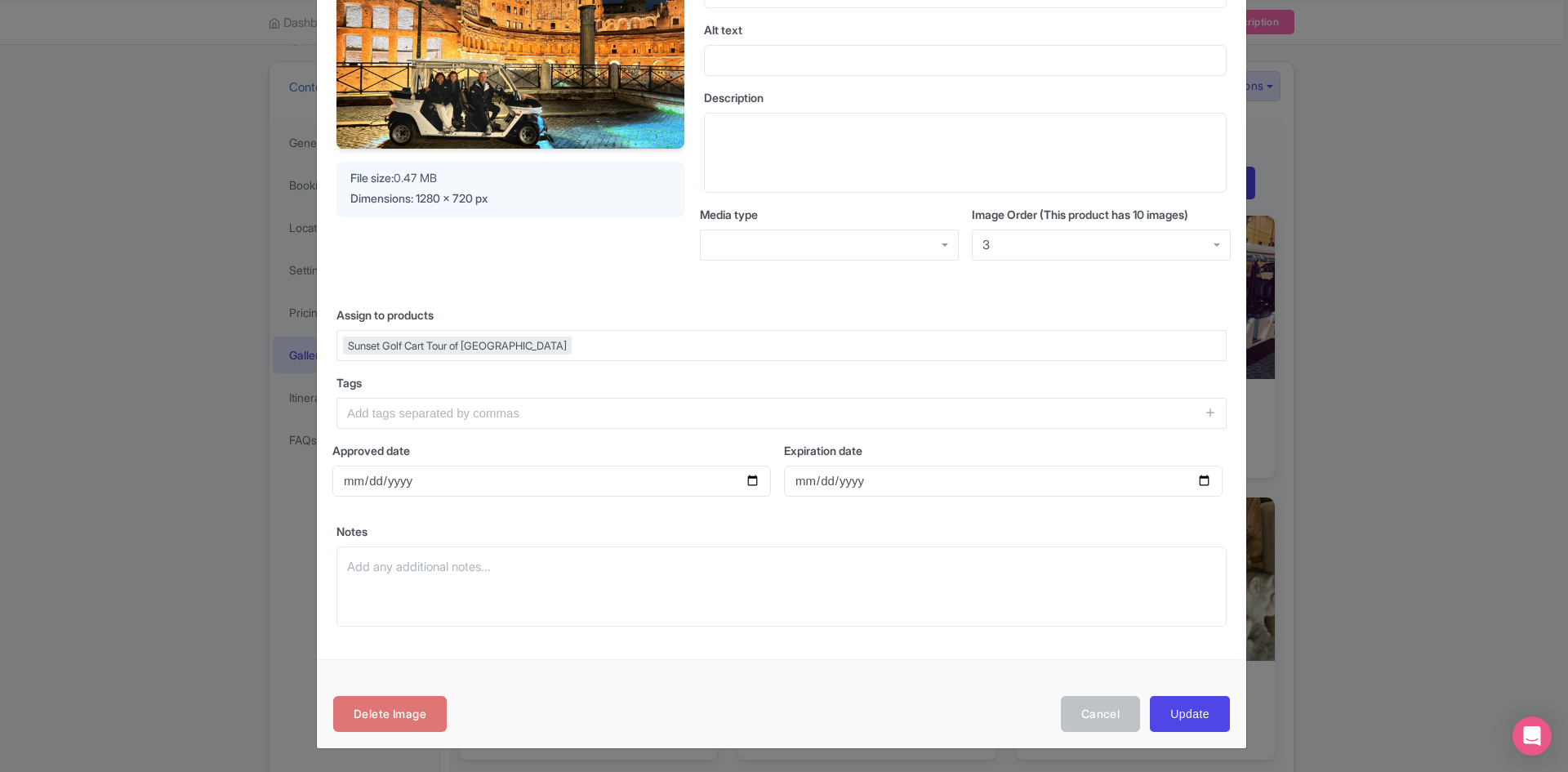
click at [1063, 239] on div "3" at bounding box center [1101, 245] width 259 height 31
click at [1176, 705] on input "Update" at bounding box center [1190, 715] width 80 height 37
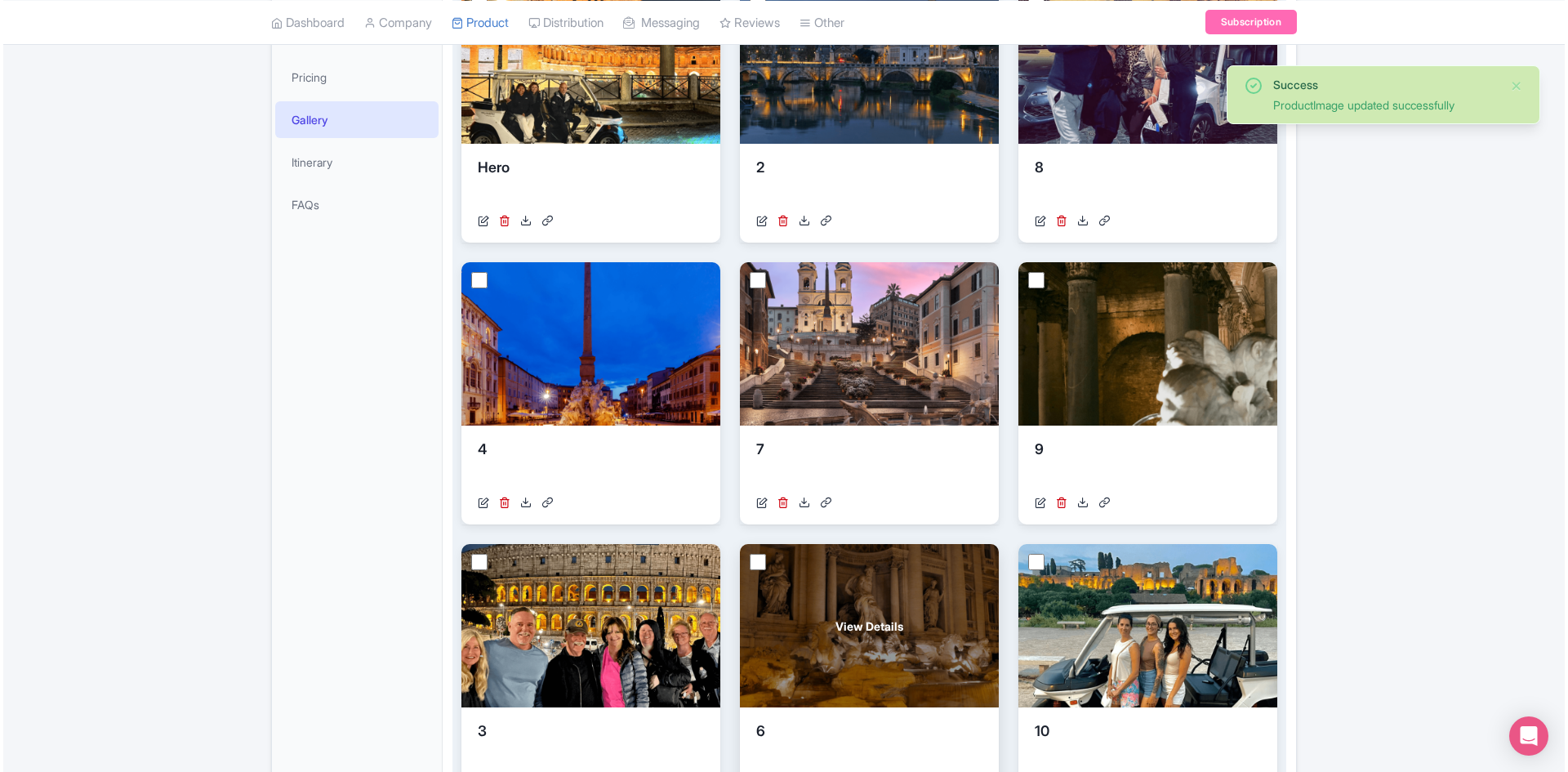
scroll to position [409, 0]
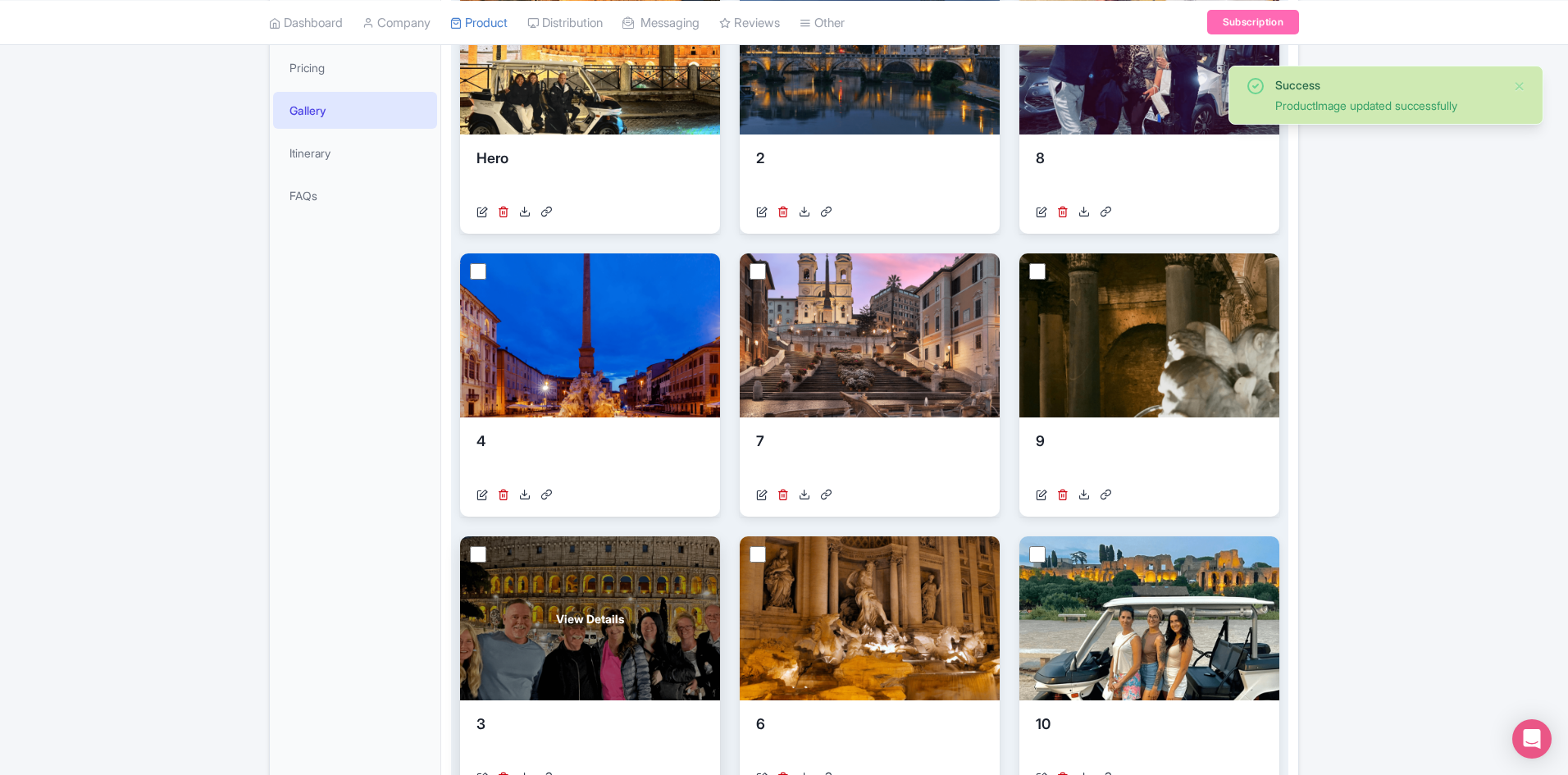
click at [542, 569] on div "View Details" at bounding box center [590, 618] width 260 height 164
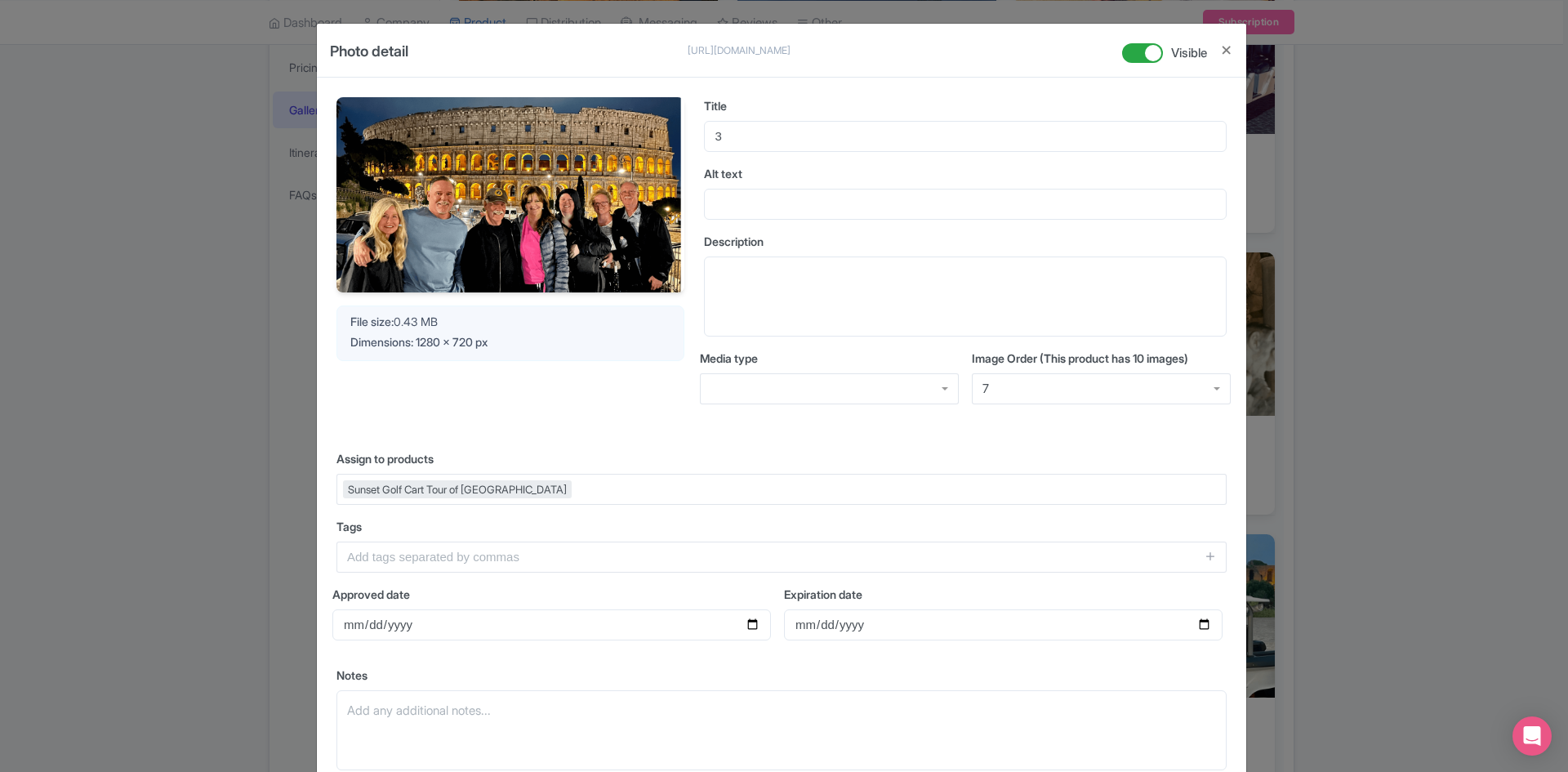
click at [1051, 374] on div "7" at bounding box center [1101, 389] width 259 height 31
click at [994, 399] on div "2" at bounding box center [1101, 389] width 259 height 31
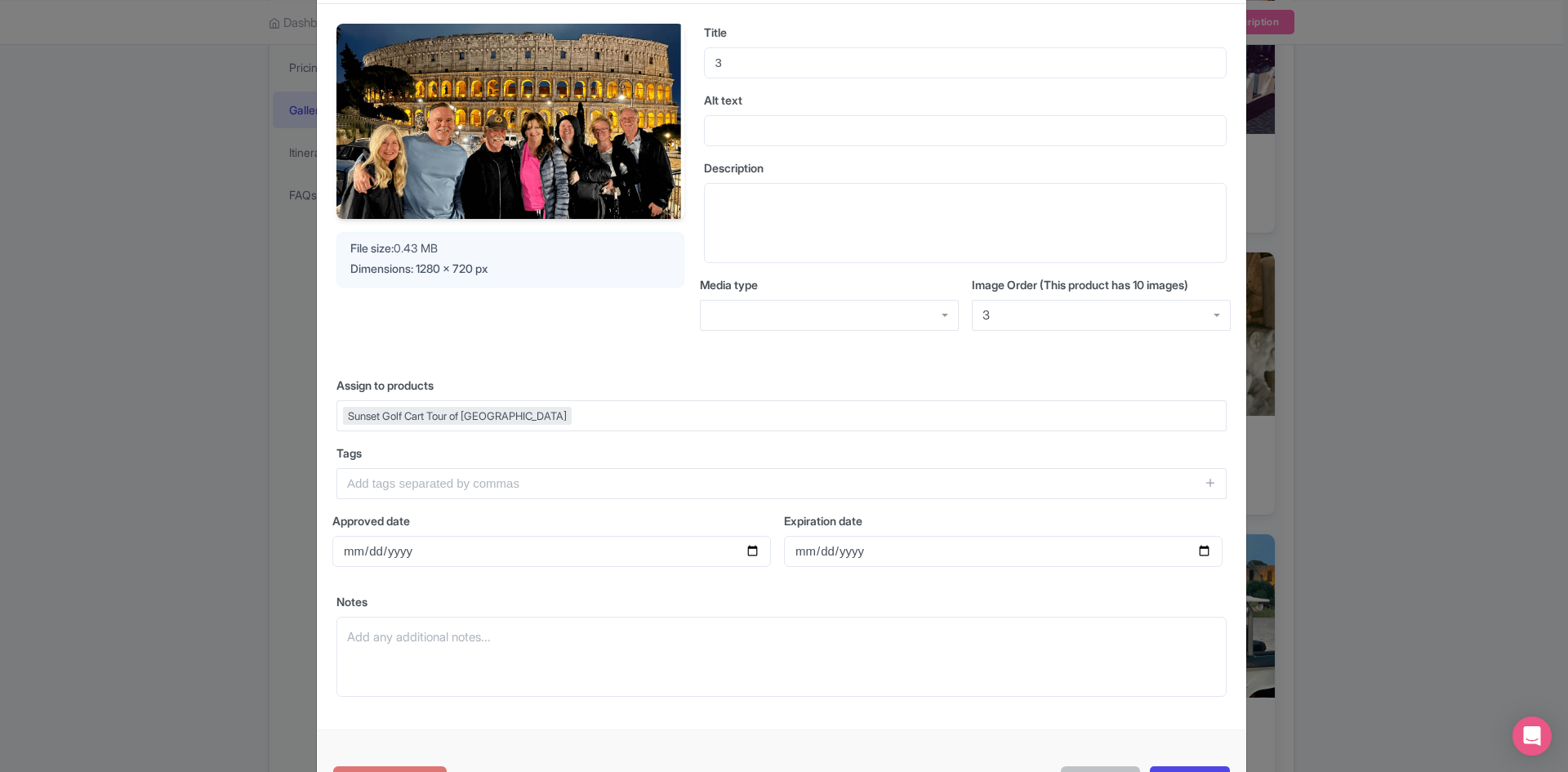
scroll to position [144, 0]
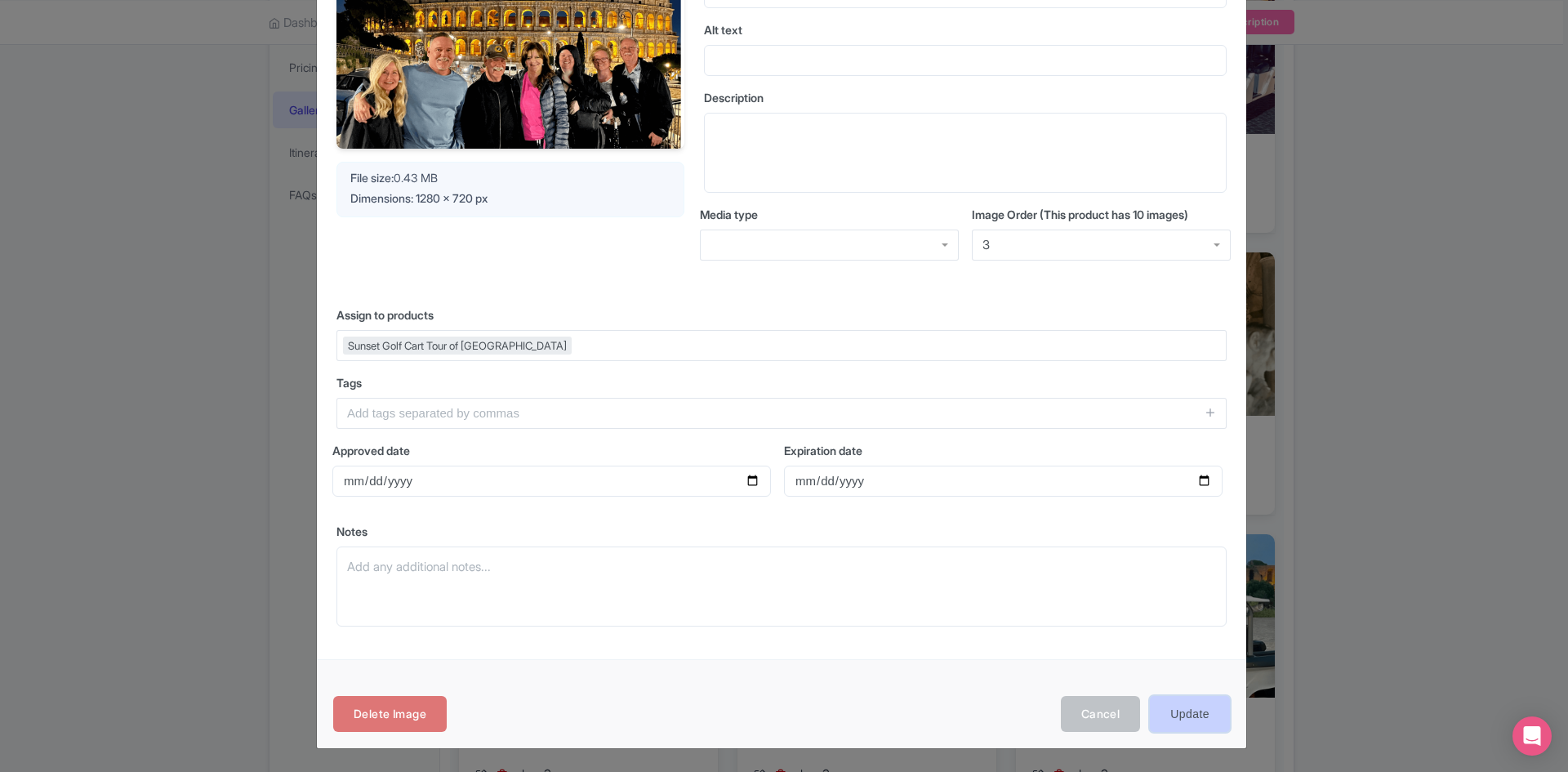
click at [1160, 724] on input "Update" at bounding box center [1190, 715] width 80 height 37
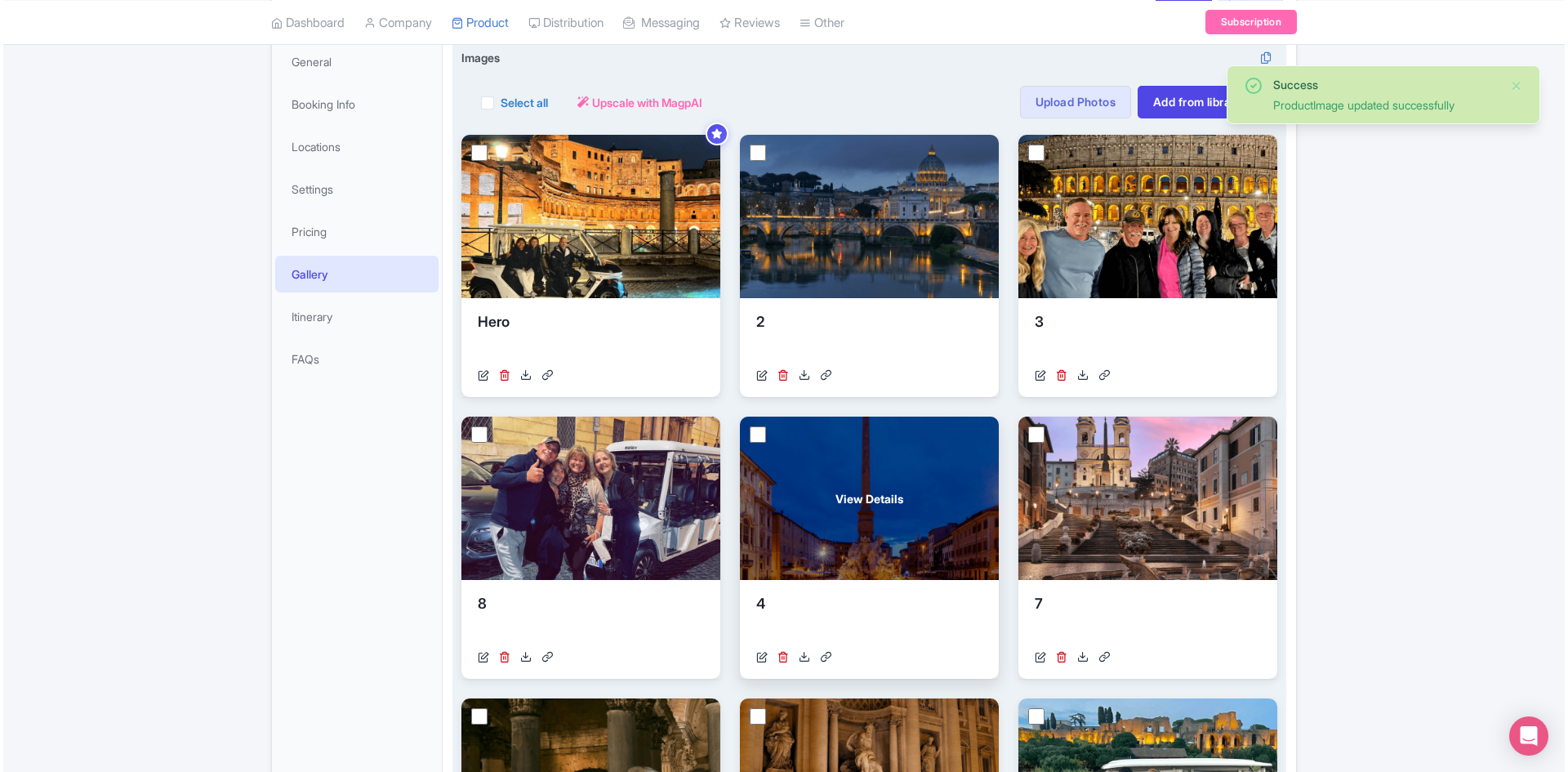
scroll to position [245, 0]
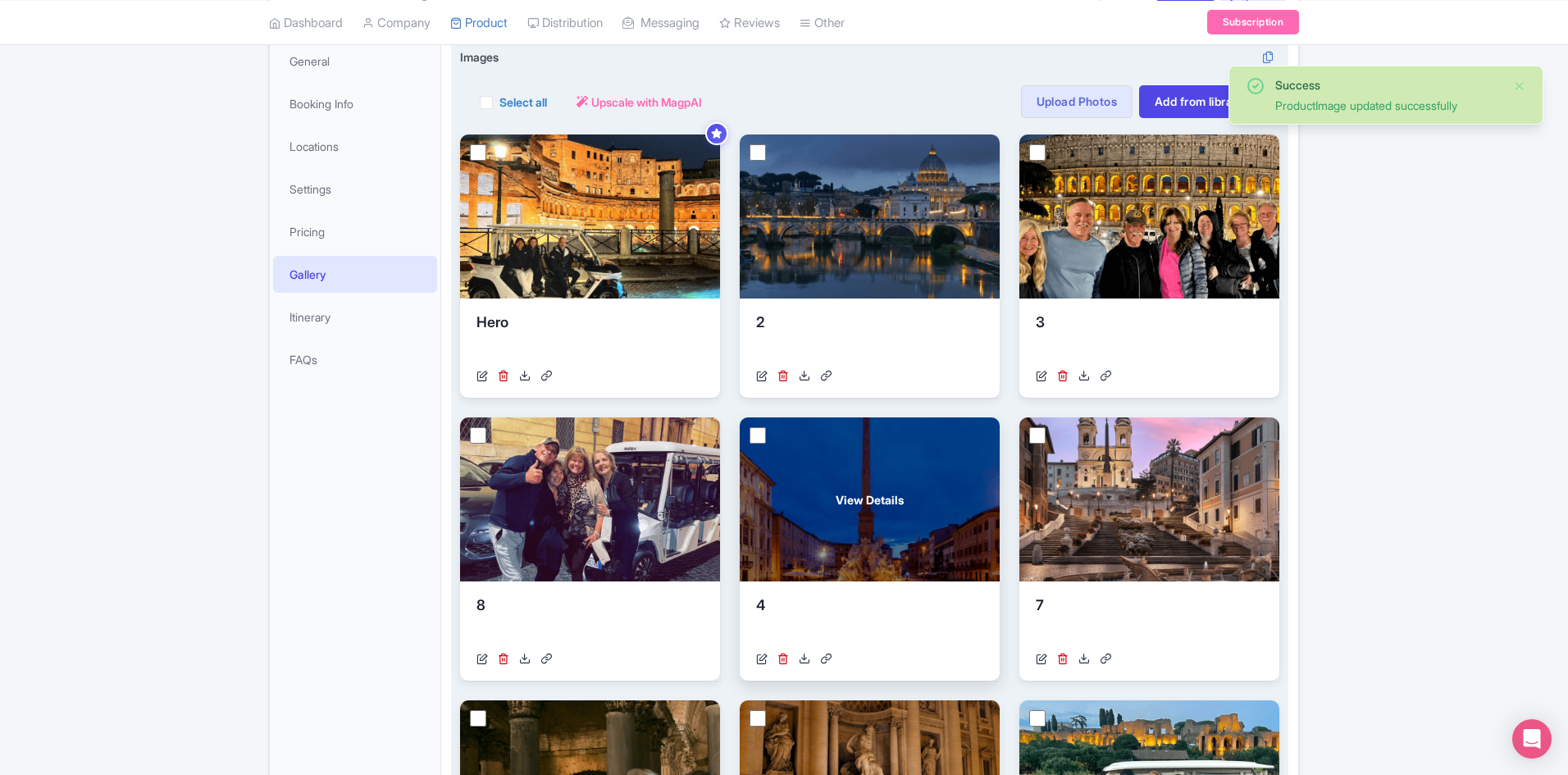
click at [826, 498] on div "View Details" at bounding box center [869, 499] width 260 height 164
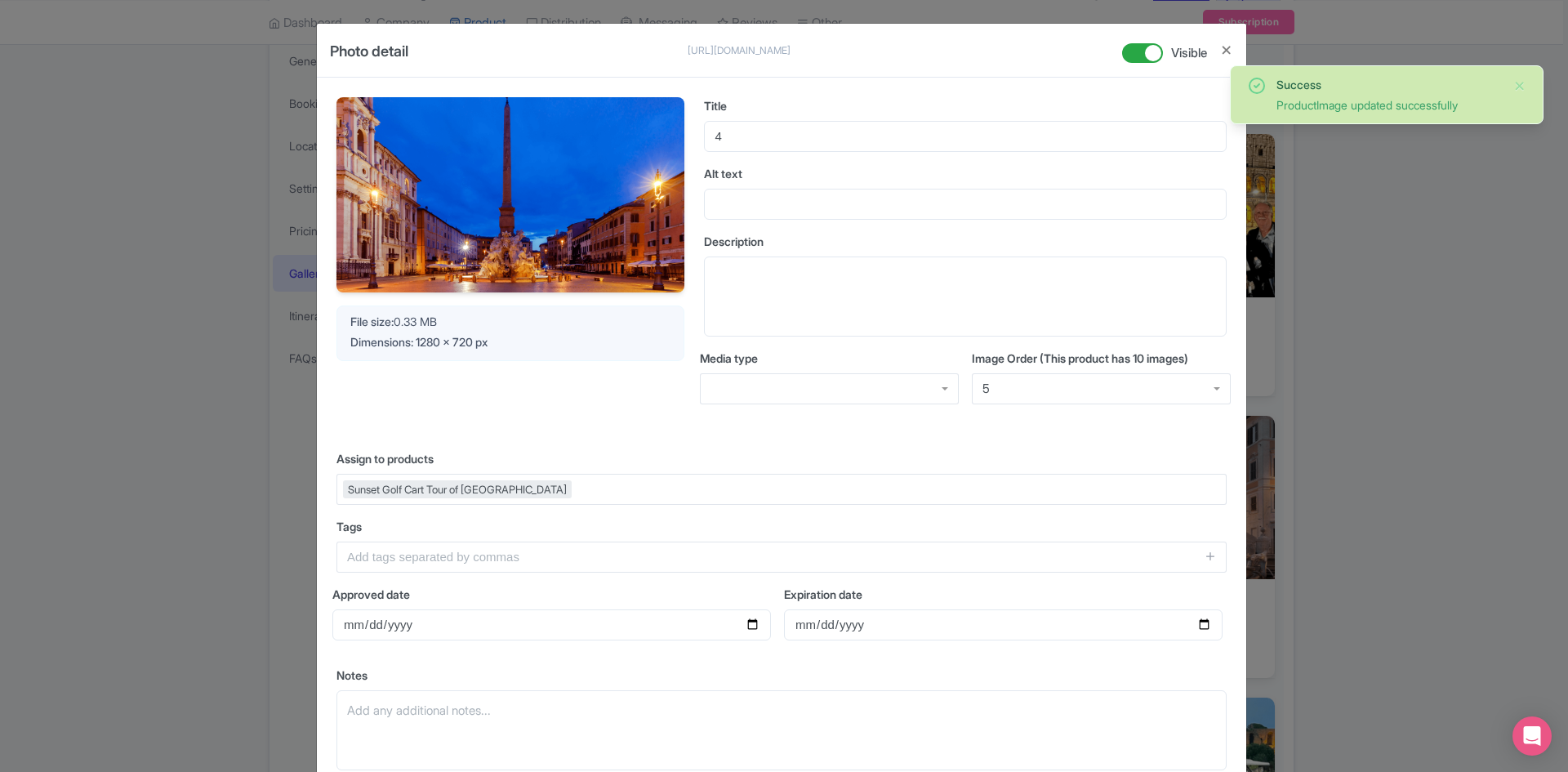
click at [1016, 395] on div "5" at bounding box center [1101, 389] width 259 height 31
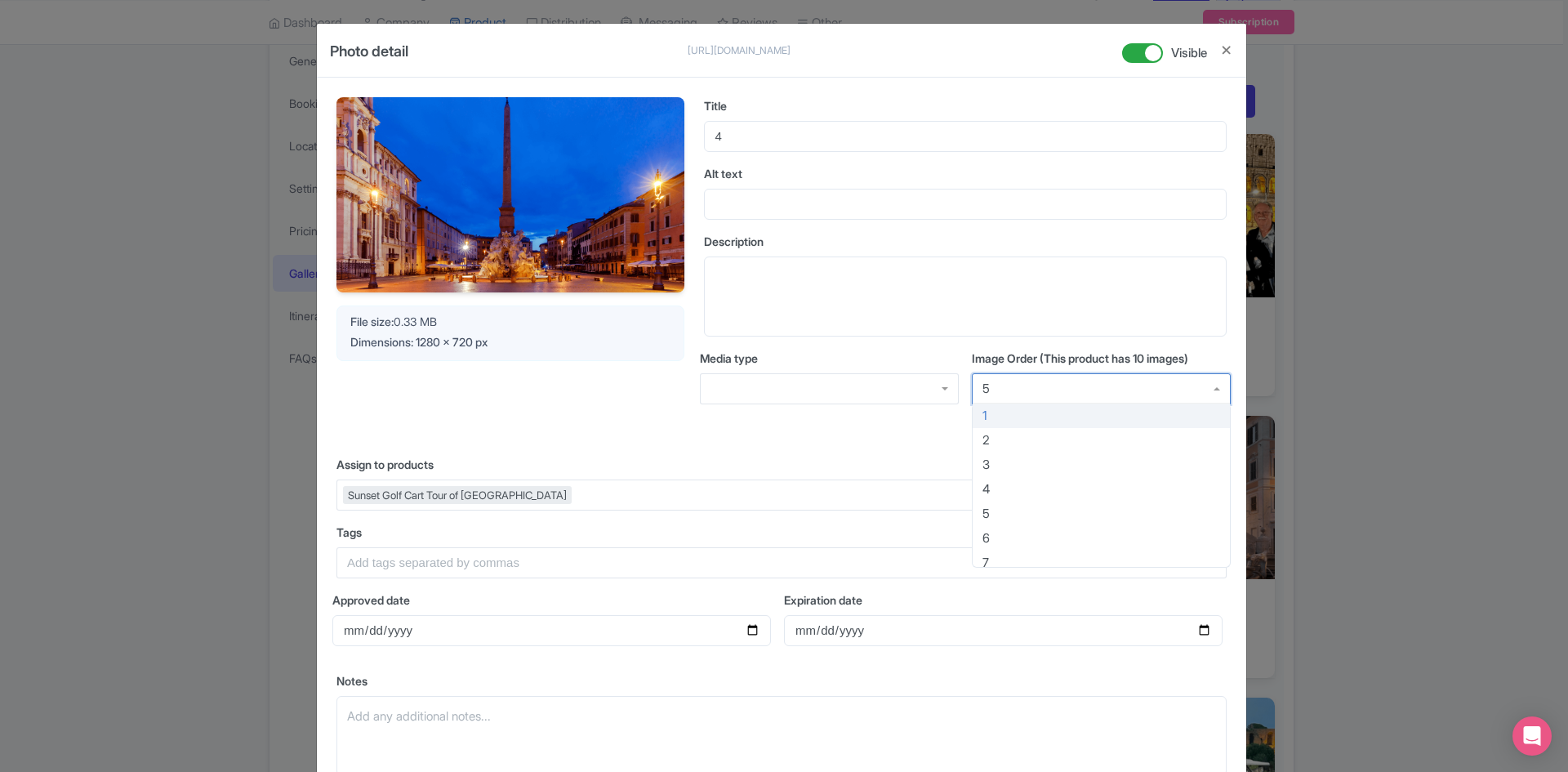
drag, startPoint x: 1316, startPoint y: 439, endPoint x: 1319, endPoint y: 397, distance: 42.1
click at [1313, 439] on div "Photo detail https://res.cloudinary.com/hfyvkoyi1/image/upload/v1755175583/4_hh…" at bounding box center [784, 386] width 1568 height 772
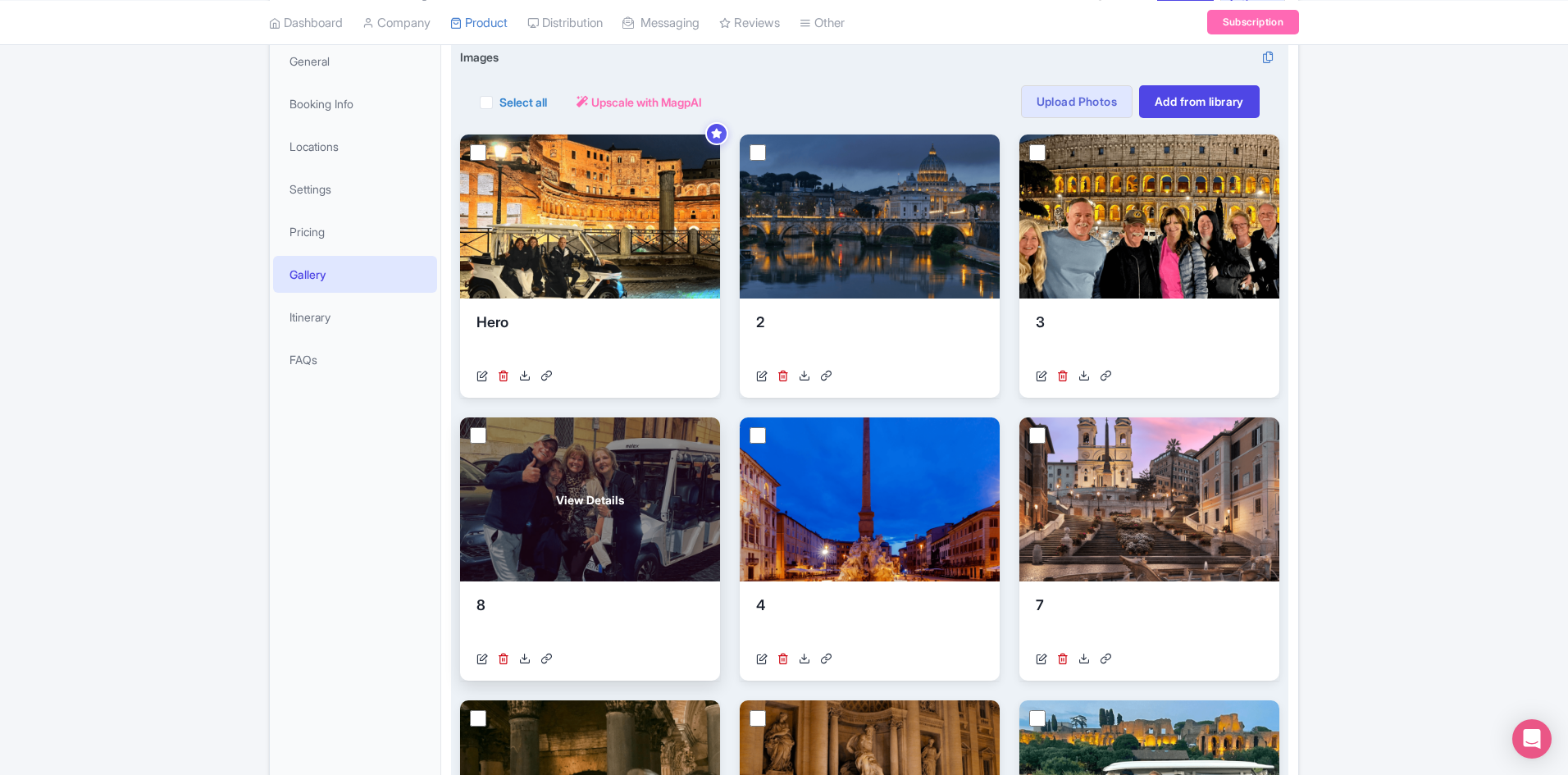
click at [655, 491] on div "View Details" at bounding box center [590, 499] width 260 height 164
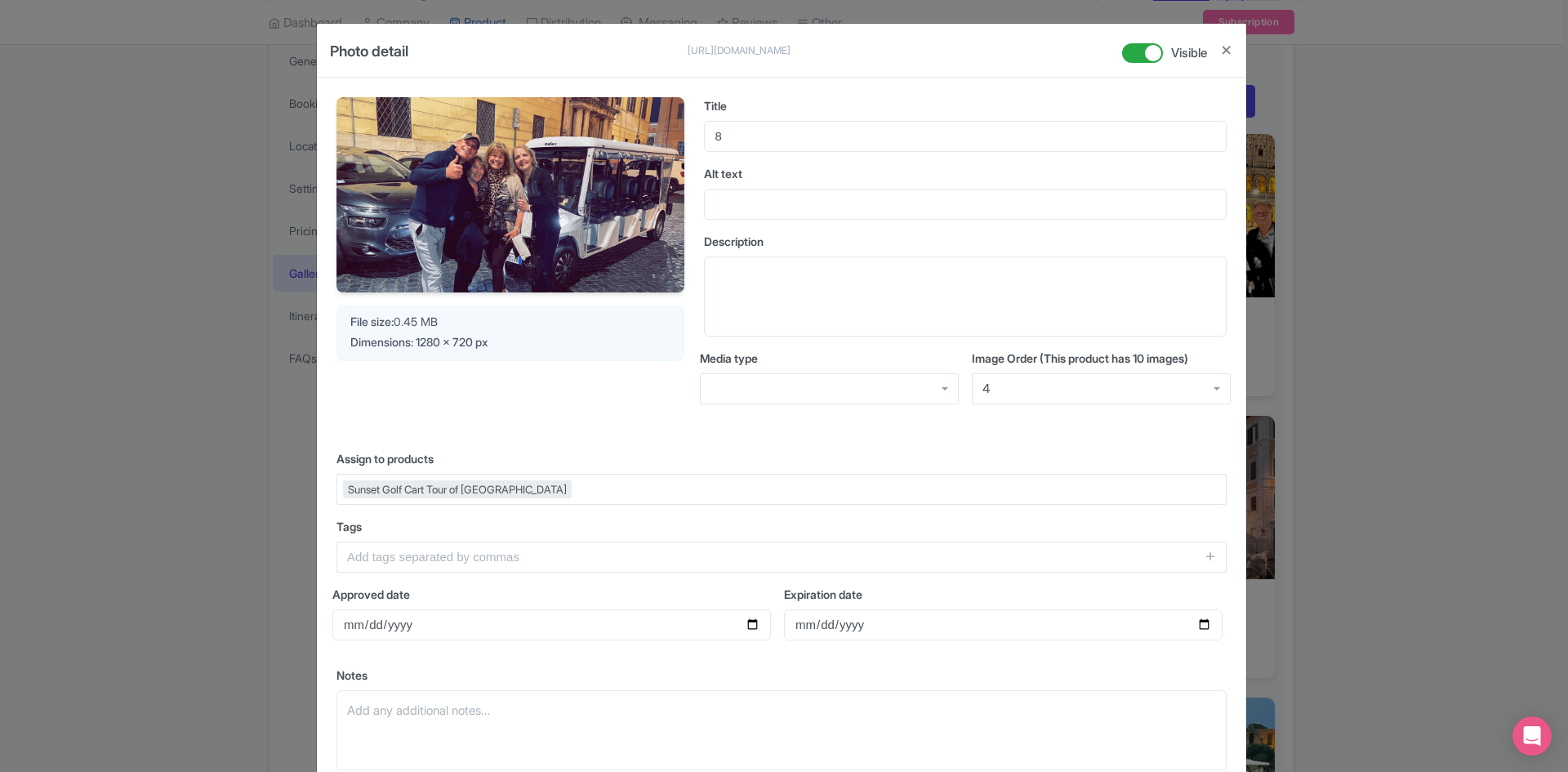
click at [1039, 394] on div "4" at bounding box center [1101, 389] width 259 height 31
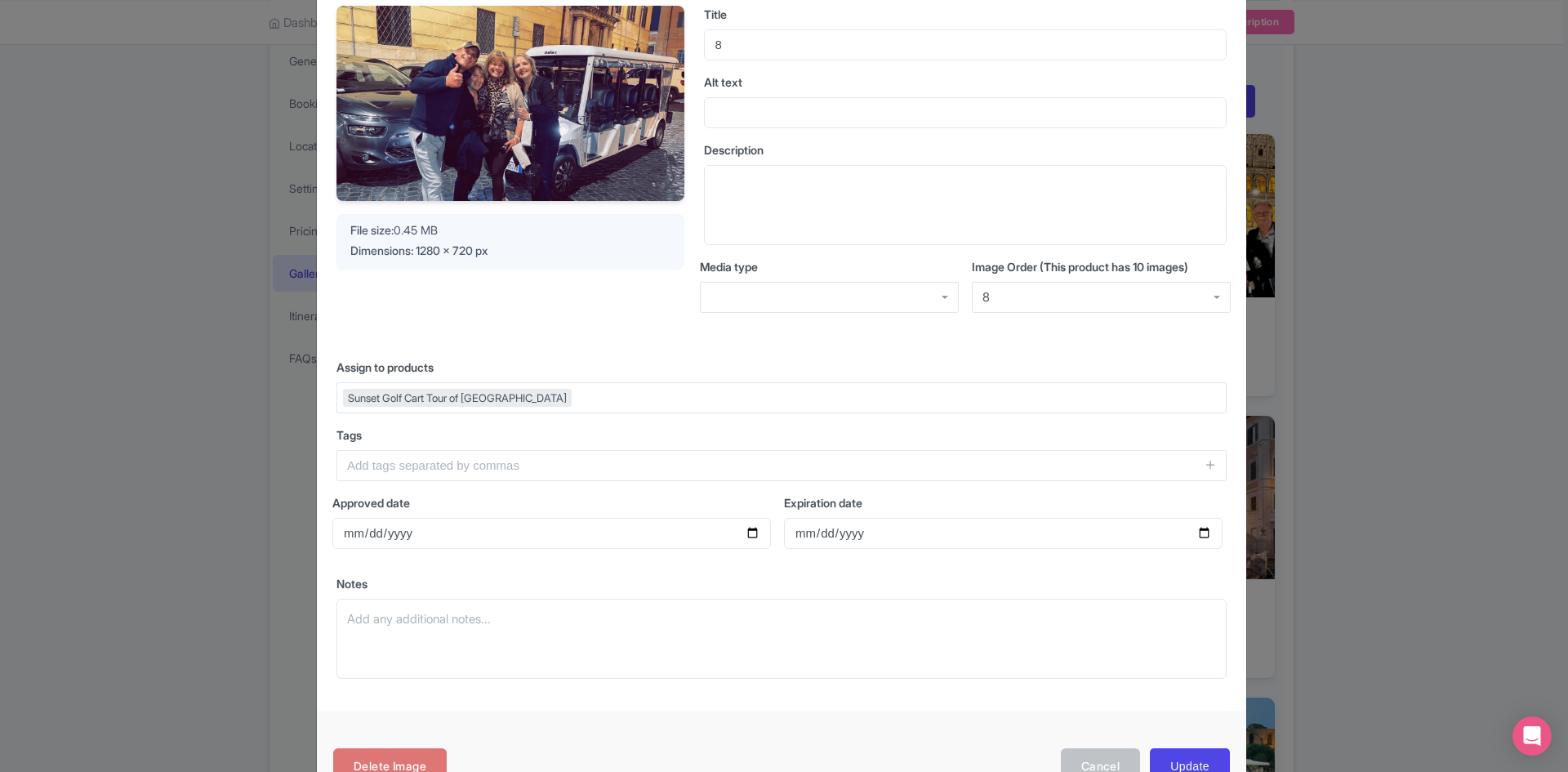
scroll to position [144, 0]
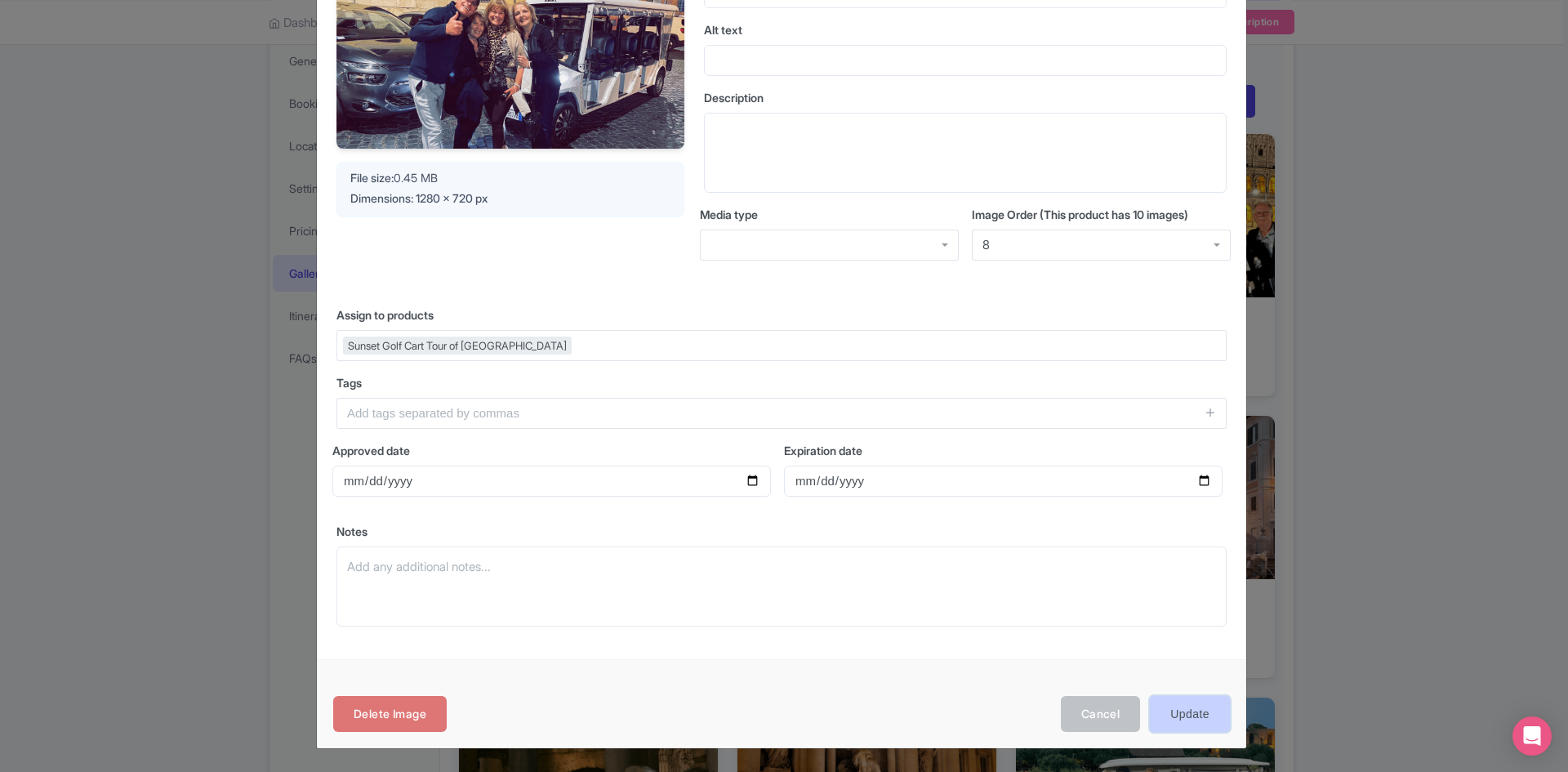
click at [1164, 708] on input "Update" at bounding box center [1190, 715] width 80 height 37
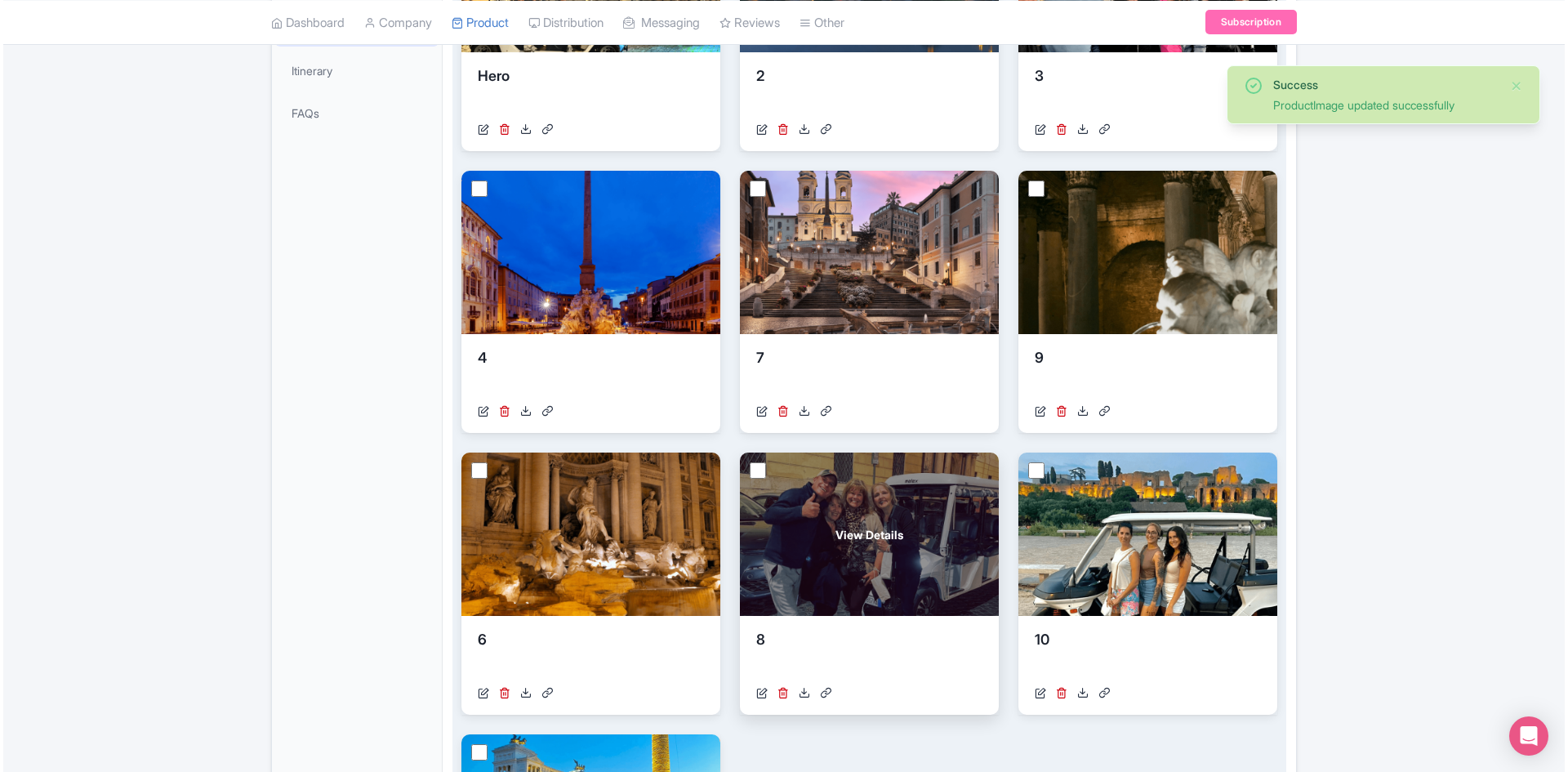
scroll to position [654, 0]
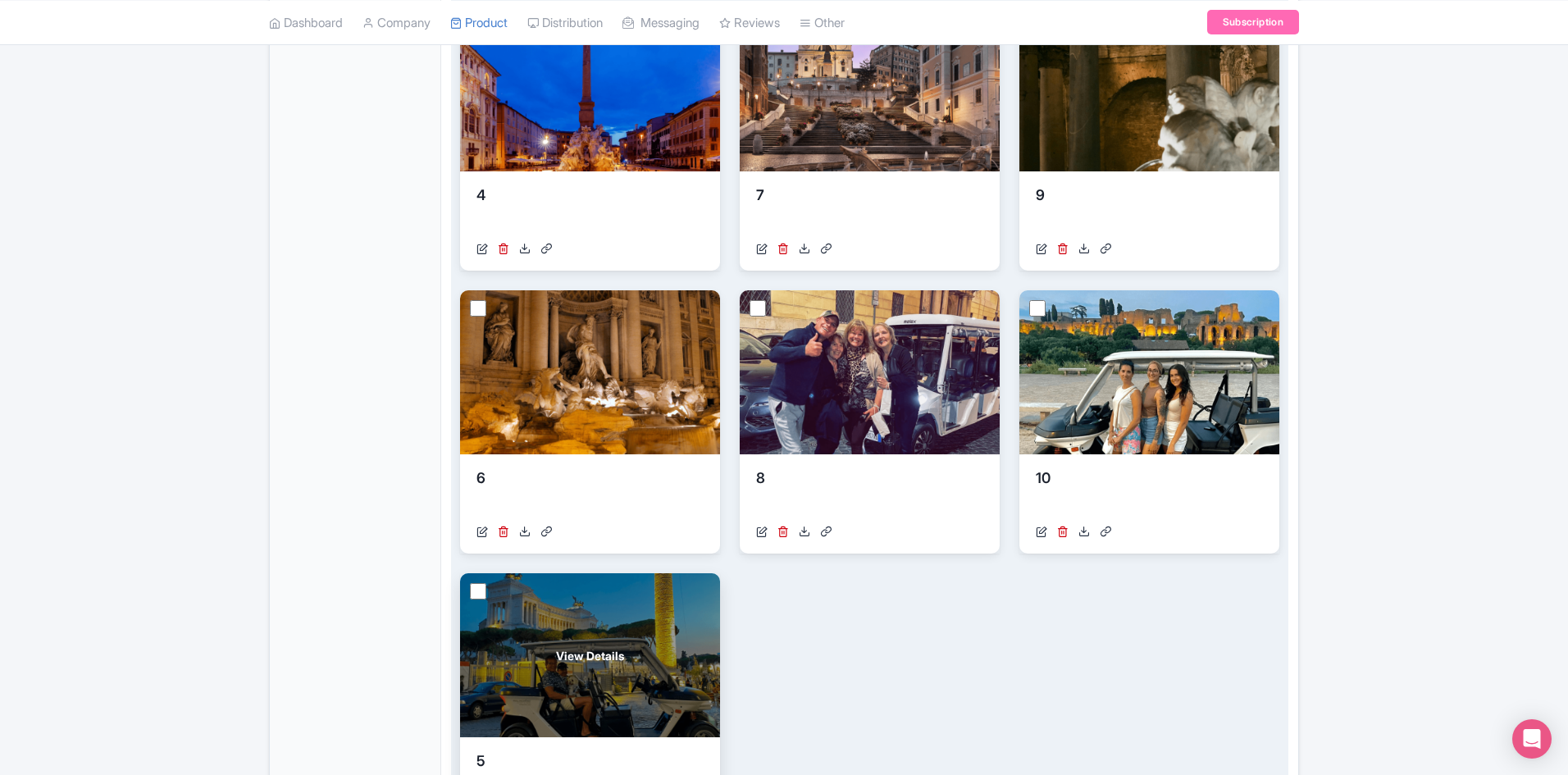
click at [609, 658] on span "View Details" at bounding box center [590, 656] width 68 height 18
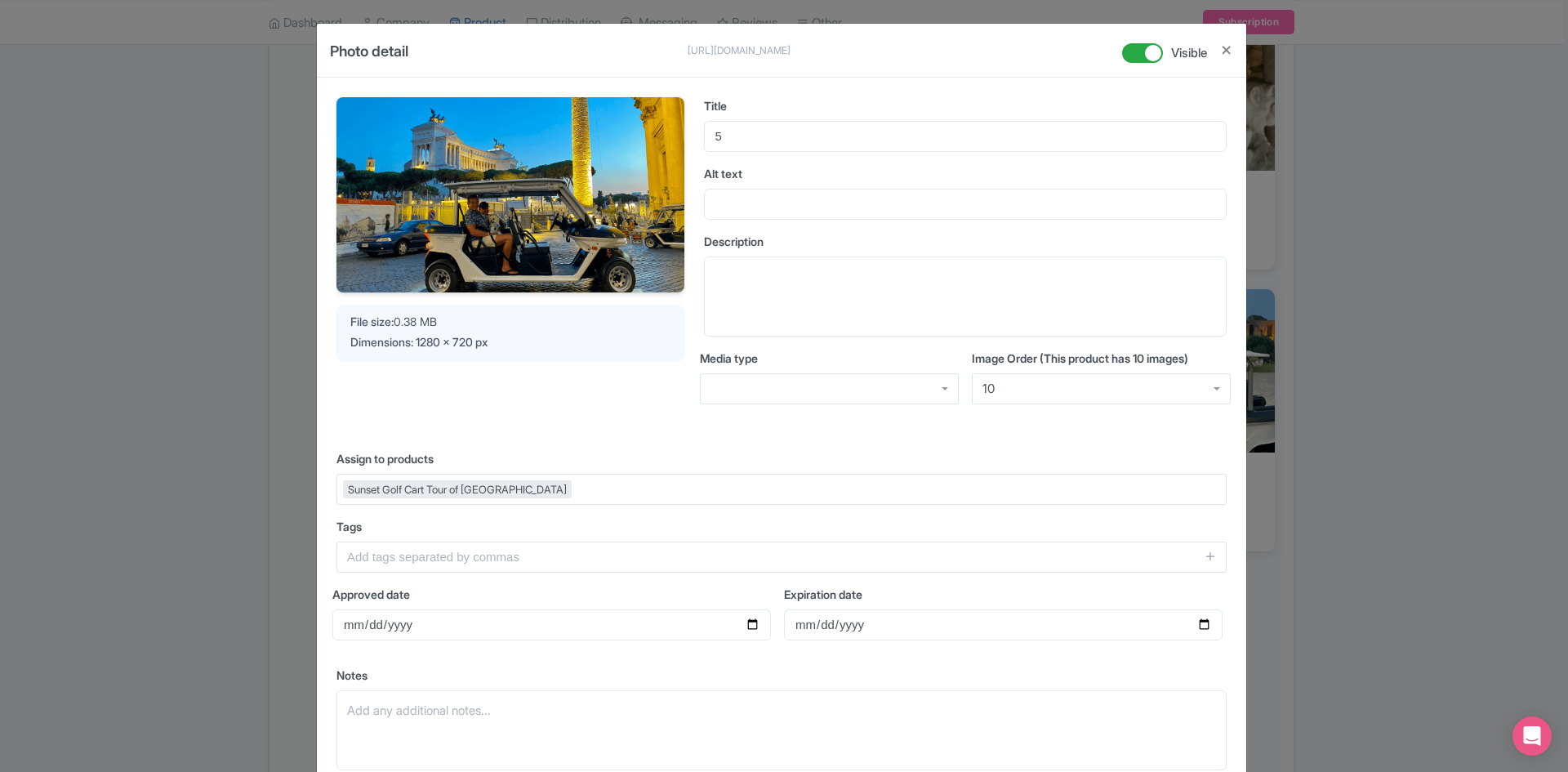
click at [1082, 402] on div "10" at bounding box center [1101, 389] width 259 height 31
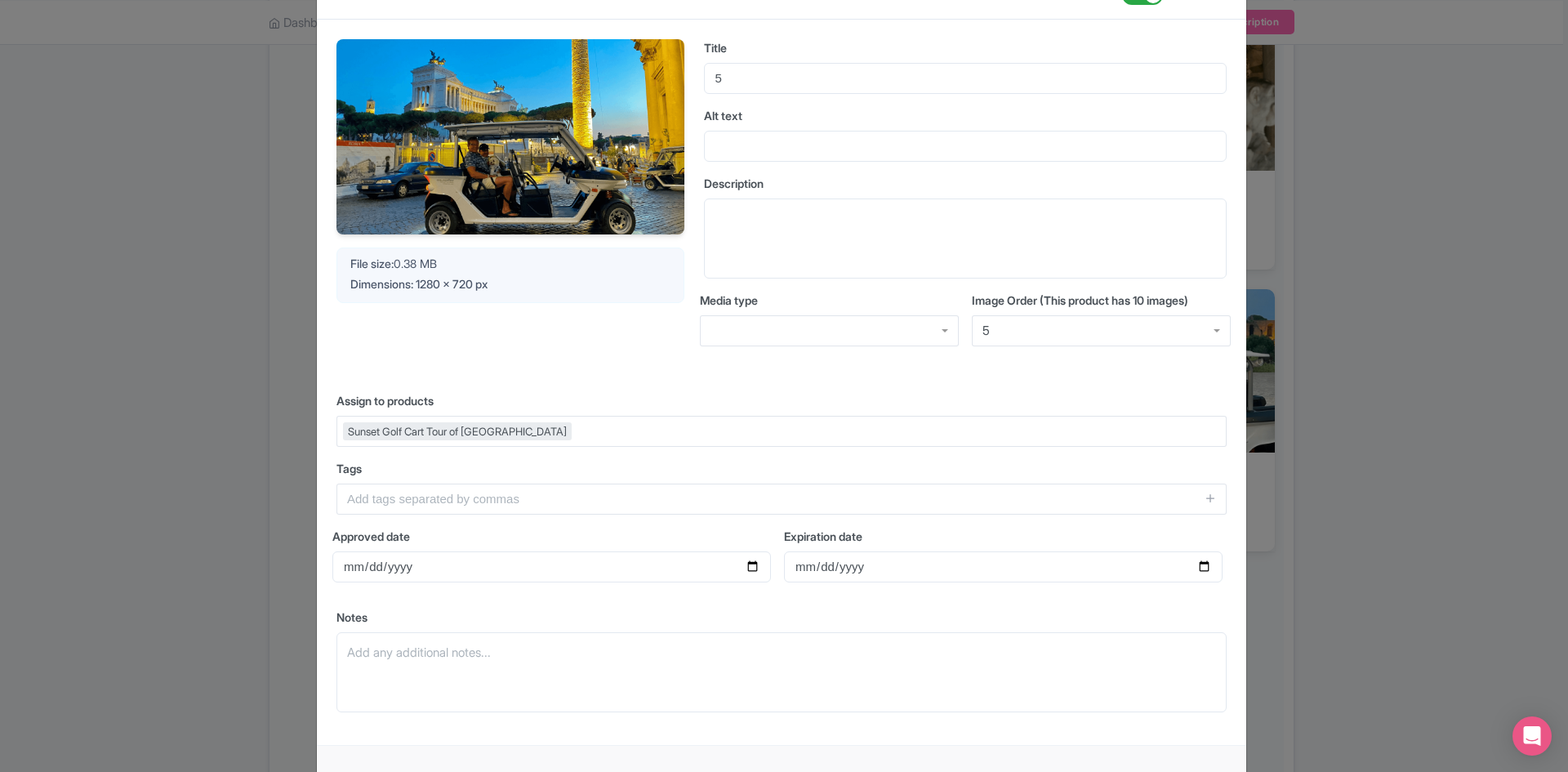
scroll to position [144, 0]
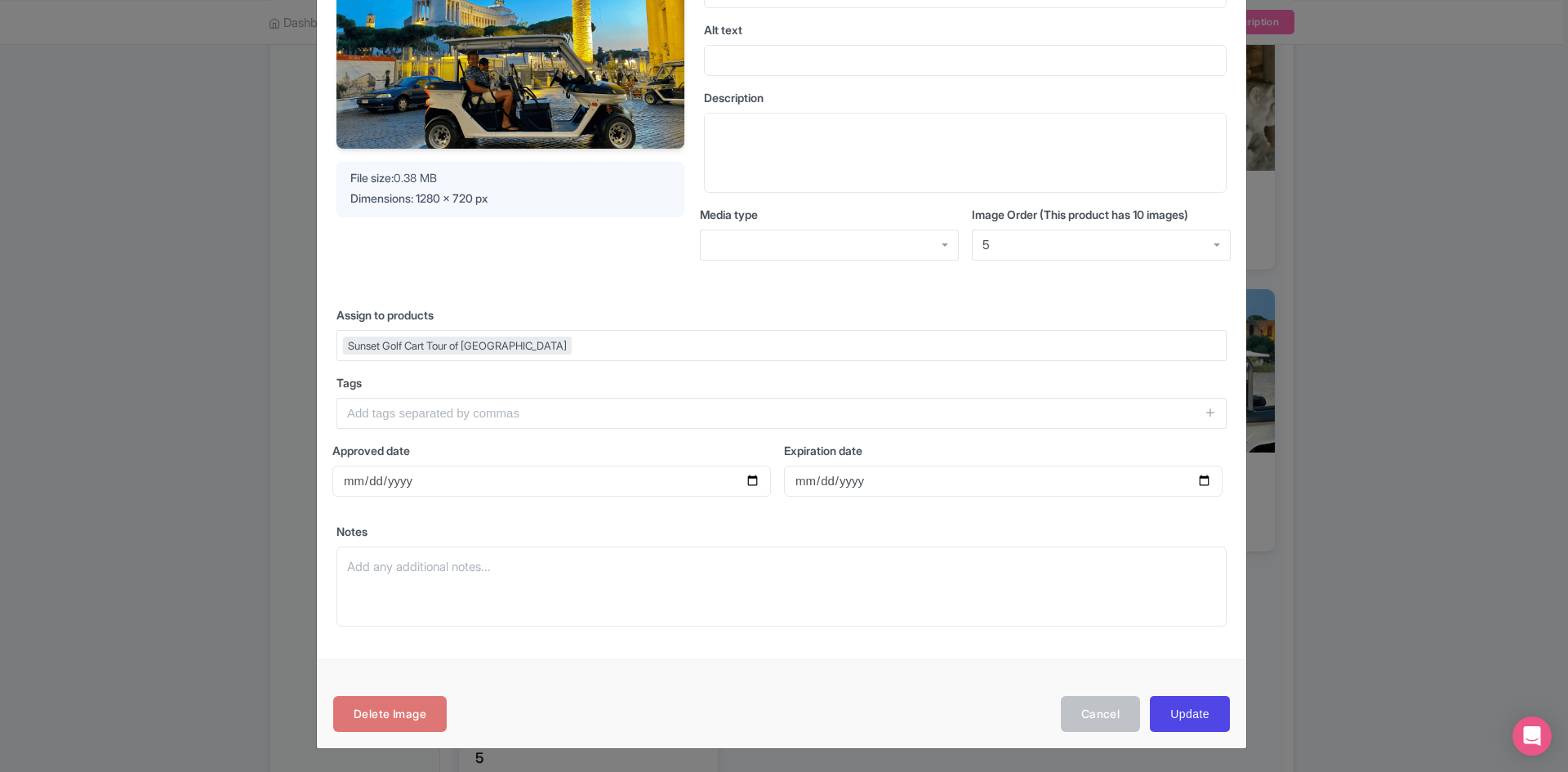
click at [1202, 745] on div "Delete Image Cancel Update" at bounding box center [782, 705] width 930 height 90
click at [1183, 712] on input "Update" at bounding box center [1190, 715] width 80 height 37
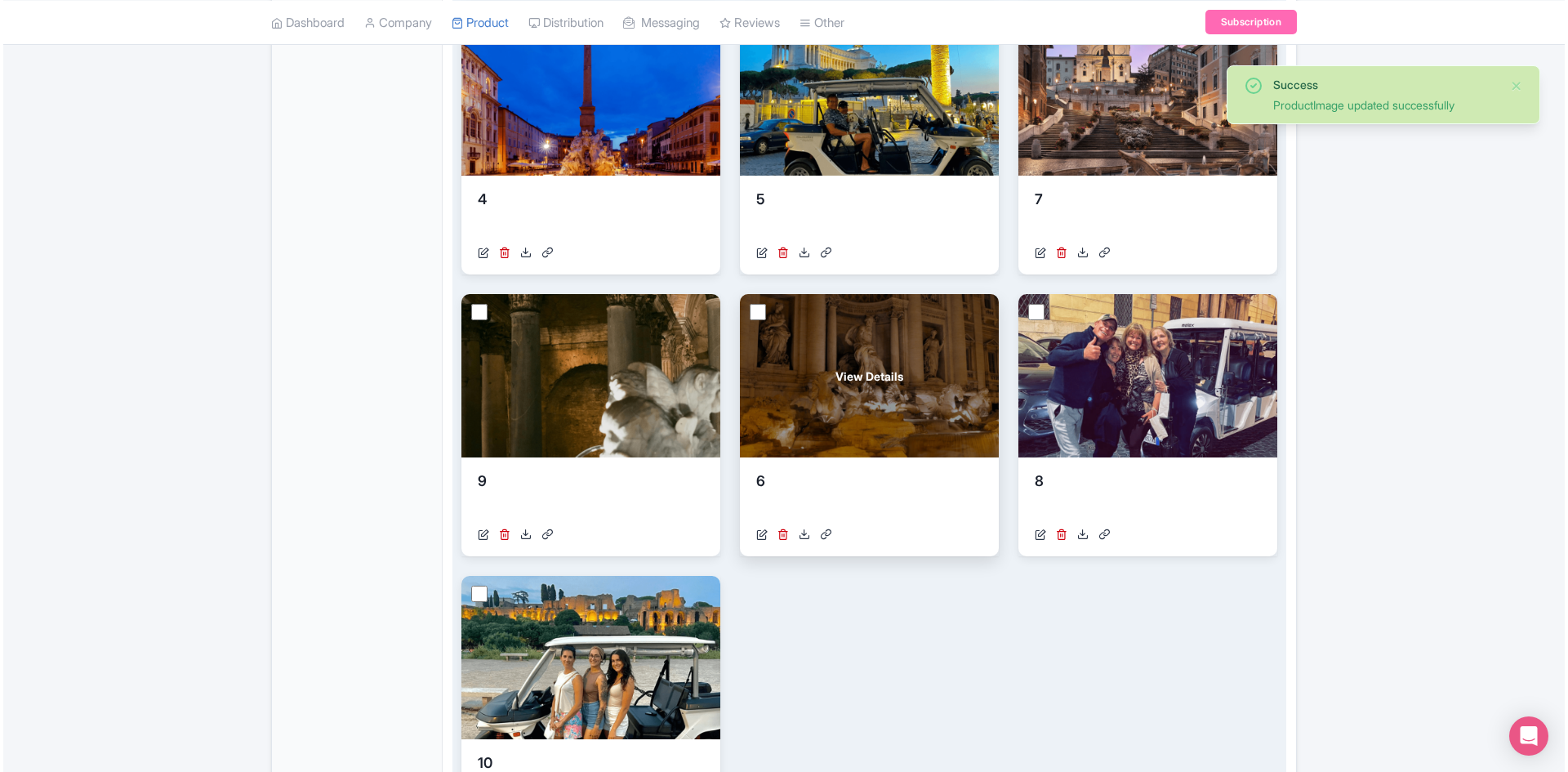
scroll to position [654, 0]
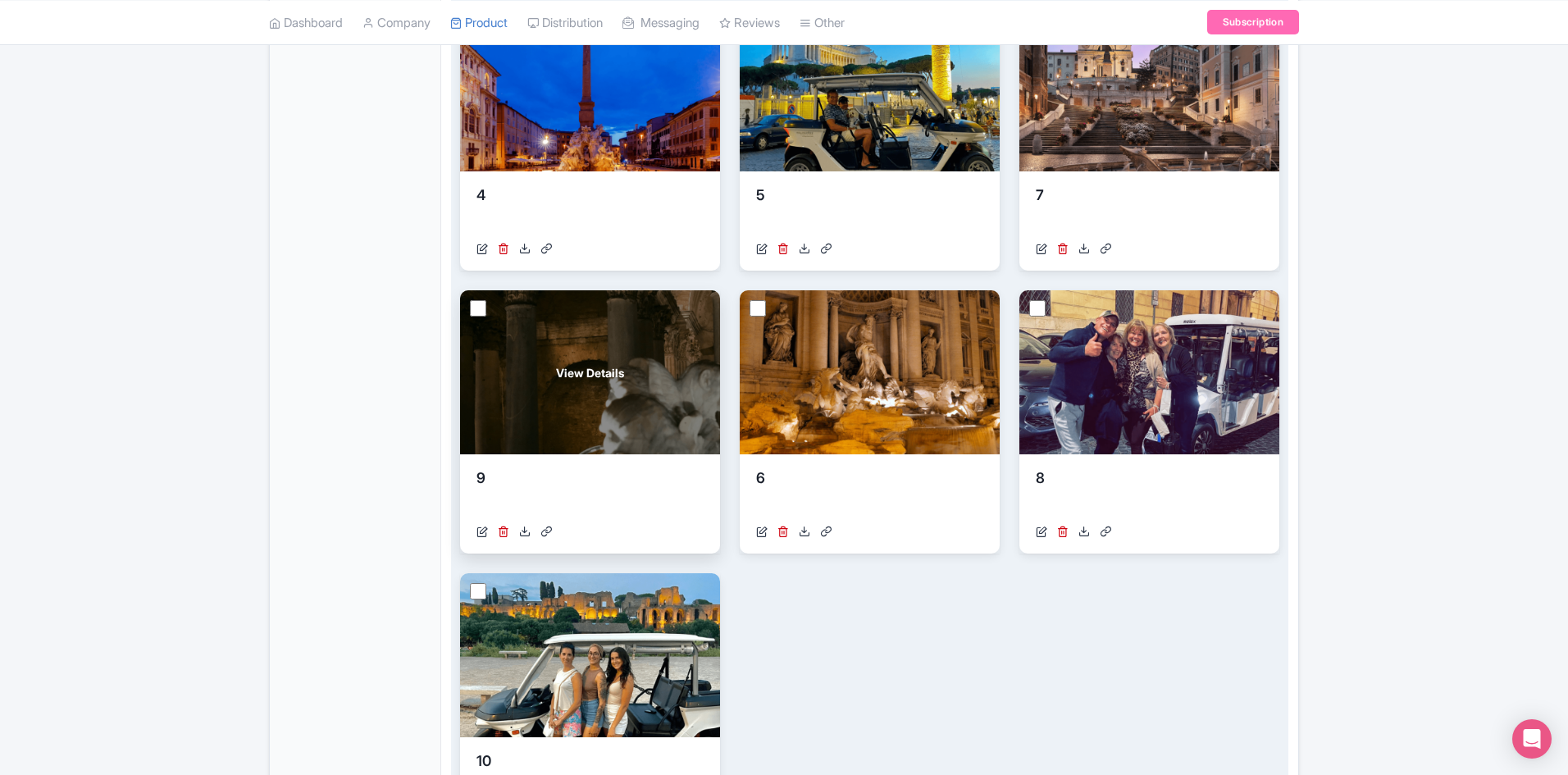
click at [550, 374] on div "View Details" at bounding box center [590, 372] width 260 height 164
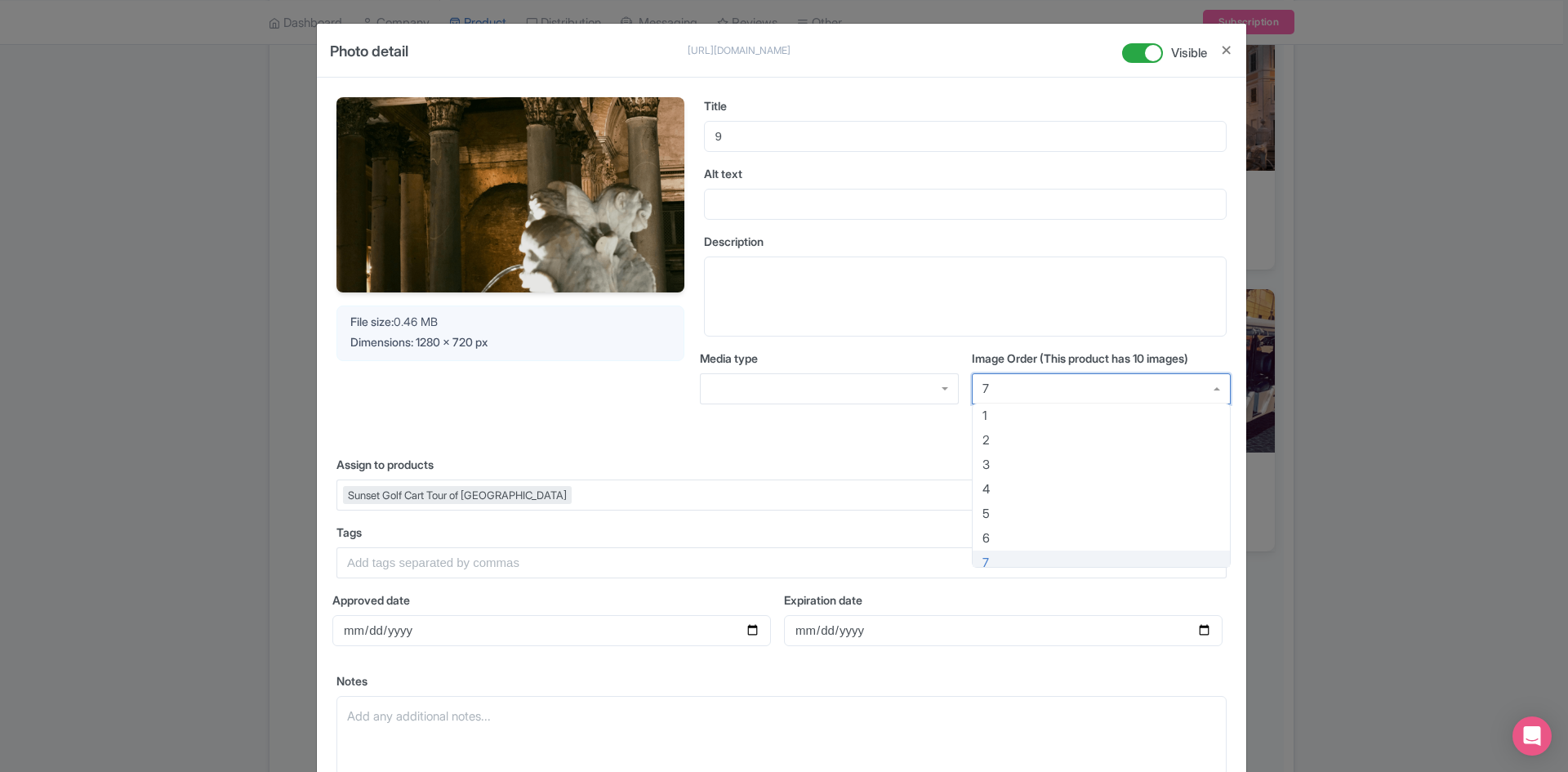
click at [1017, 384] on div "7" at bounding box center [1101, 389] width 259 height 31
click at [1014, 388] on div "9" at bounding box center [1101, 389] width 259 height 31
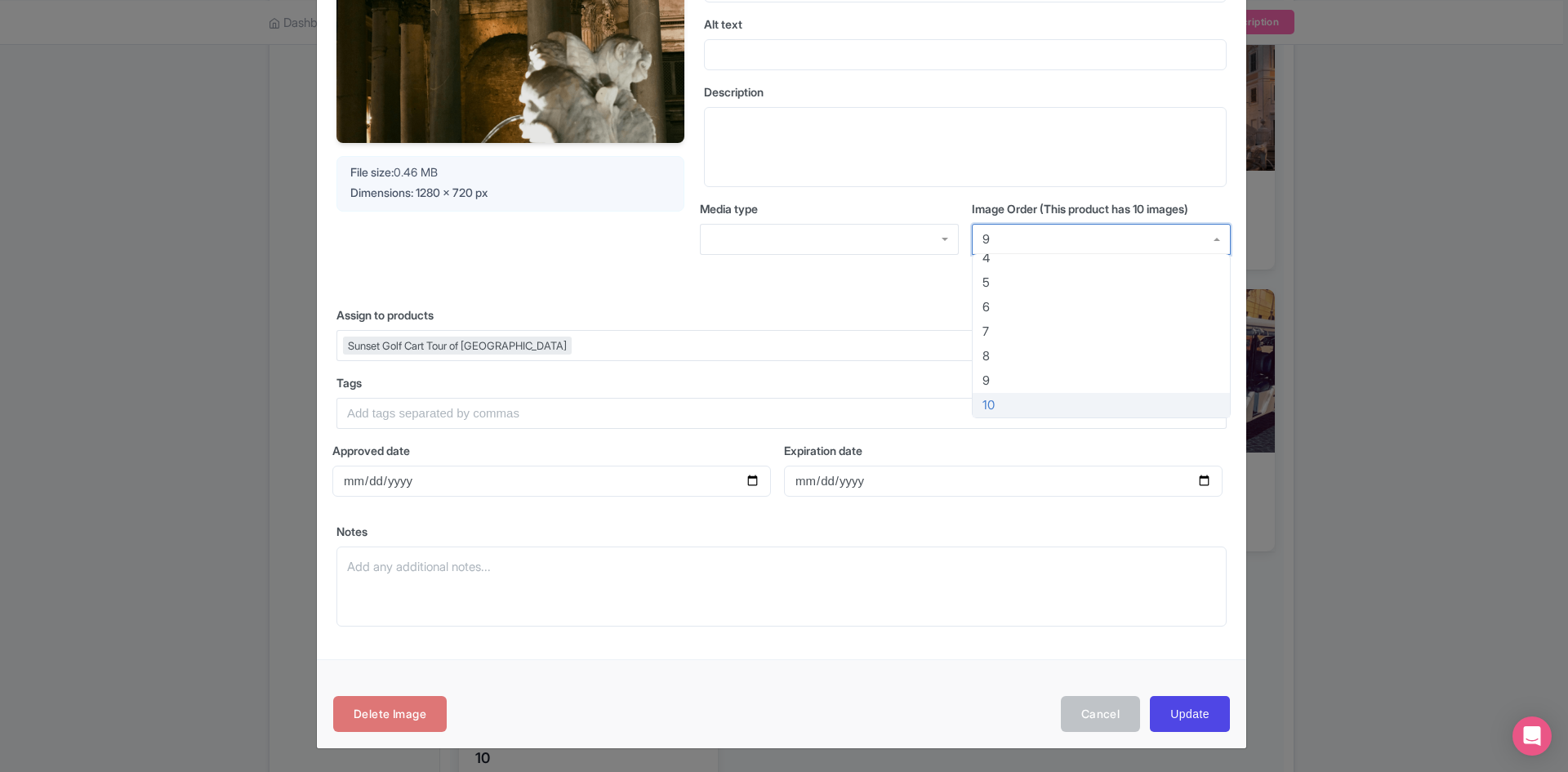
scroll to position [144, 0]
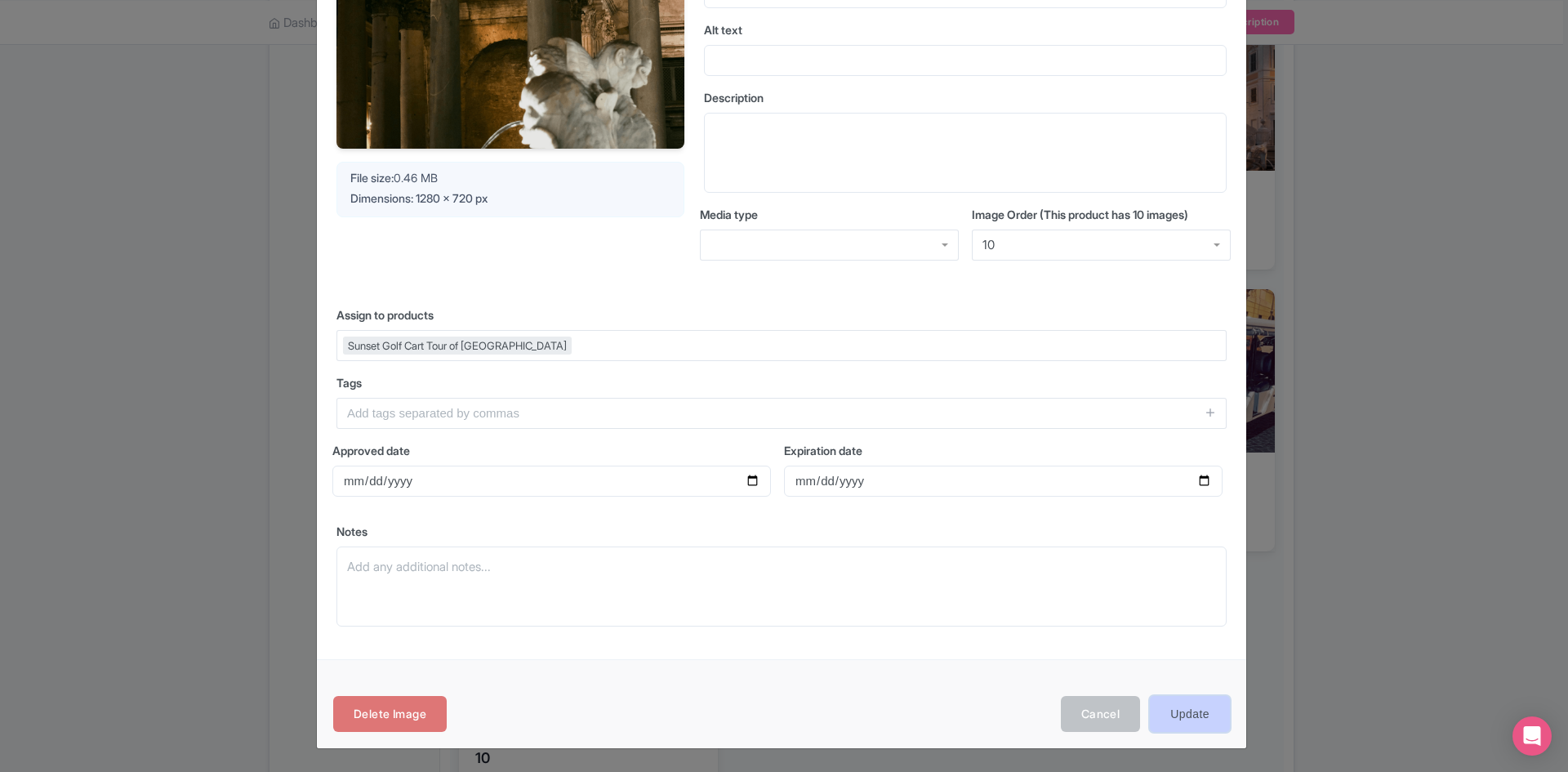
click at [1171, 713] on input "Update" at bounding box center [1190, 715] width 80 height 37
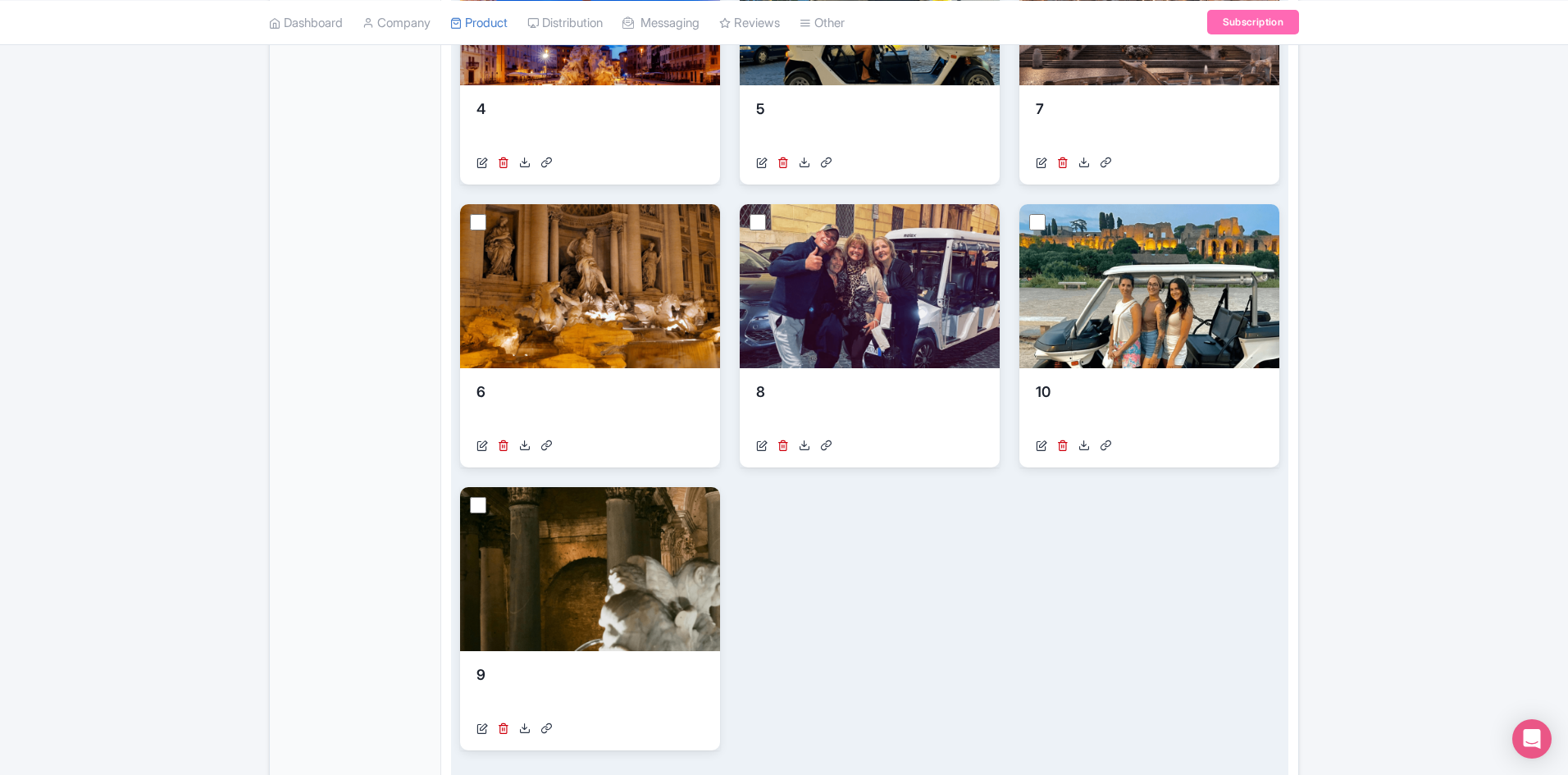
scroll to position [883, 0]
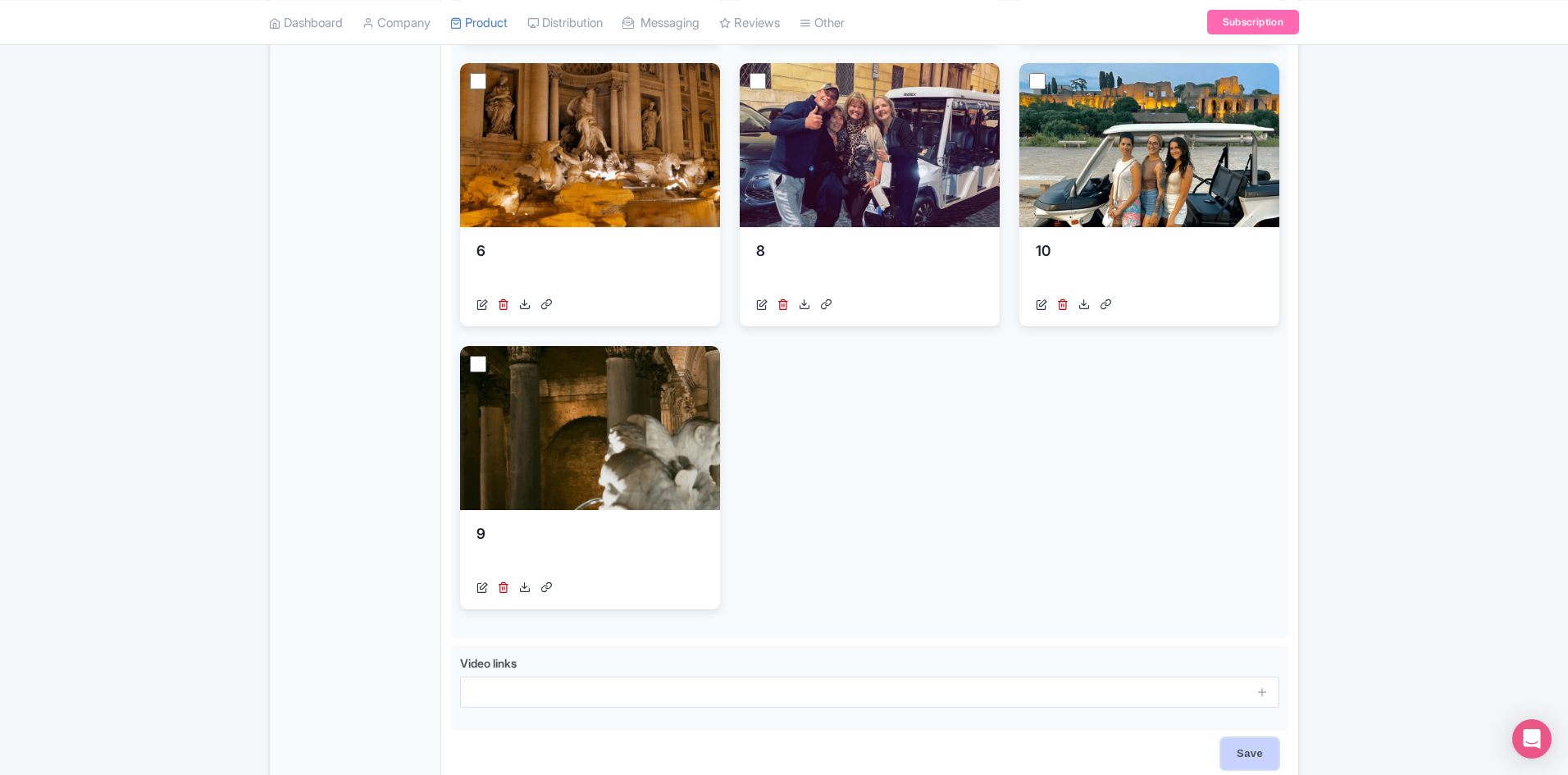
click at [1243, 749] on input "Save" at bounding box center [1250, 754] width 57 height 31
type input "Saving..."
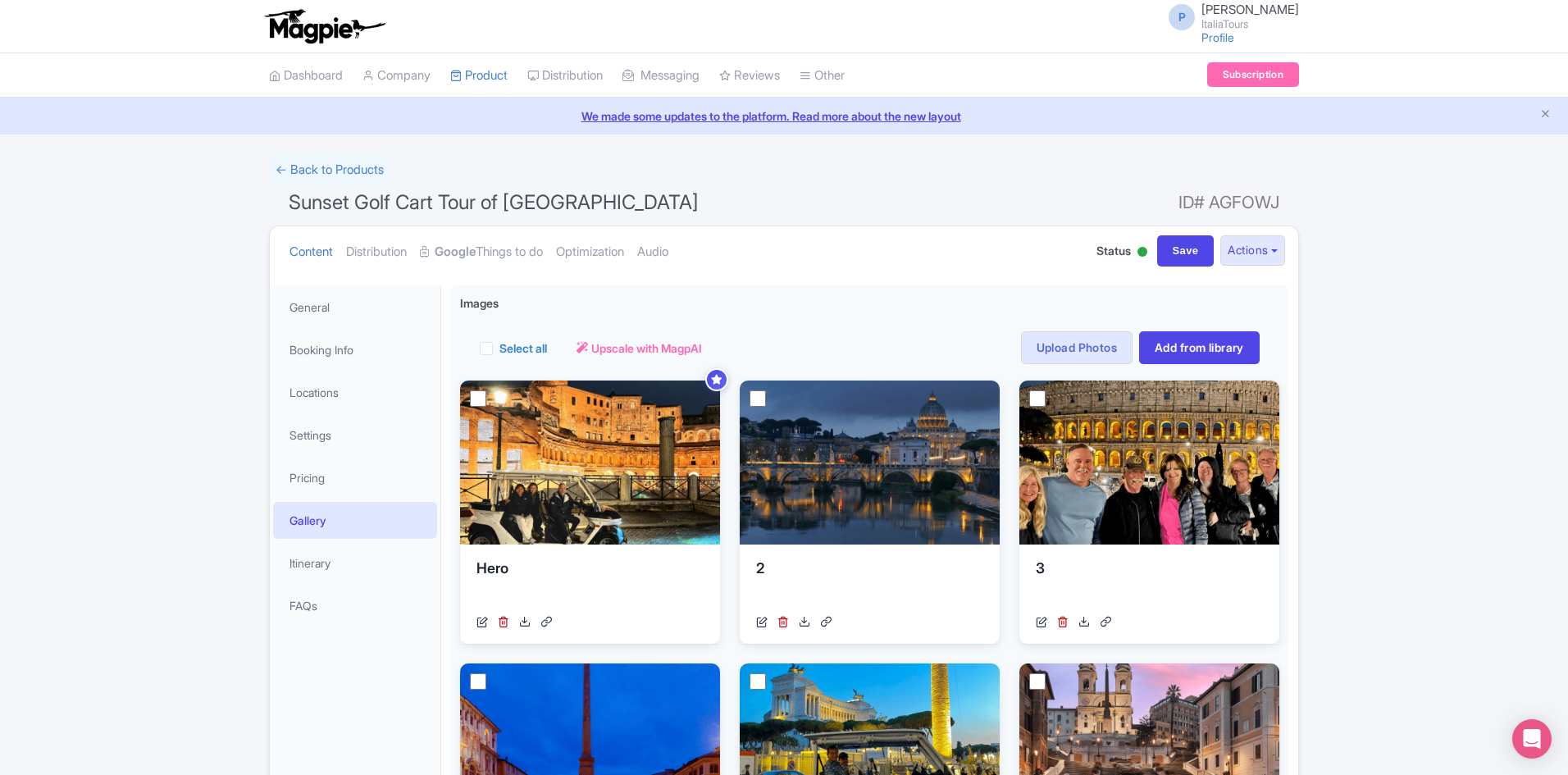
click at [343, 327] on li "General" at bounding box center [355, 307] width 171 height 43
click at [342, 310] on link "General" at bounding box center [354, 307] width 164 height 37
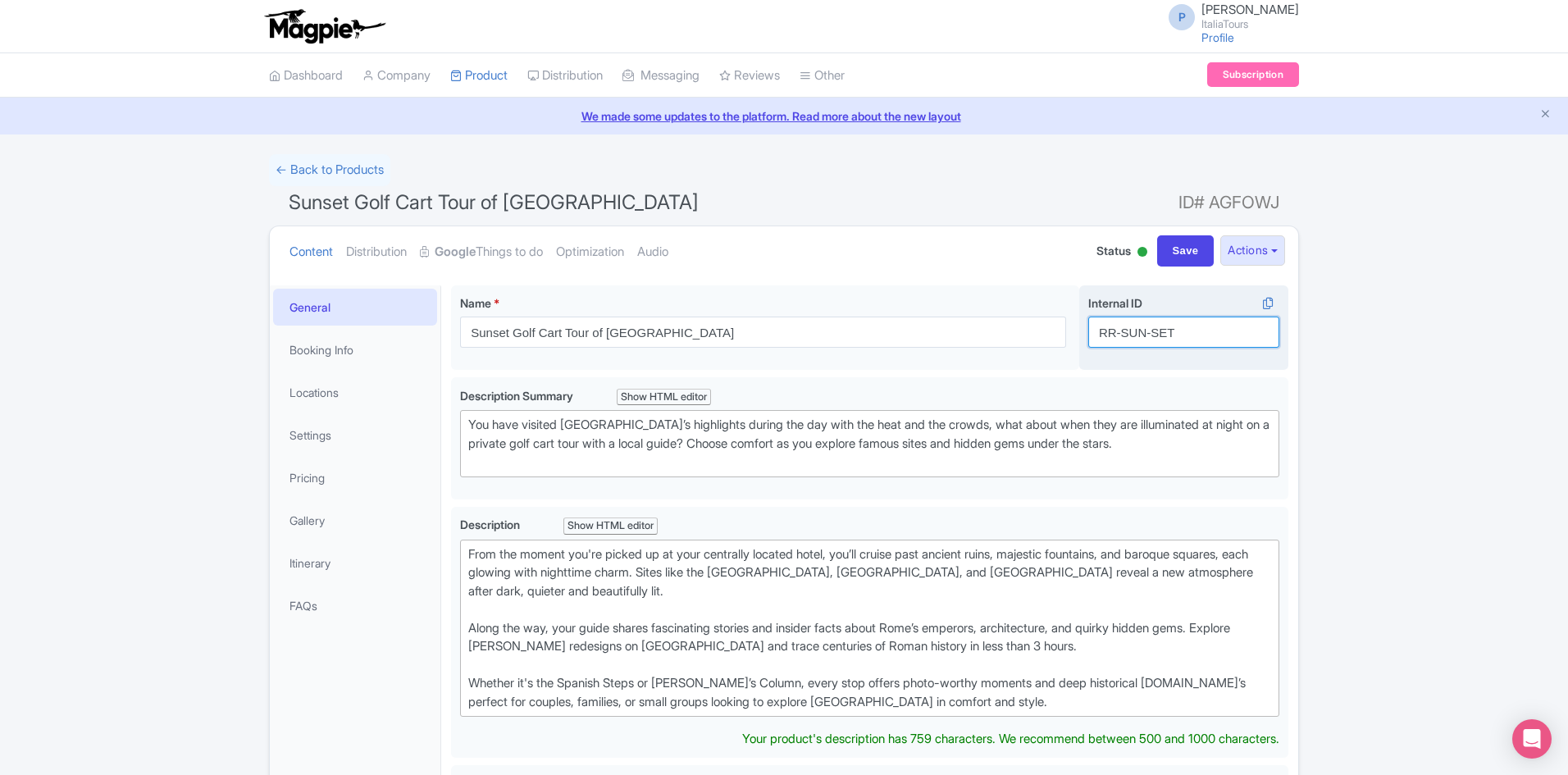
click at [1138, 338] on input "RR-SUN-SET" at bounding box center [1183, 332] width 191 height 31
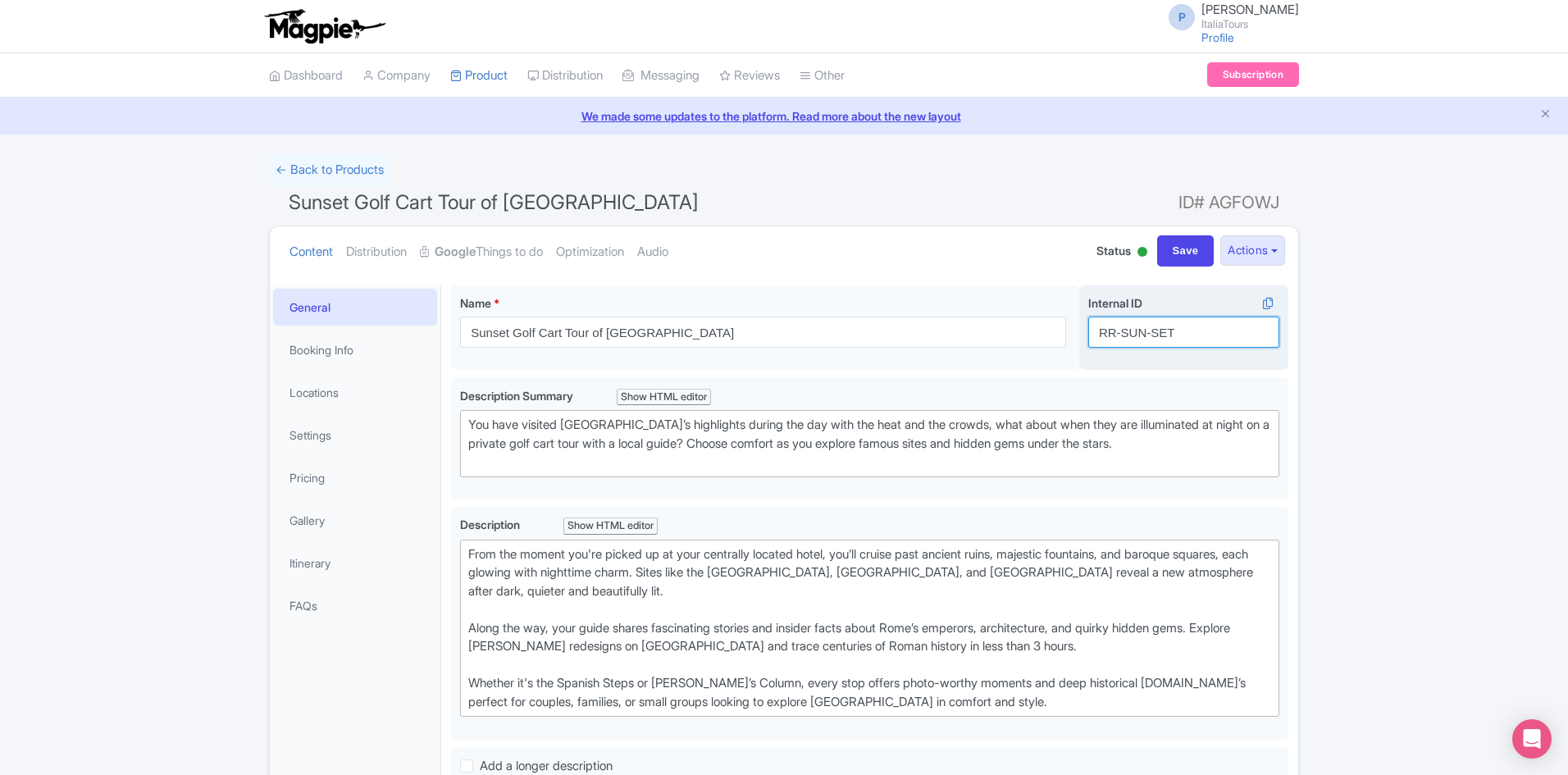
click at [1138, 338] on input "RR-SUN-SET" at bounding box center [1183, 332] width 191 height 31
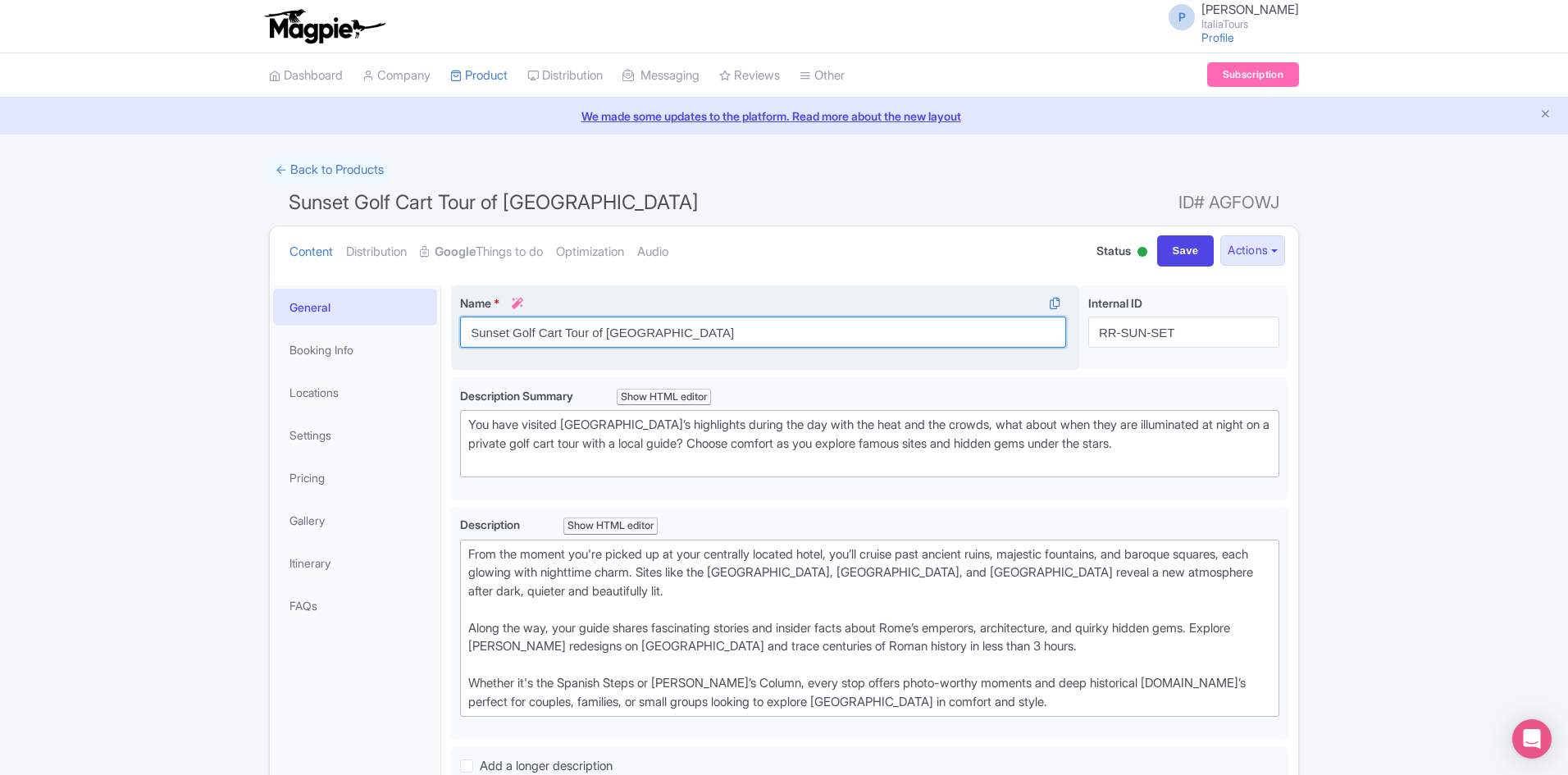
click at [624, 324] on input "Sunset Golf Cart Tour of [GEOGRAPHIC_DATA]" at bounding box center [764, 332] width 606 height 31
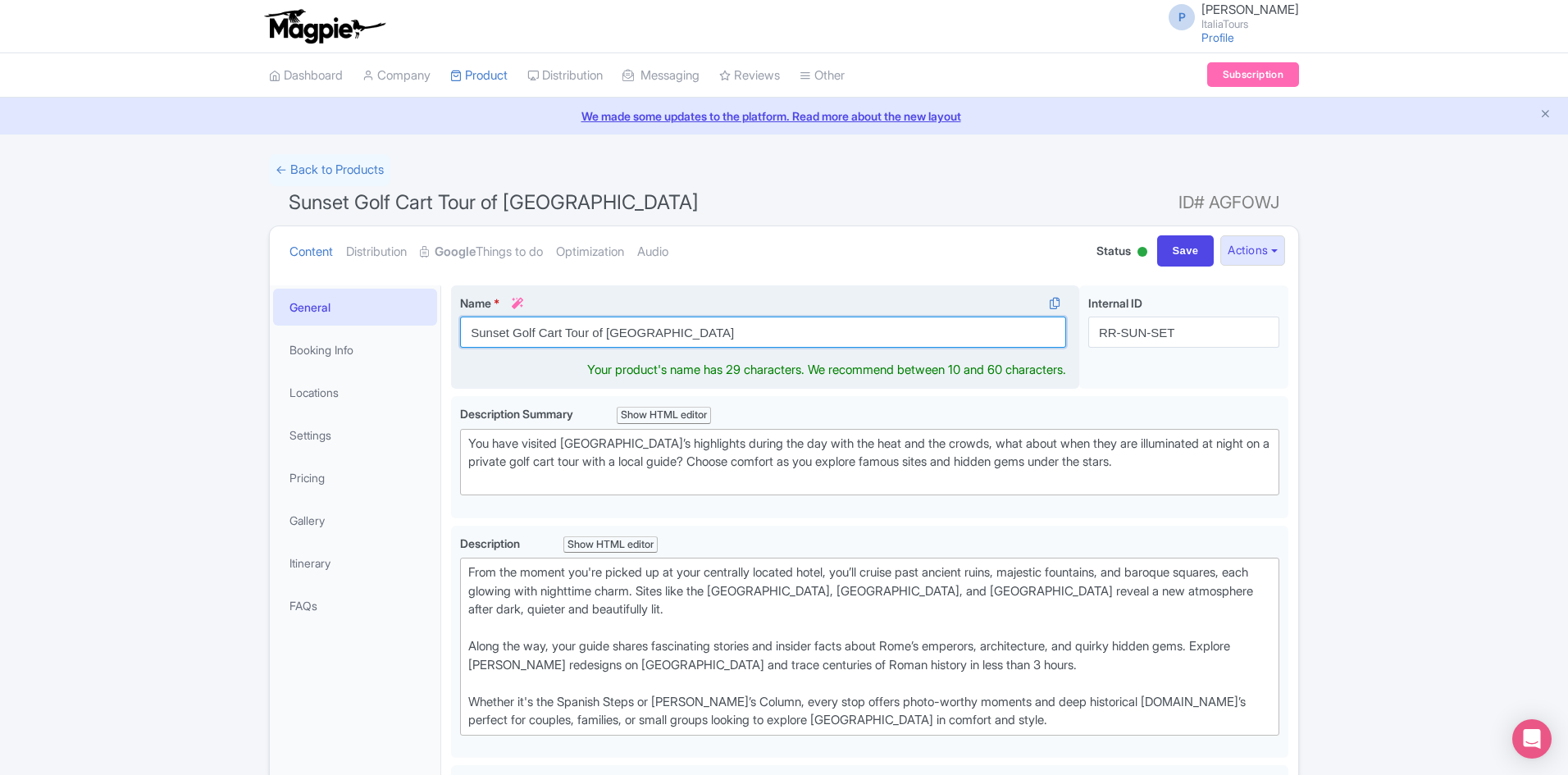
click at [624, 324] on input "Sunset Golf Cart Tour of [GEOGRAPHIC_DATA]" at bounding box center [764, 332] width 606 height 31
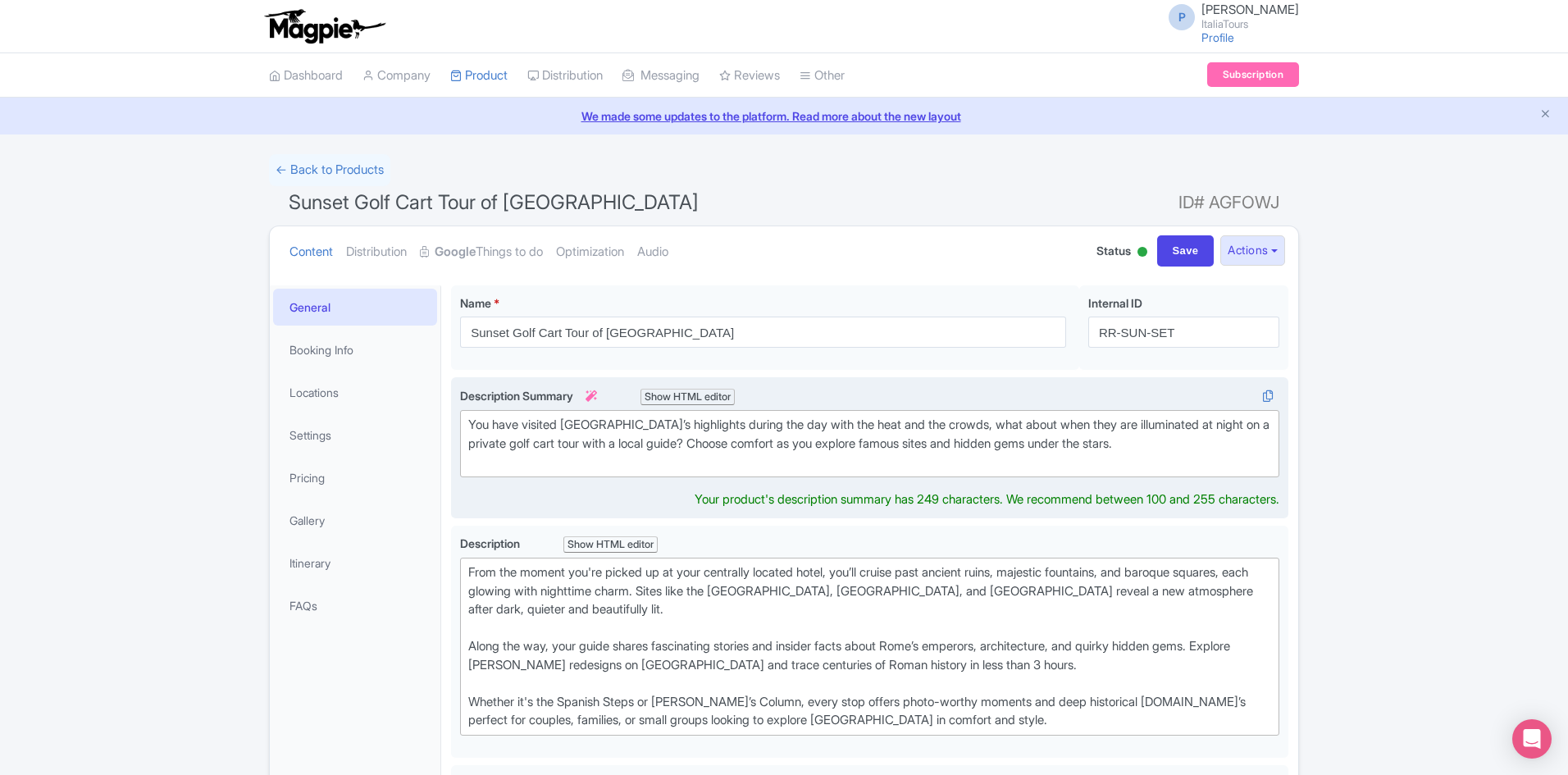
click at [729, 469] on div "You have visited Rome’s highlights during the day with the heat and the crowds,…" at bounding box center [870, 444] width 802 height 55
type trix-editor "<div>You have visited Rome’s highlights during the day with the heat and the cr…"
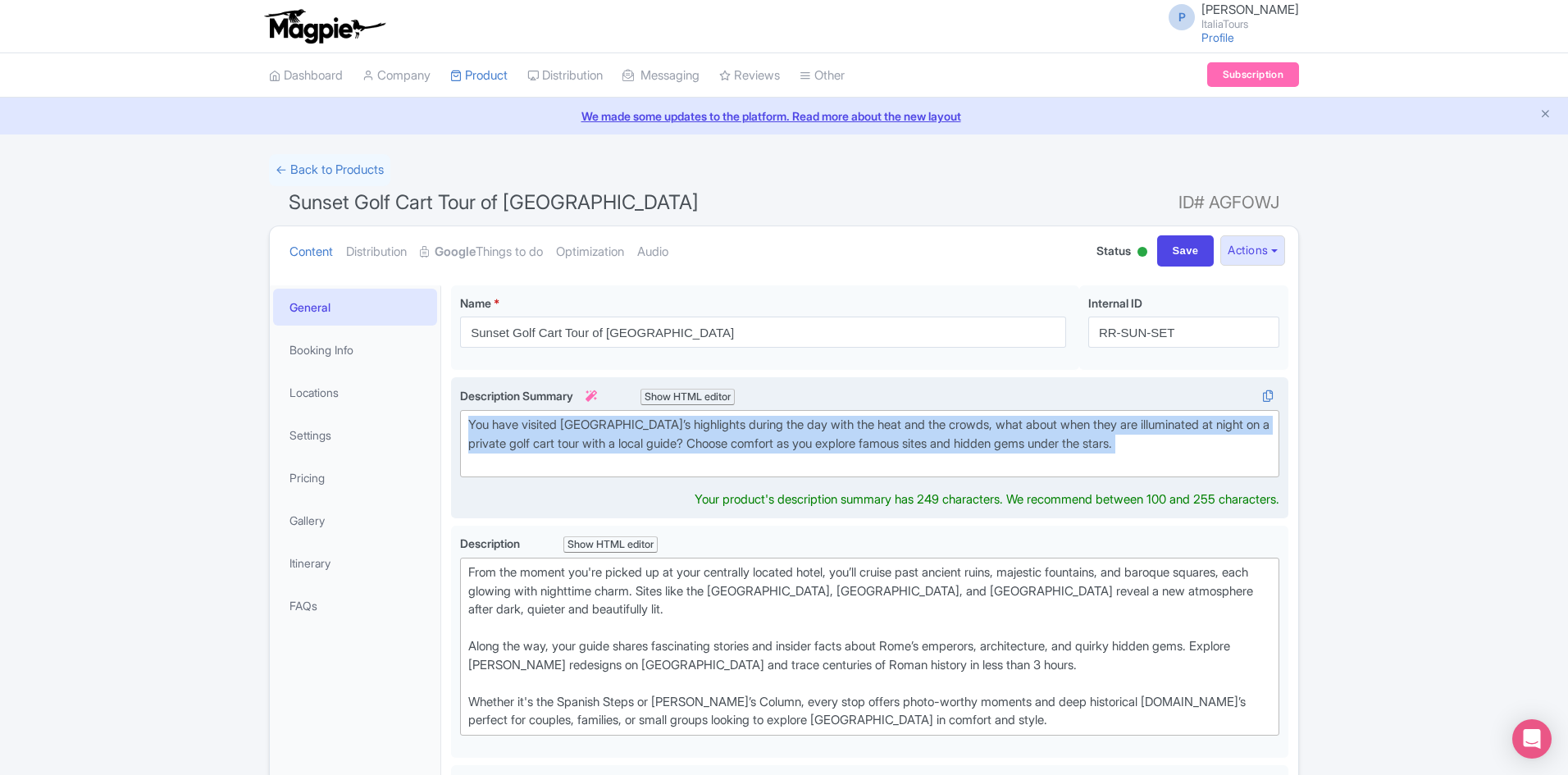
copy div "You have visited Rome’s highlights during the day with the heat and the crowds,…"
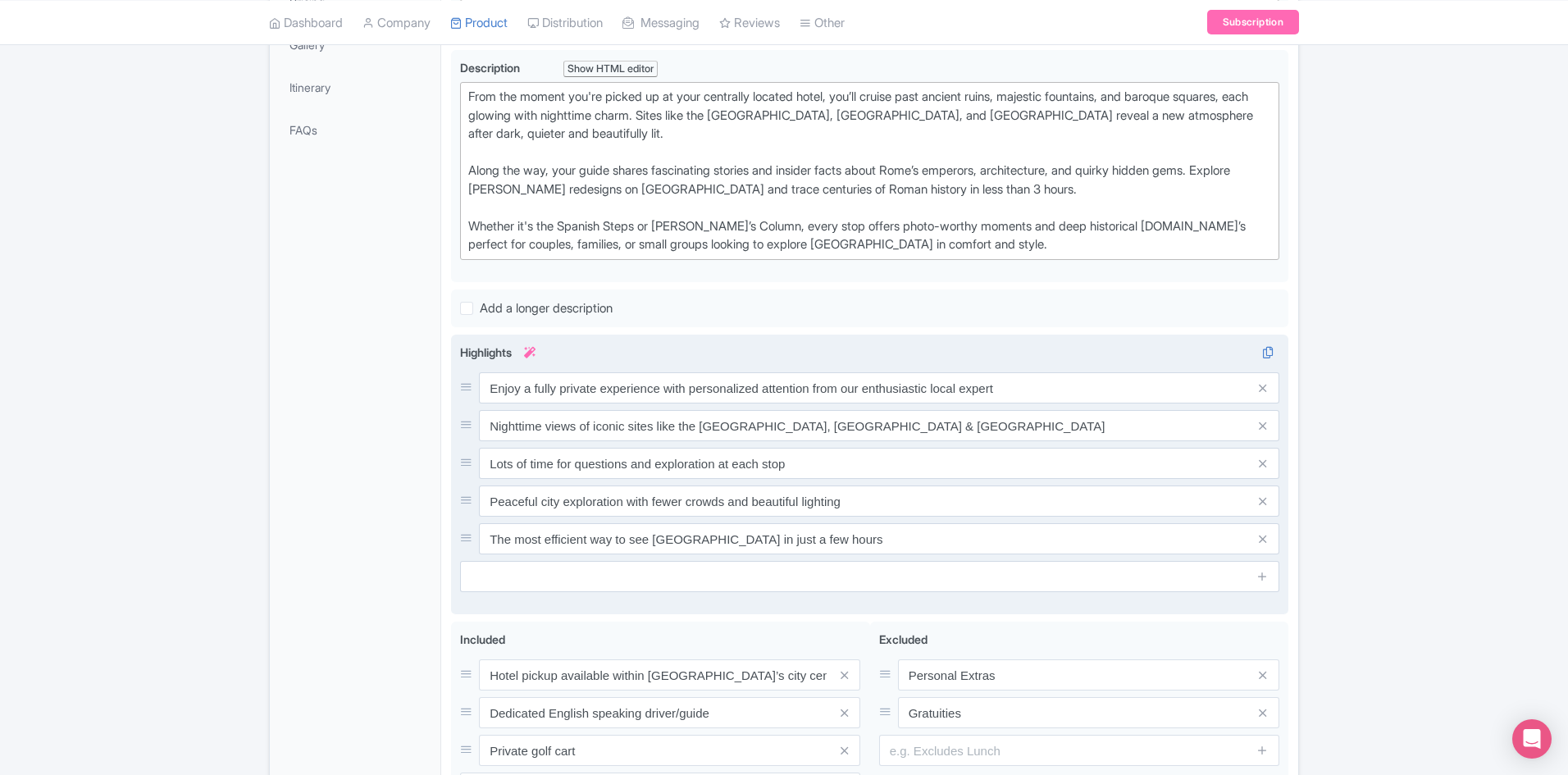
scroll to position [243, 0]
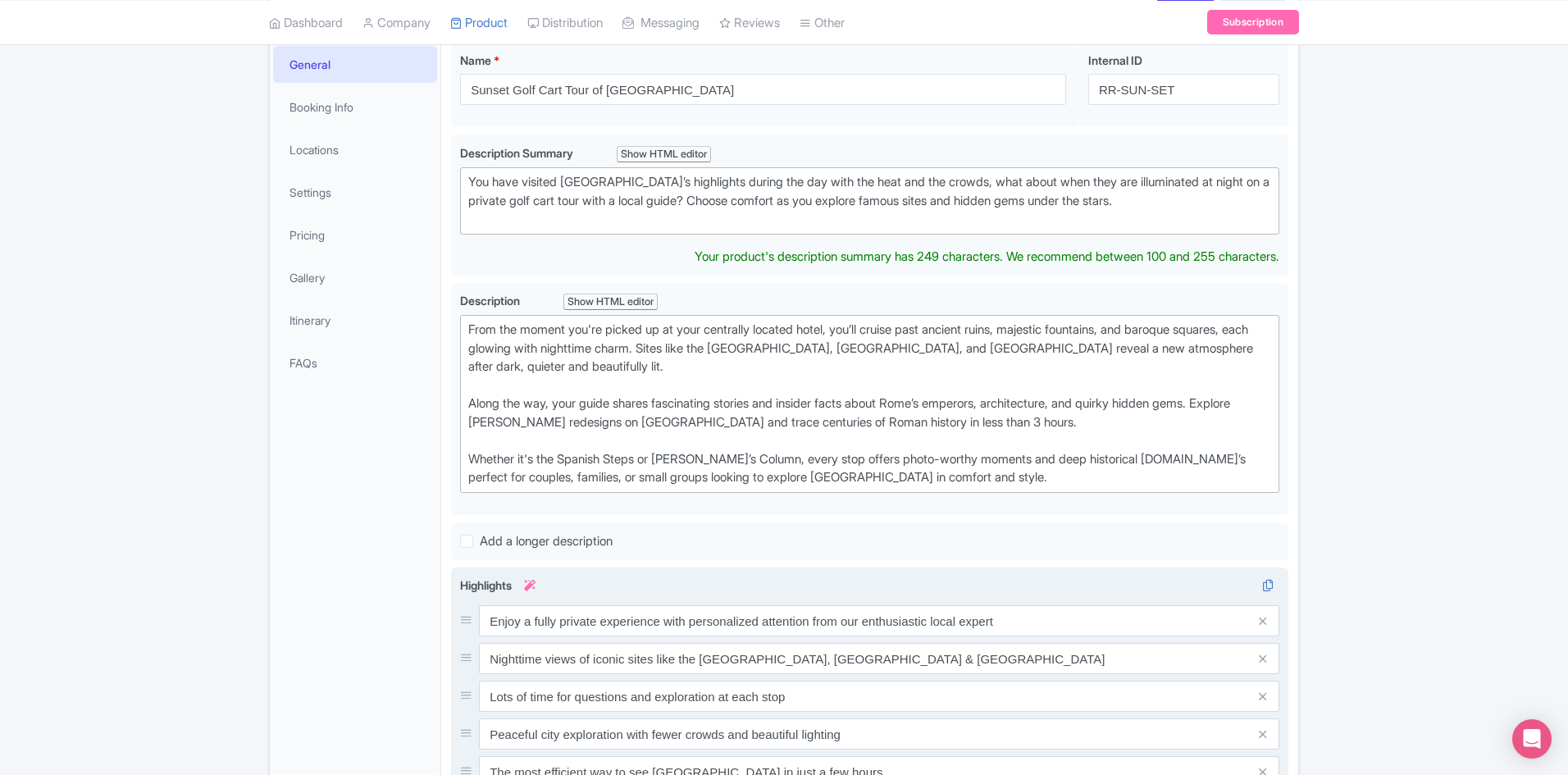
click at [682, 395] on div "From the moment you're picked up at your centrally located hotel, you’ll cruise…" at bounding box center [870, 404] width 802 height 166
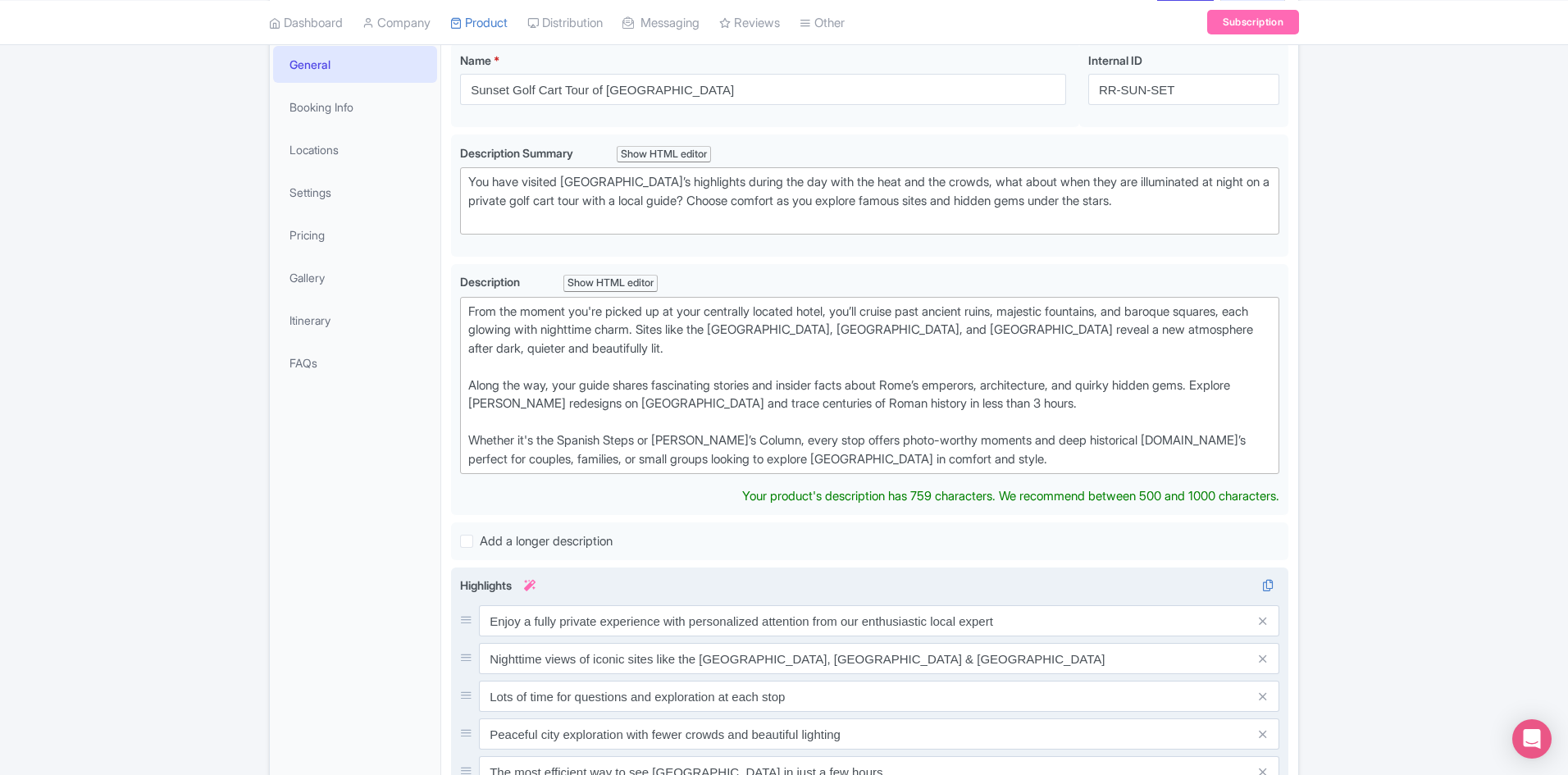
type trix-editor "<div>From the moment you're picked up at your centrally located hotel, you’ll c…"
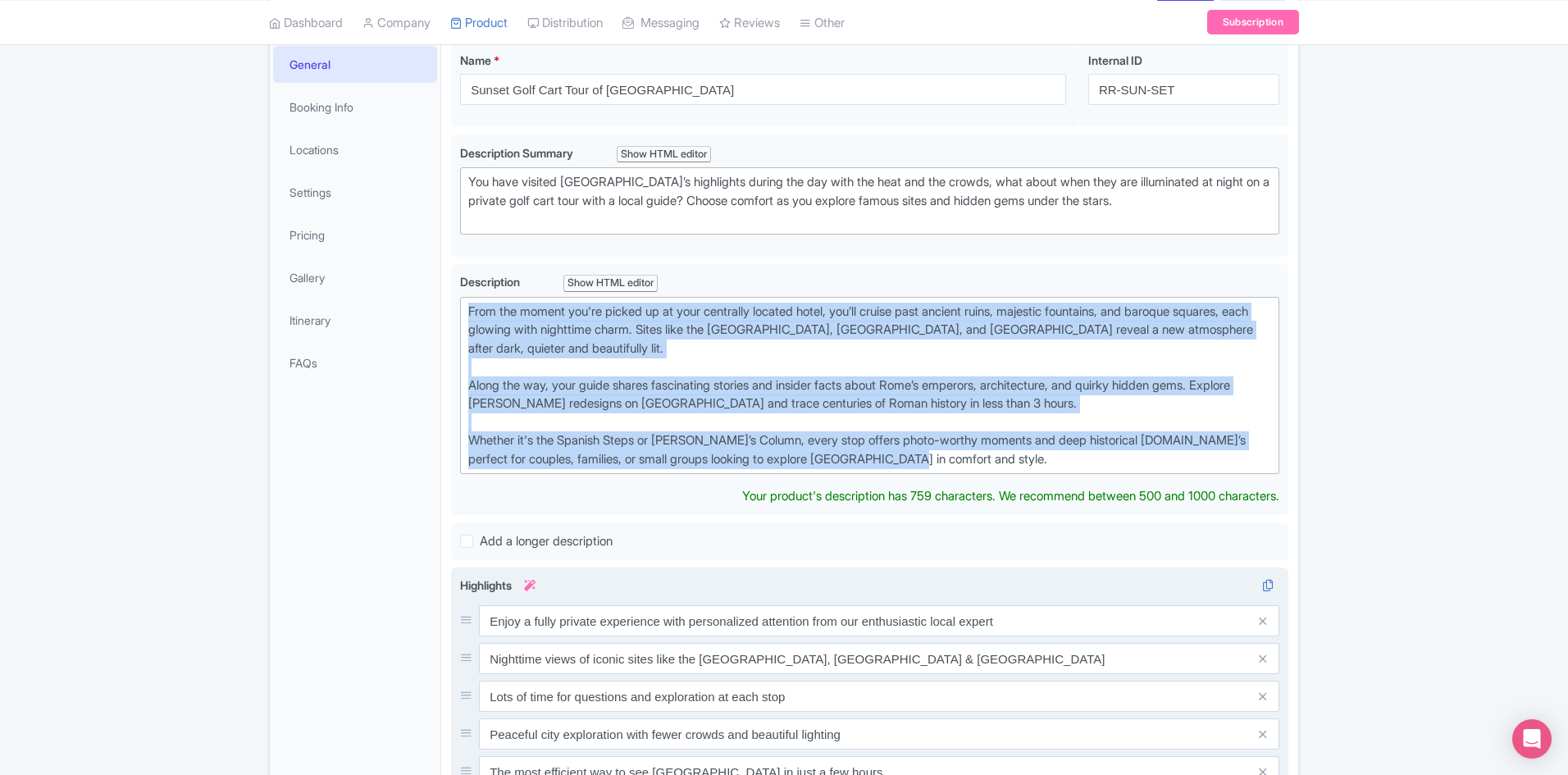
copy div "From the moment you're picked up at your centrally located hotel, you’ll cruise…"
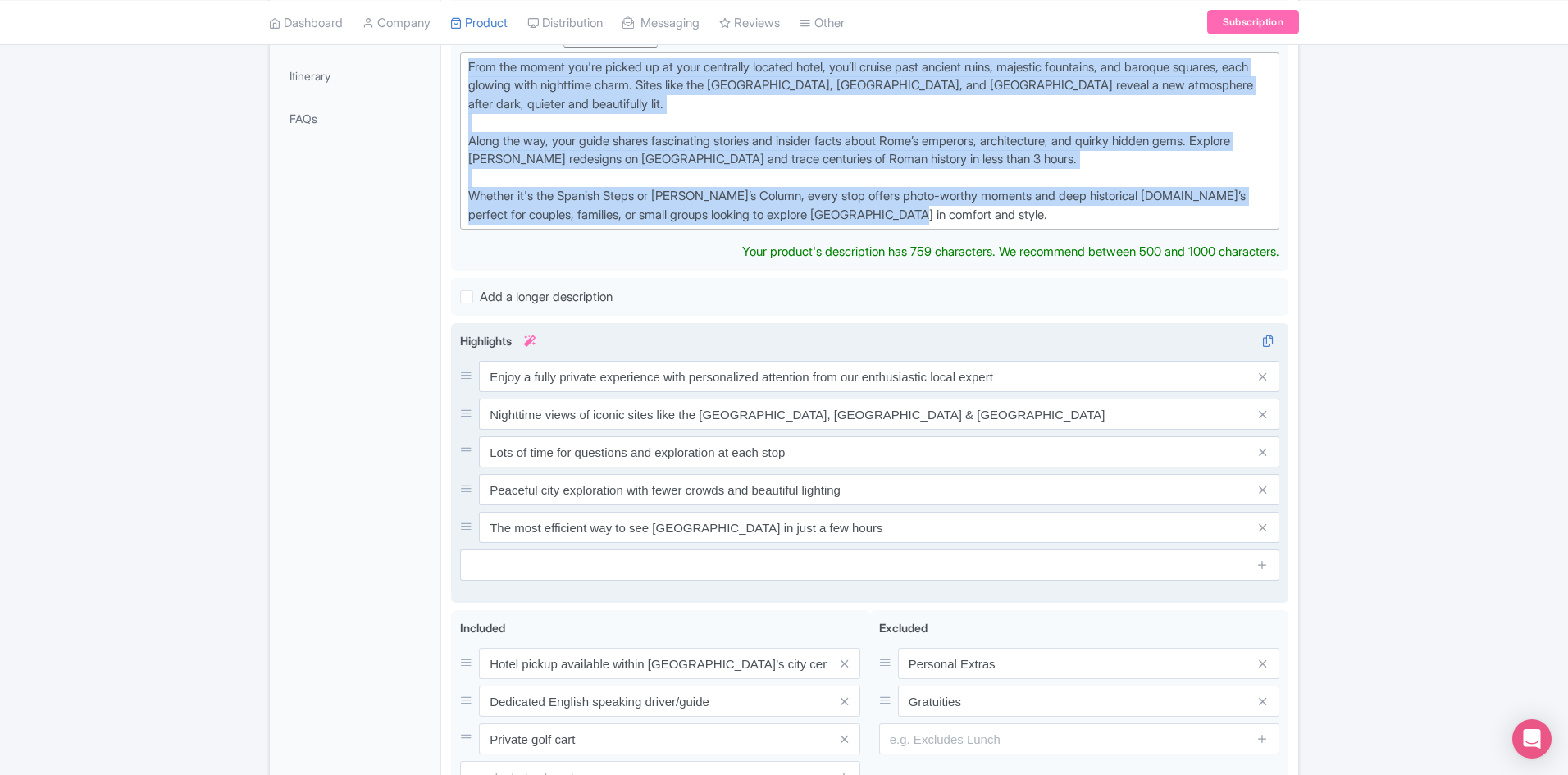
scroll to position [489, 0]
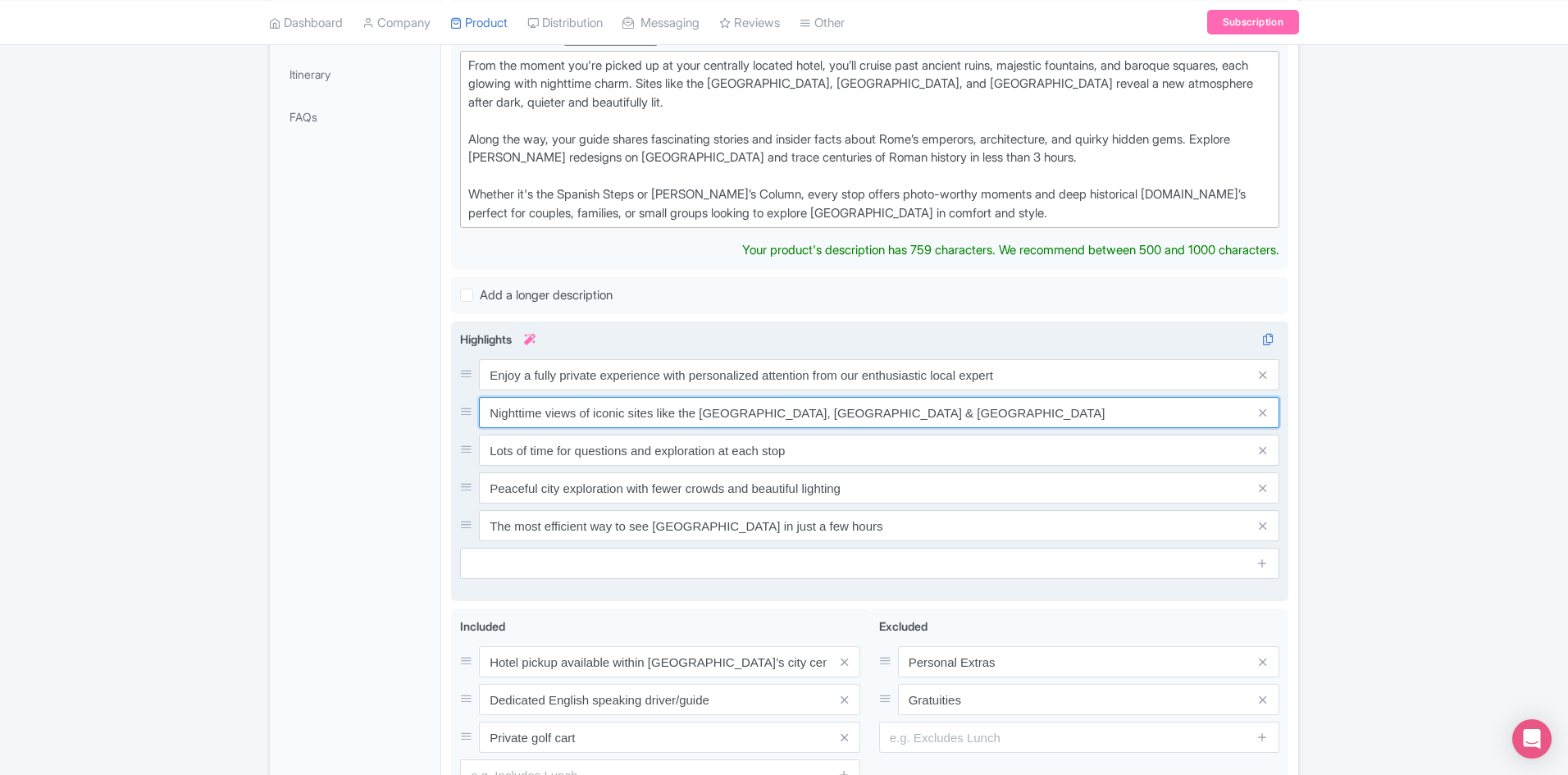
click at [562, 415] on div "Enjoy a fully private experience with personalized attention from our enthusias…" at bounding box center [870, 450] width 819 height 182
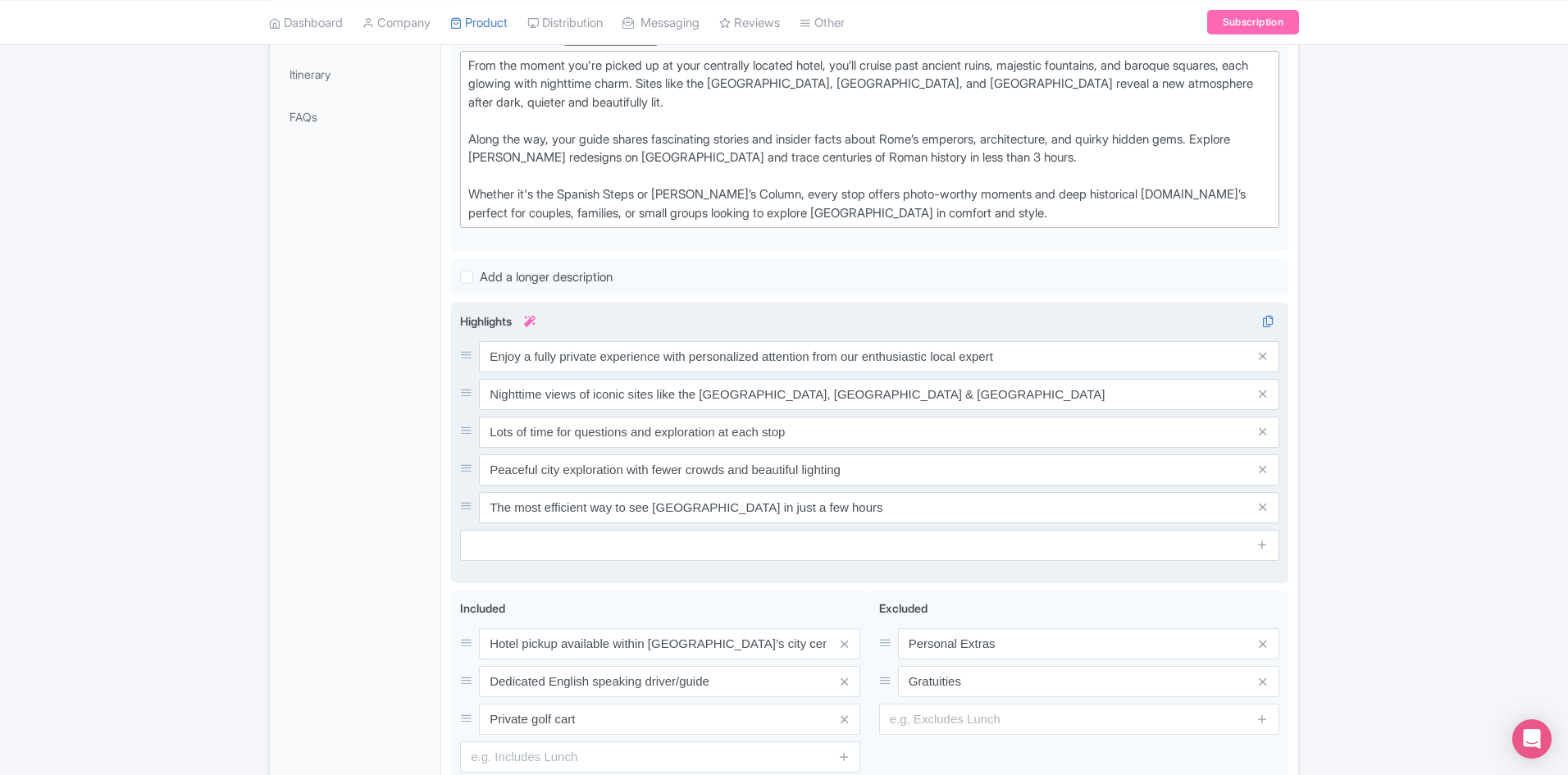
click at [562, 415] on div "Enjoy a fully private experience with personalized attention from our enthusias…" at bounding box center [870, 432] width 819 height 182
click at [563, 373] on input "Nighttime views of iconic sites like the Colosseum, Trevi Fountain & Piazza Nav…" at bounding box center [879, 357] width 801 height 31
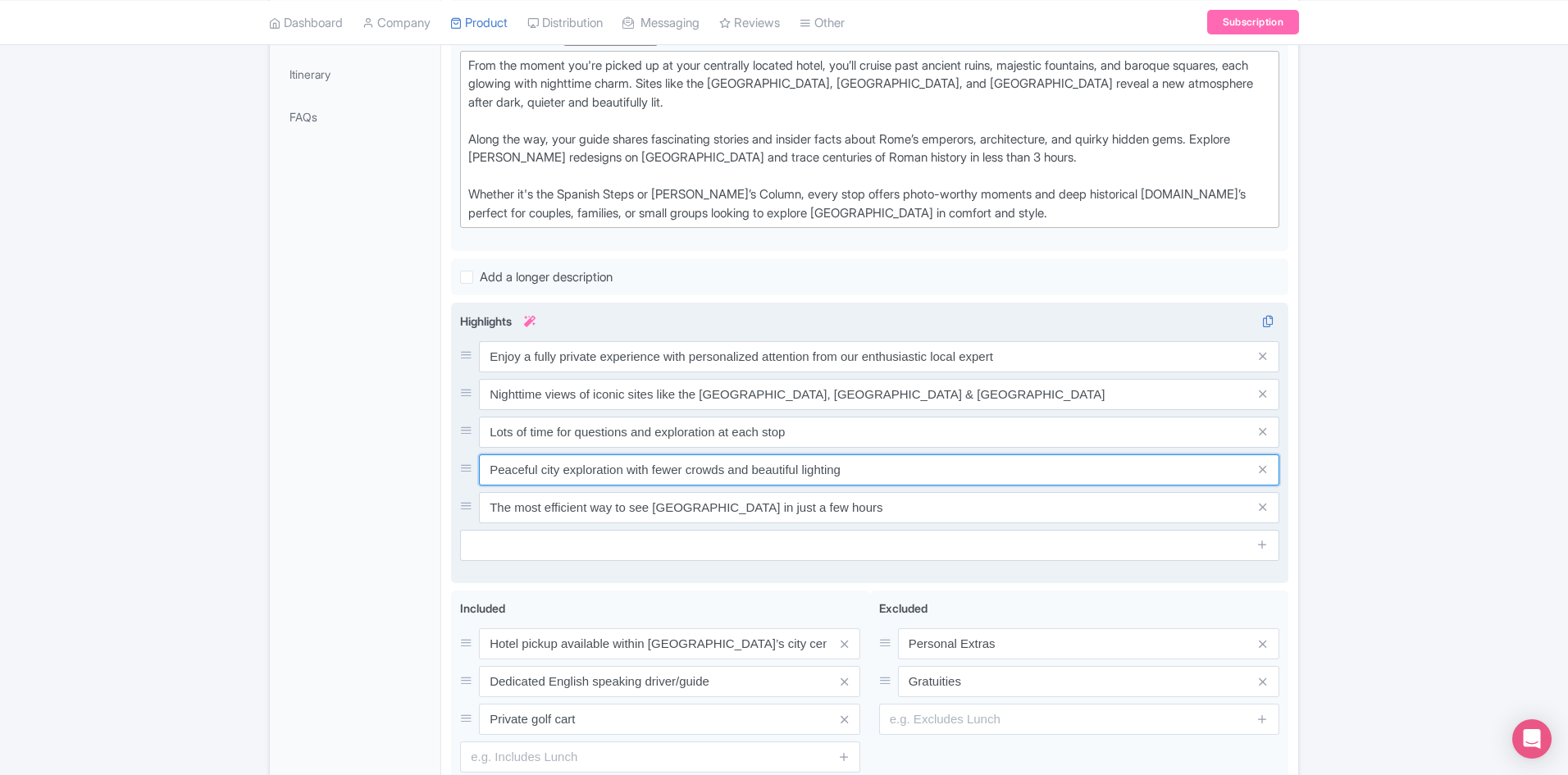
click at [619, 373] on input "Peaceful city exploration with fewer crowds and beautiful lighting" at bounding box center [879, 357] width 801 height 31
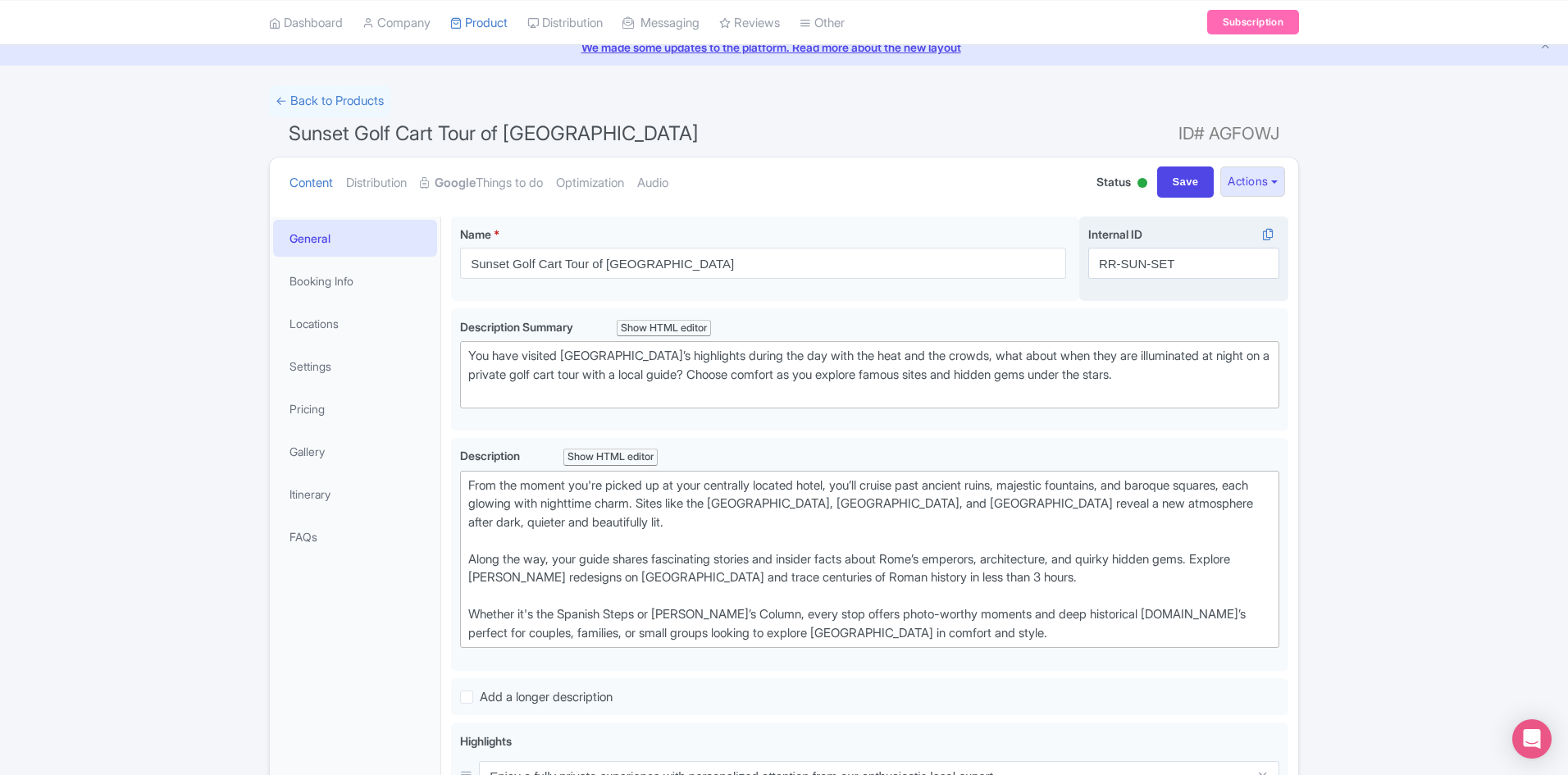
scroll to position [0, 0]
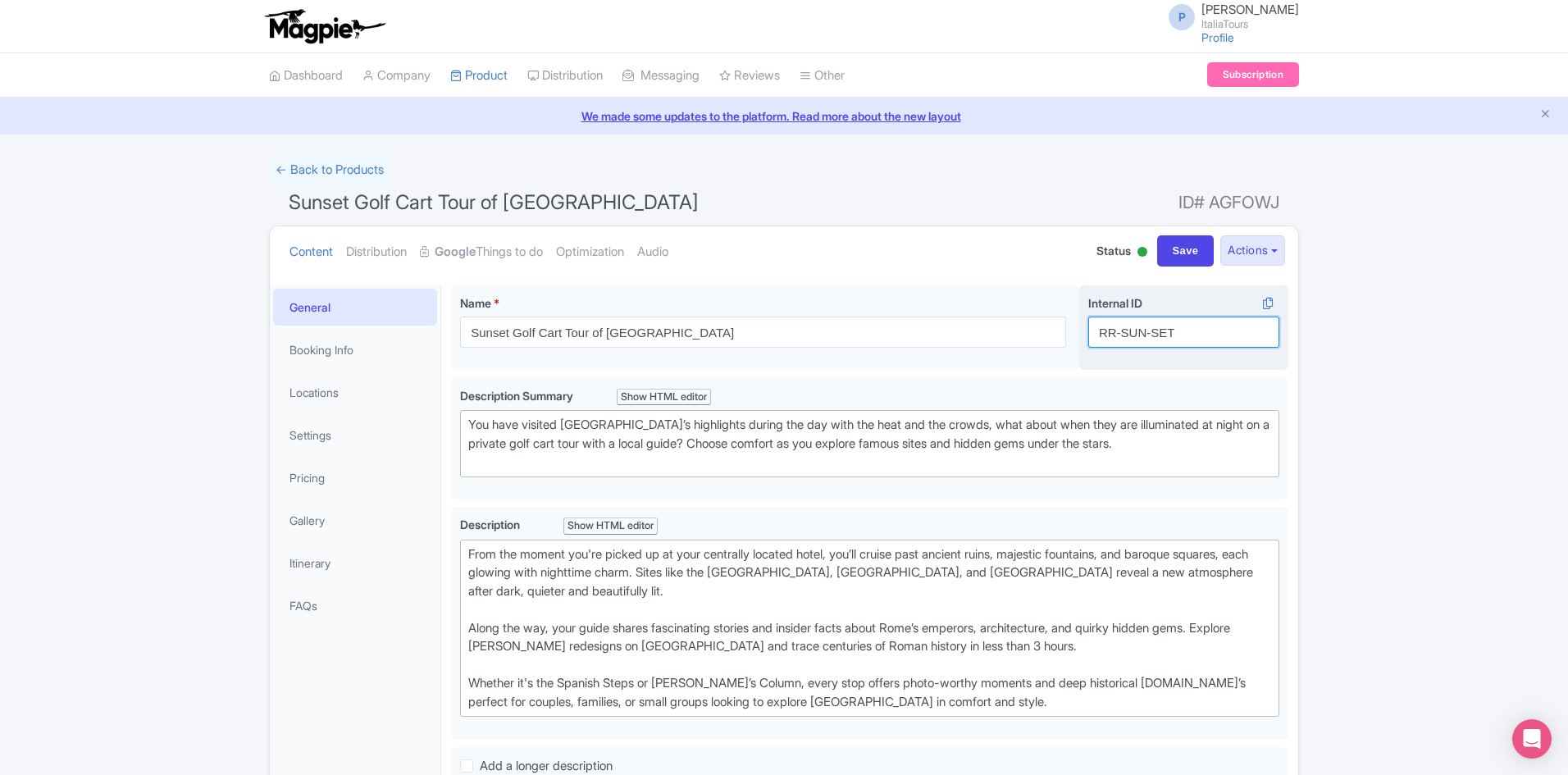
click at [1188, 337] on input "RR-SUN-SET" at bounding box center [1183, 332] width 191 height 31
